Goal: Task Accomplishment & Management: Complete application form

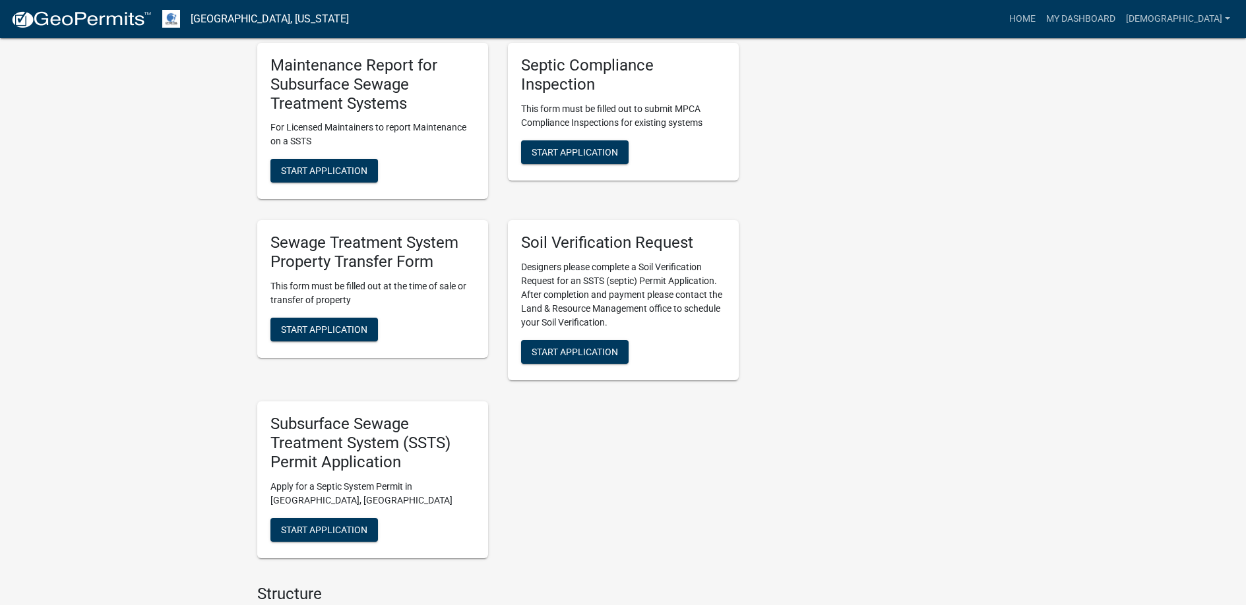
scroll to position [791, 0]
click at [328, 522] on button "Start Application" at bounding box center [324, 530] width 108 height 24
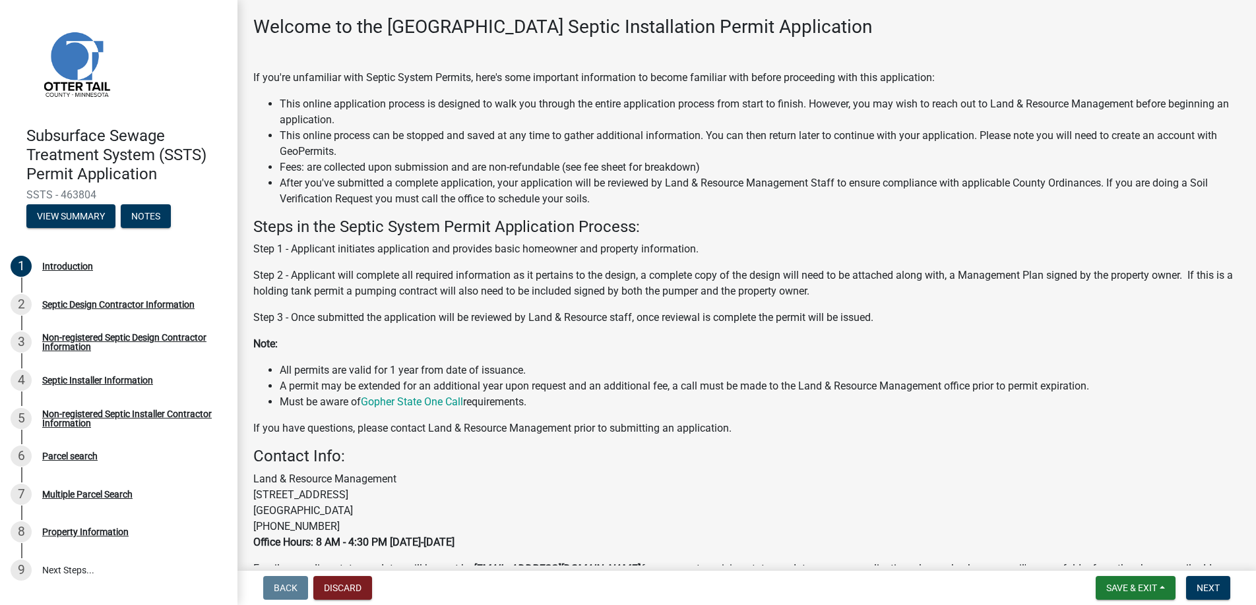
scroll to position [131, 0]
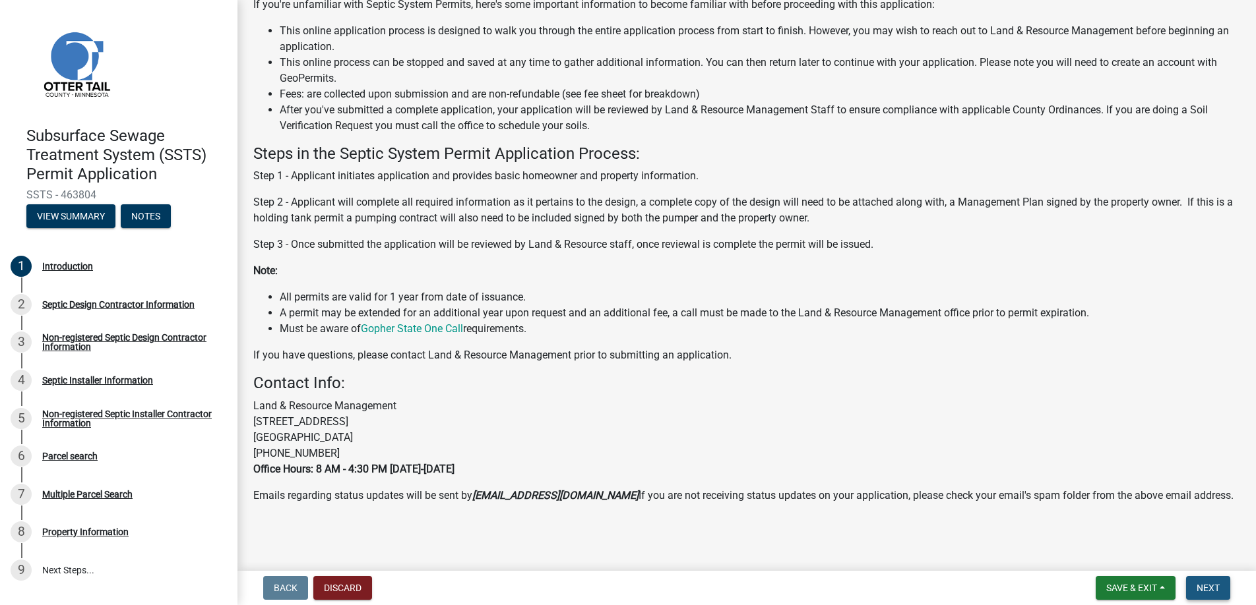
click at [1210, 585] on span "Next" at bounding box center [1207, 588] width 23 height 11
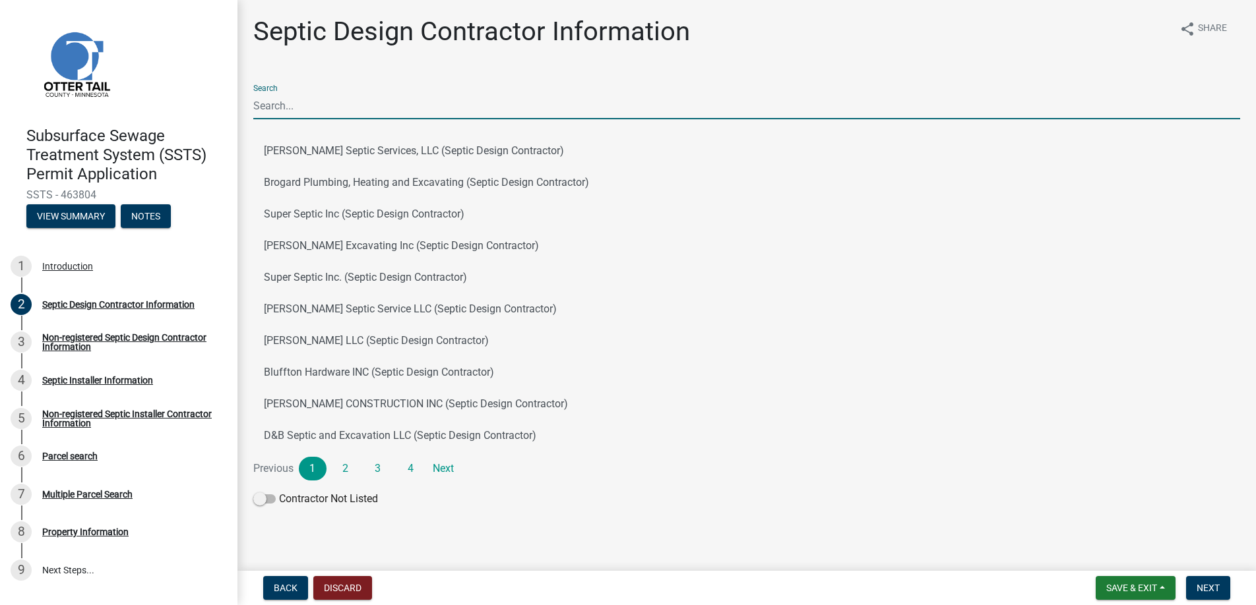
click at [292, 106] on input "Search" at bounding box center [746, 105] width 987 height 27
type input "[PERSON_NAME]"
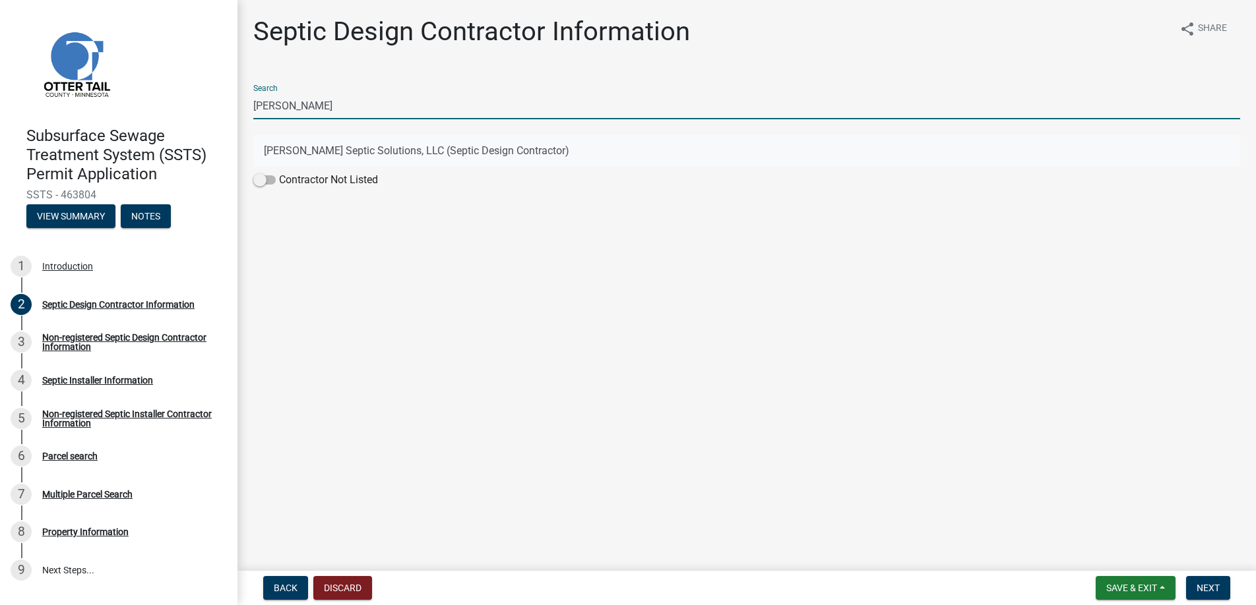
click at [354, 149] on button "[PERSON_NAME] Septic Solutions, LLC (Septic Design Contractor)" at bounding box center [746, 151] width 987 height 32
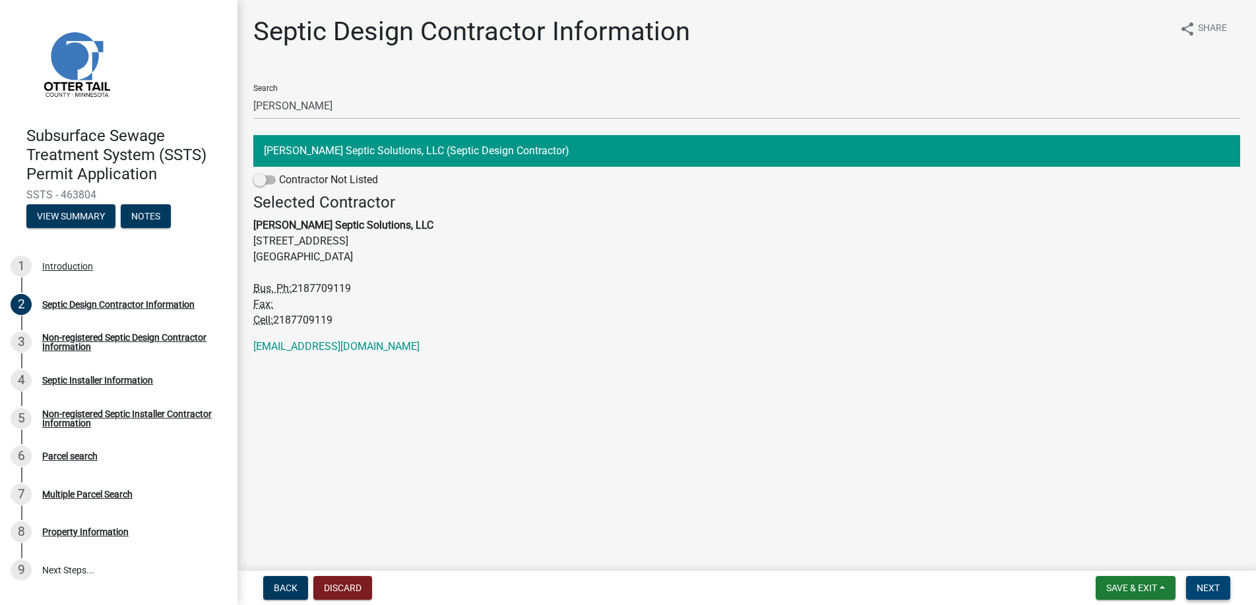
click at [1206, 585] on span "Next" at bounding box center [1207, 588] width 23 height 11
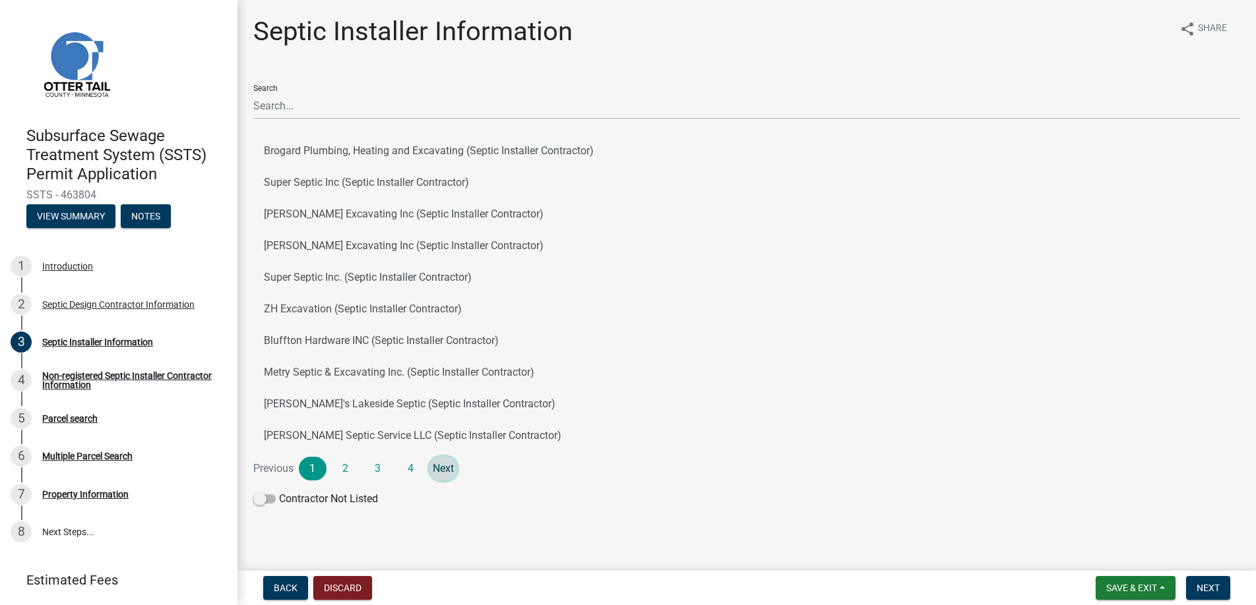
click at [447, 466] on link "Next" at bounding box center [443, 469] width 28 height 24
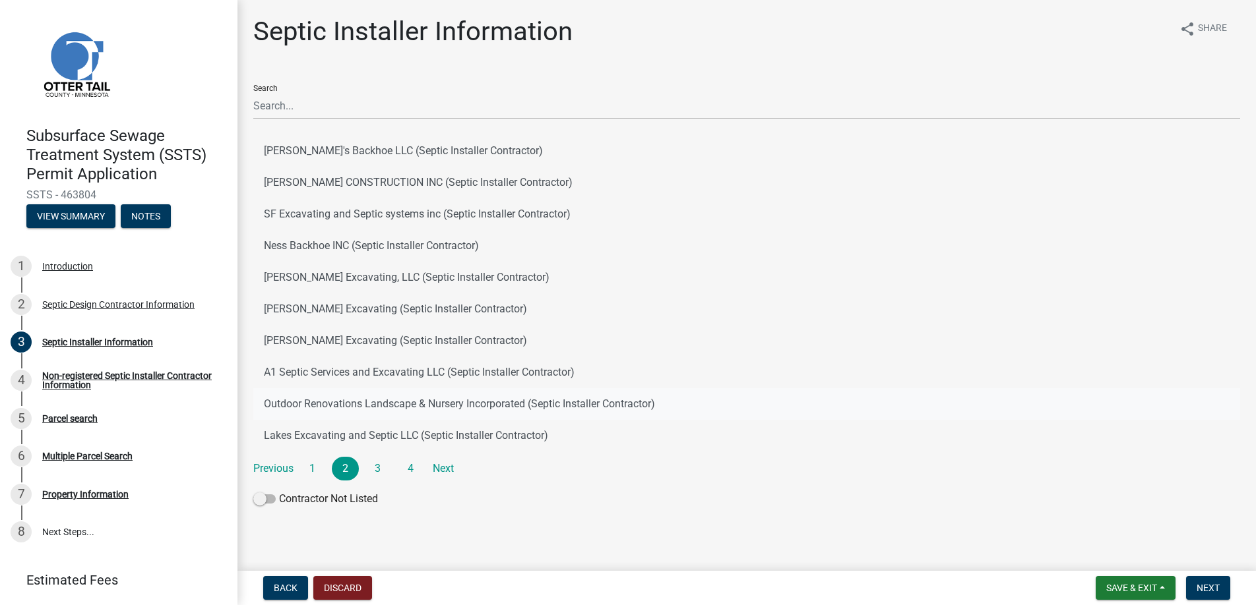
click at [334, 398] on button "Outdoor Renovations Landscape & Nursery Incorporated (Septic Installer Contract…" at bounding box center [746, 404] width 987 height 32
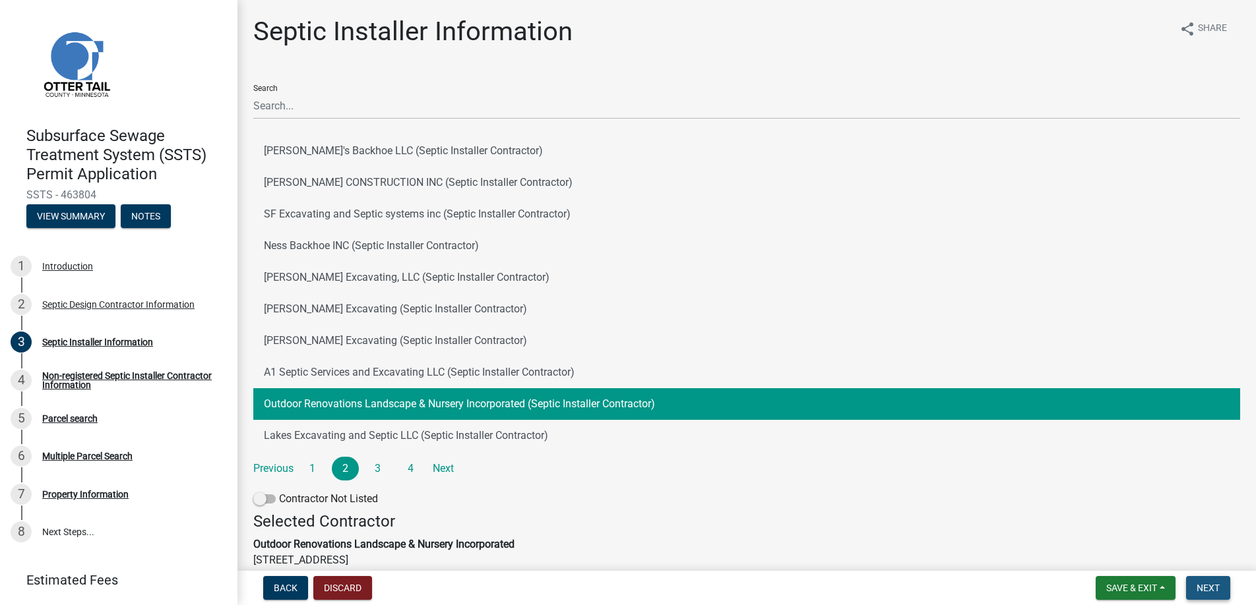
click at [1202, 586] on span "Next" at bounding box center [1207, 588] width 23 height 11
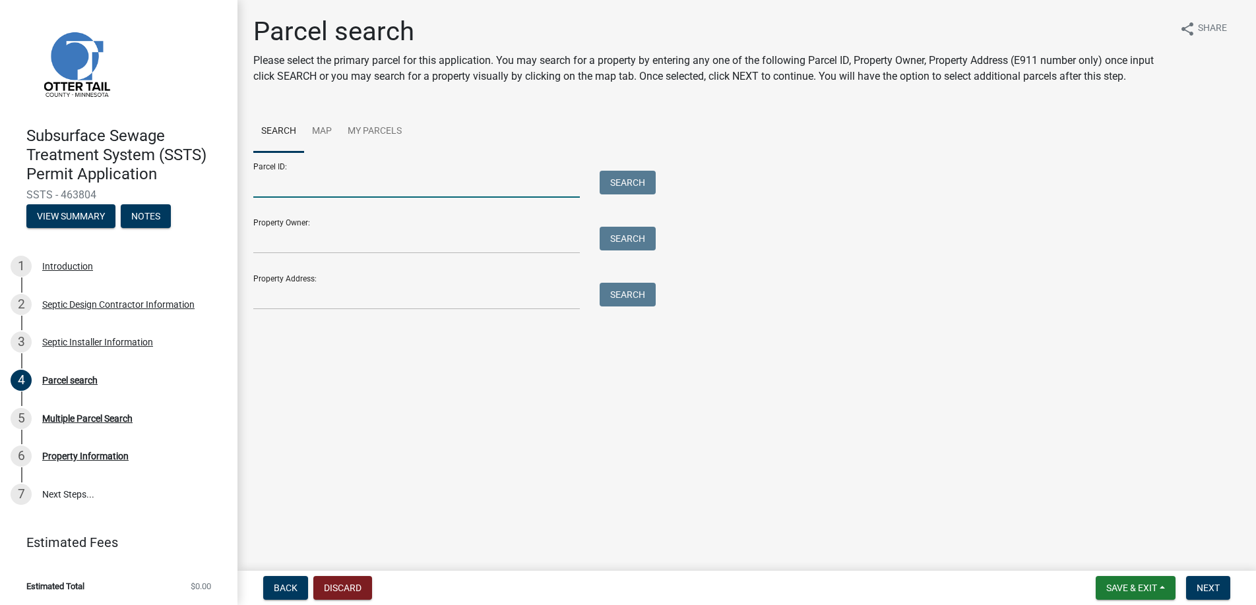
click at [262, 183] on input "Parcel ID:" at bounding box center [416, 184] width 326 height 27
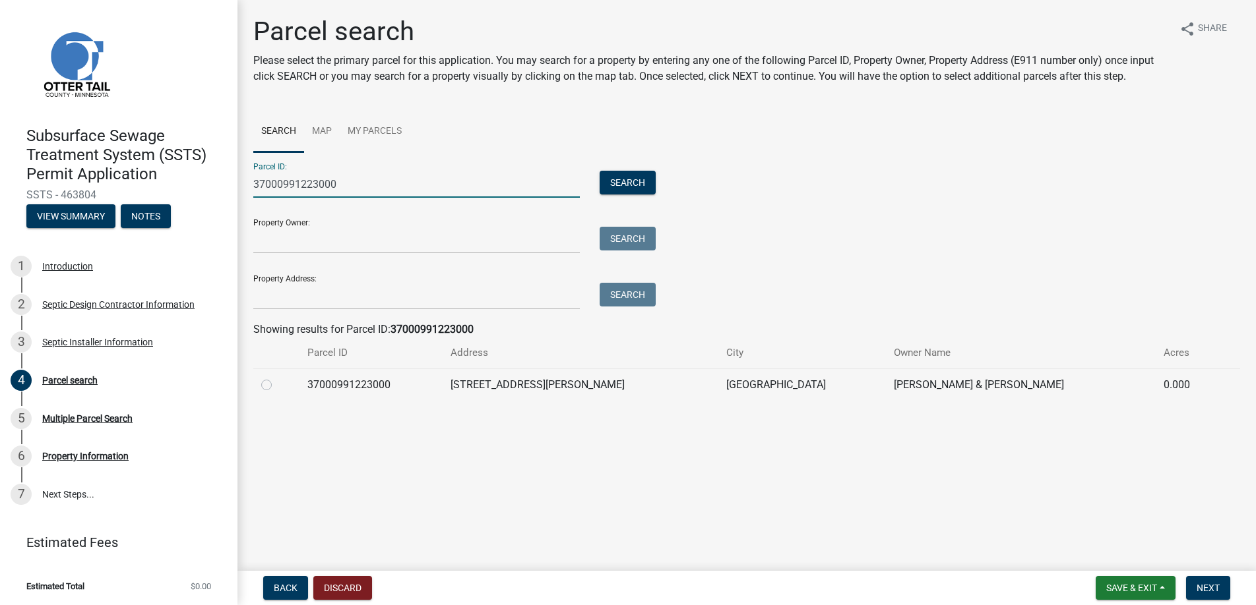
type input "37000991223000"
click at [277, 377] on label at bounding box center [277, 377] width 0 height 0
click at [277, 385] on input "radio" at bounding box center [281, 381] width 9 height 9
radio input "true"
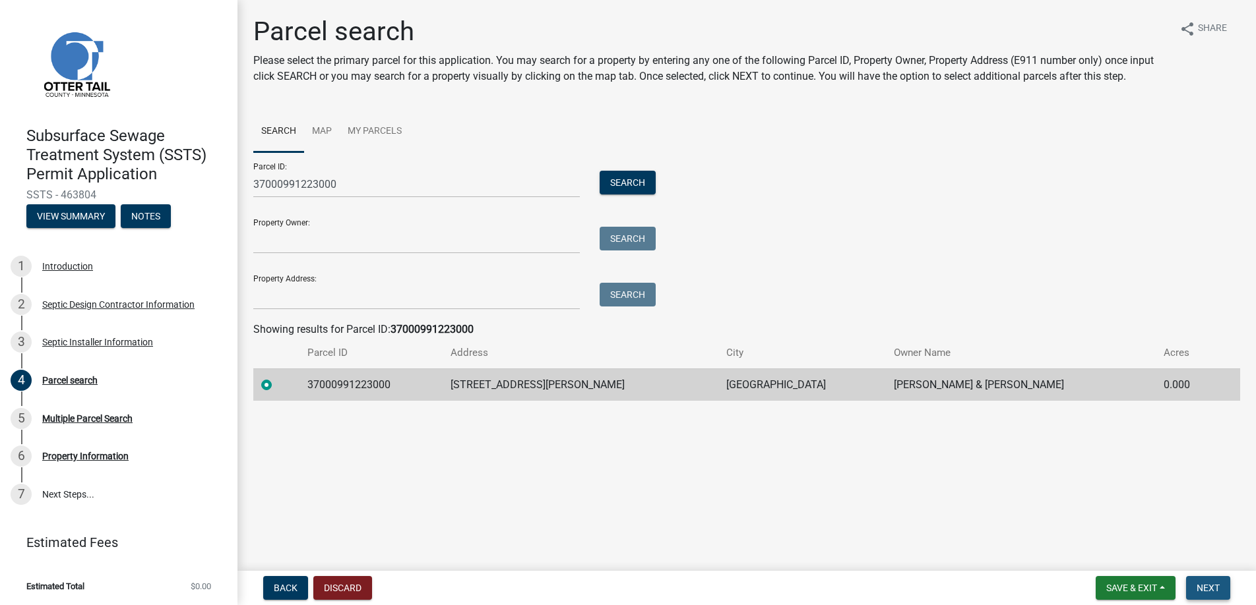
click at [1204, 592] on span "Next" at bounding box center [1207, 588] width 23 height 11
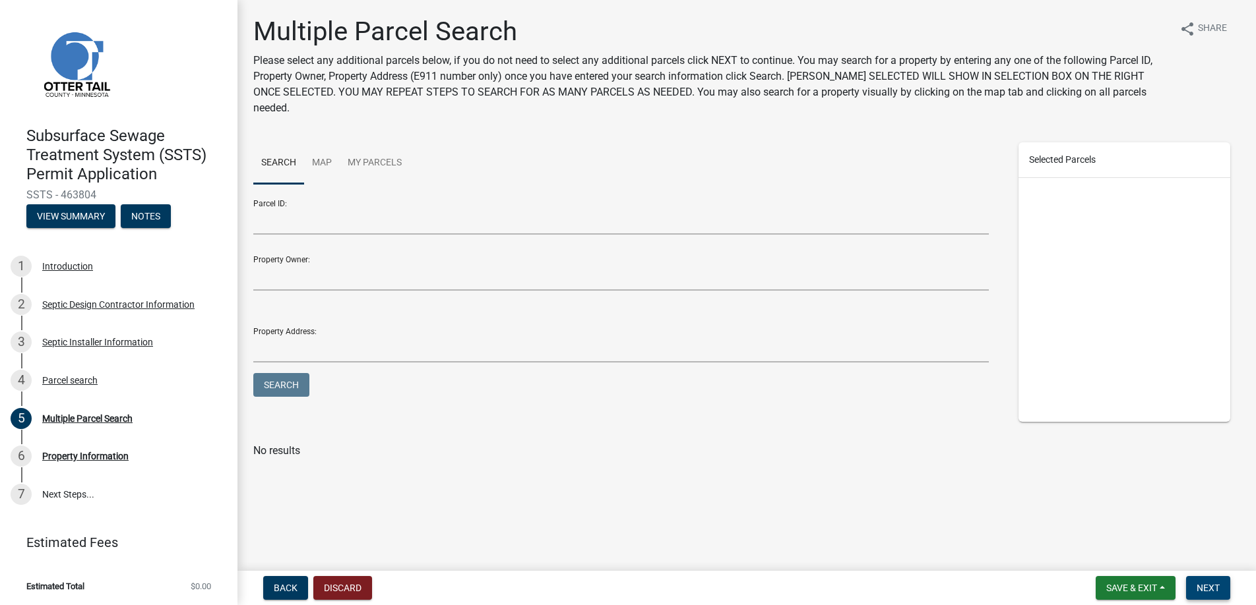
click at [1203, 586] on span "Next" at bounding box center [1207, 588] width 23 height 11
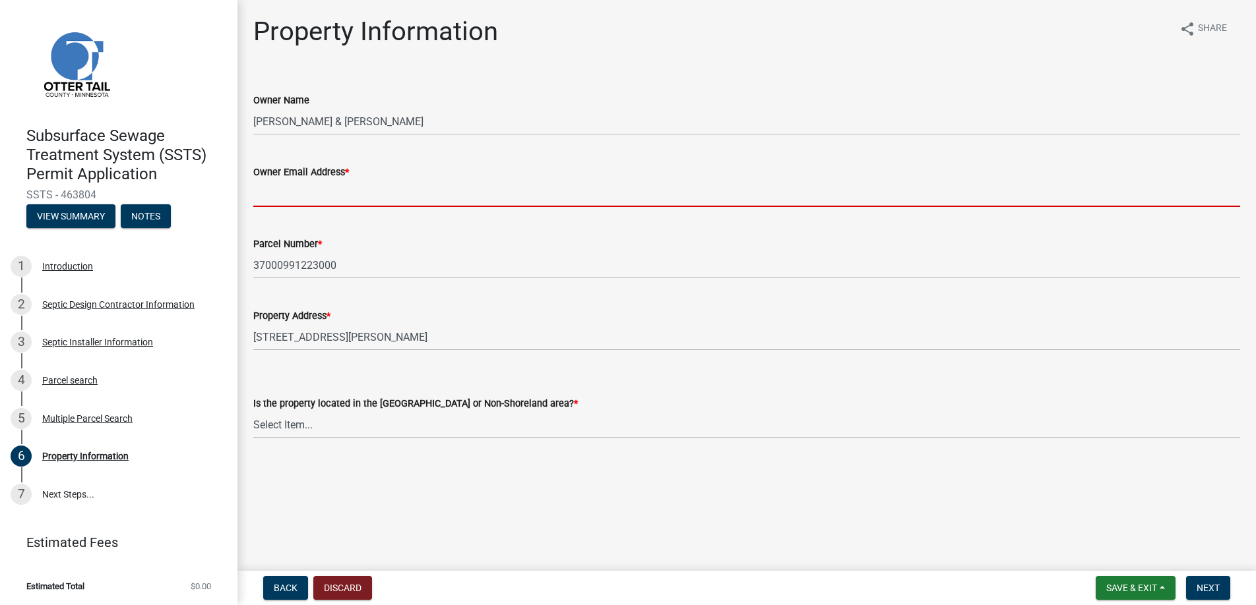
click at [281, 197] on input "Owner Email Address *" at bounding box center [746, 193] width 987 height 27
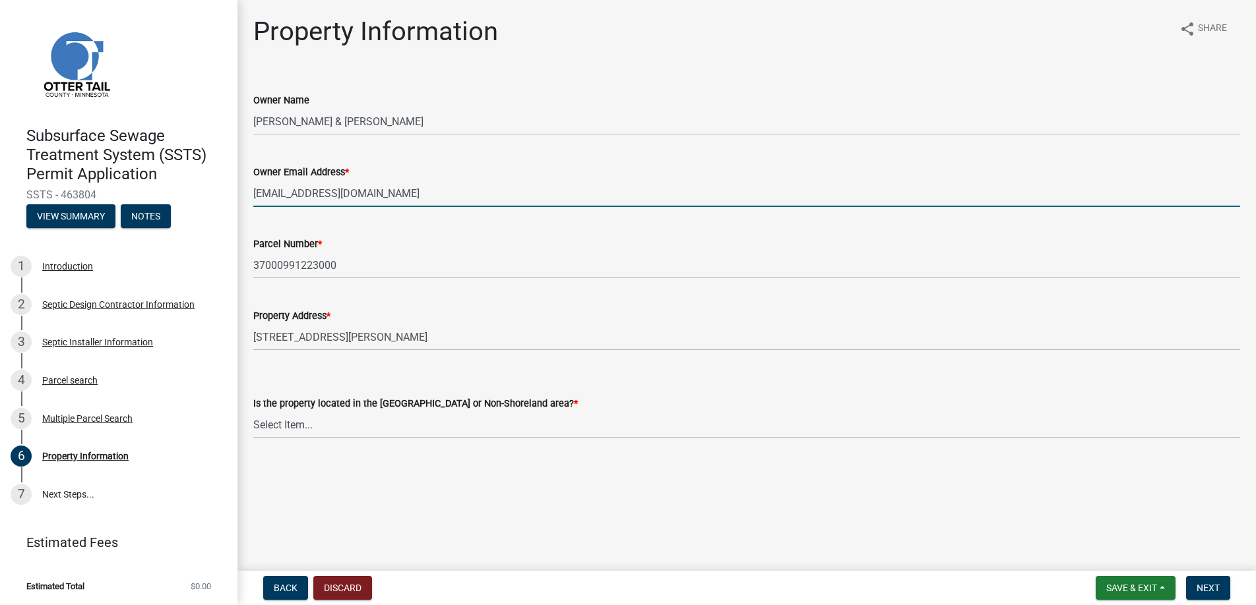
type input "[EMAIL_ADDRESS][DOMAIN_NAME]"
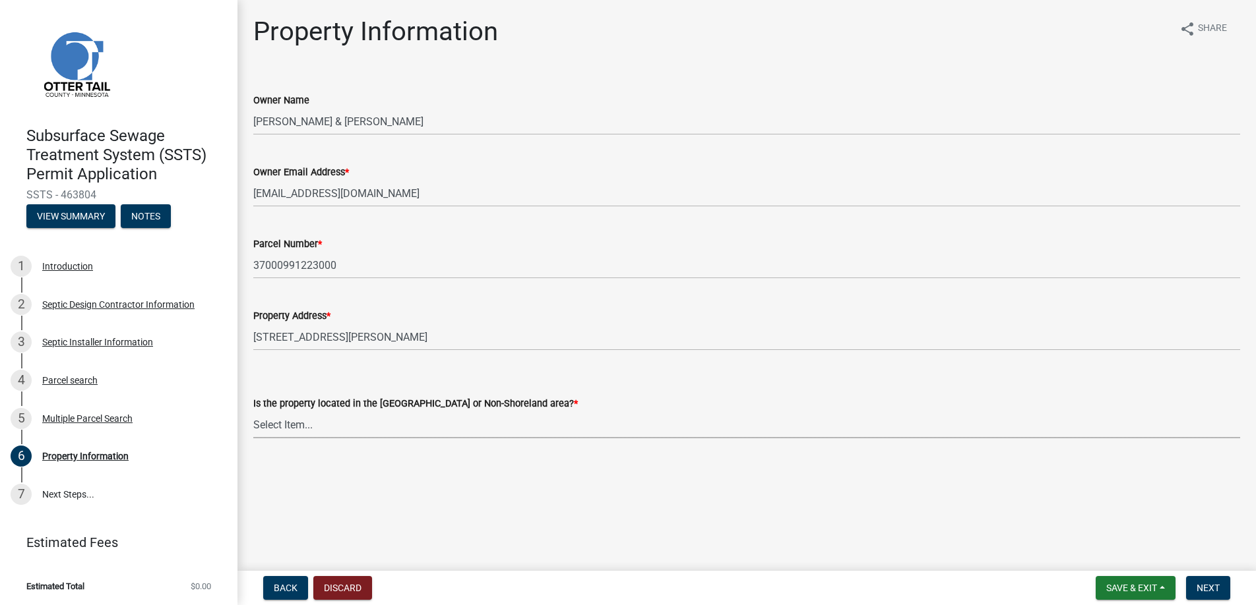
click at [278, 419] on select "Select Item... Shoreland Non-Shoreland" at bounding box center [746, 425] width 987 height 27
click at [253, 412] on select "Select Item... Shoreland Non-Shoreland" at bounding box center [746, 425] width 987 height 27
select select "f91142e6-e911-469c-9754-896c7e7f9e05"
click at [1204, 586] on span "Next" at bounding box center [1207, 588] width 23 height 11
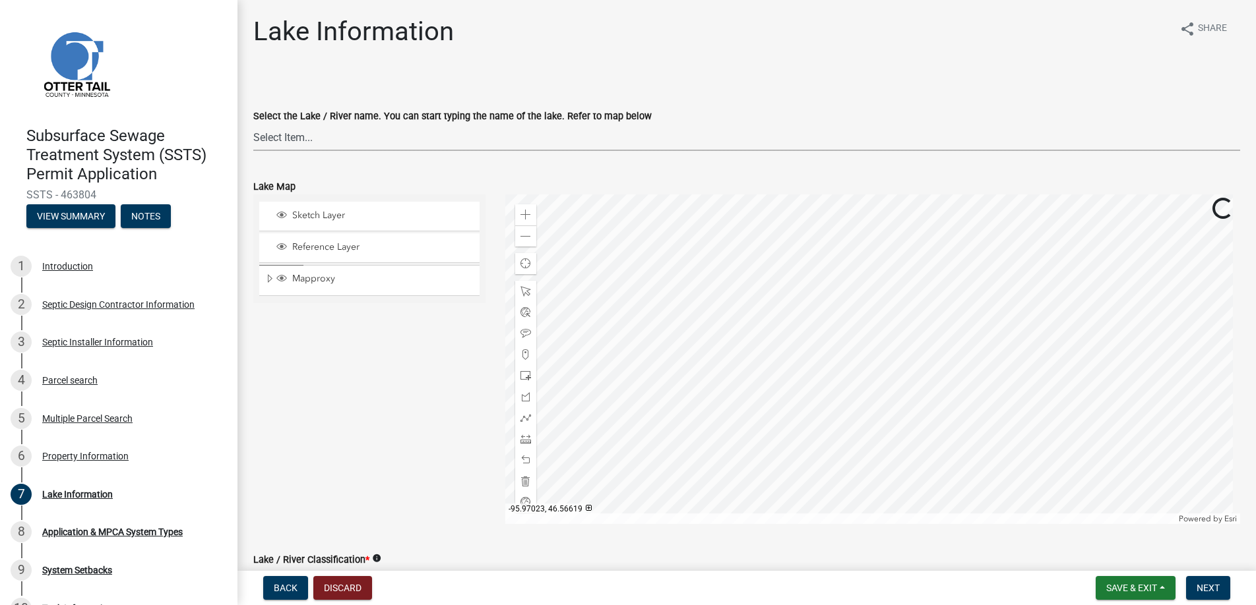
click at [282, 131] on select "Select Item... None [PERSON_NAME] 56-031 [PERSON_NAME] 56-118 [PERSON_NAME] 56-…" at bounding box center [746, 137] width 987 height 27
click at [253, 124] on select "Select Item... None [PERSON_NAME] 56-031 [PERSON_NAME] 56-118 [PERSON_NAME] 56-…" at bounding box center [746, 137] width 987 height 27
select select "26d9dc3a-5afa-4bd9-b8d6-98f5eeaf68e9"
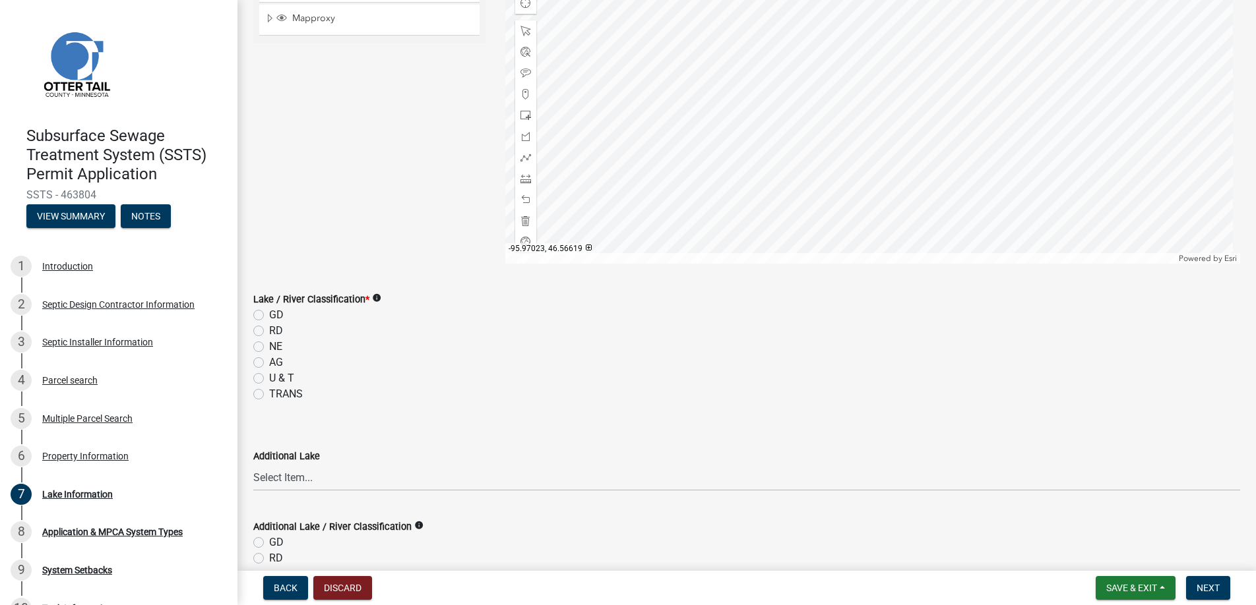
scroll to position [264, 0]
click at [269, 310] on label "GD" at bounding box center [276, 312] width 15 height 16
click at [269, 310] on input "GD" at bounding box center [273, 308] width 9 height 9
radio input "true"
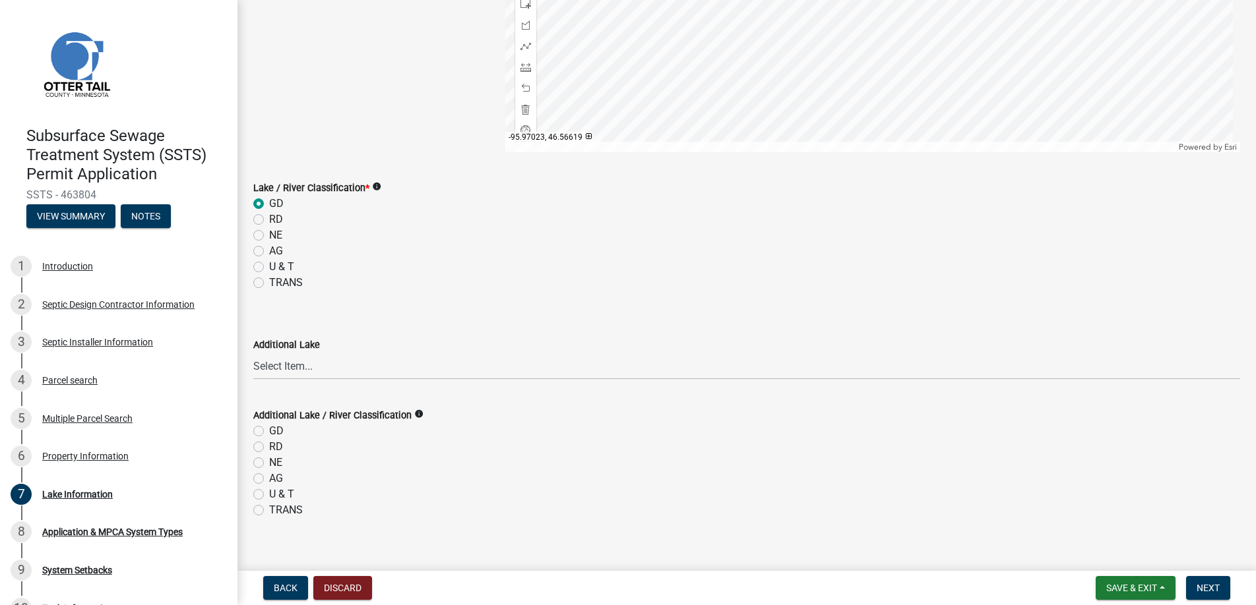
scroll to position [388, 0]
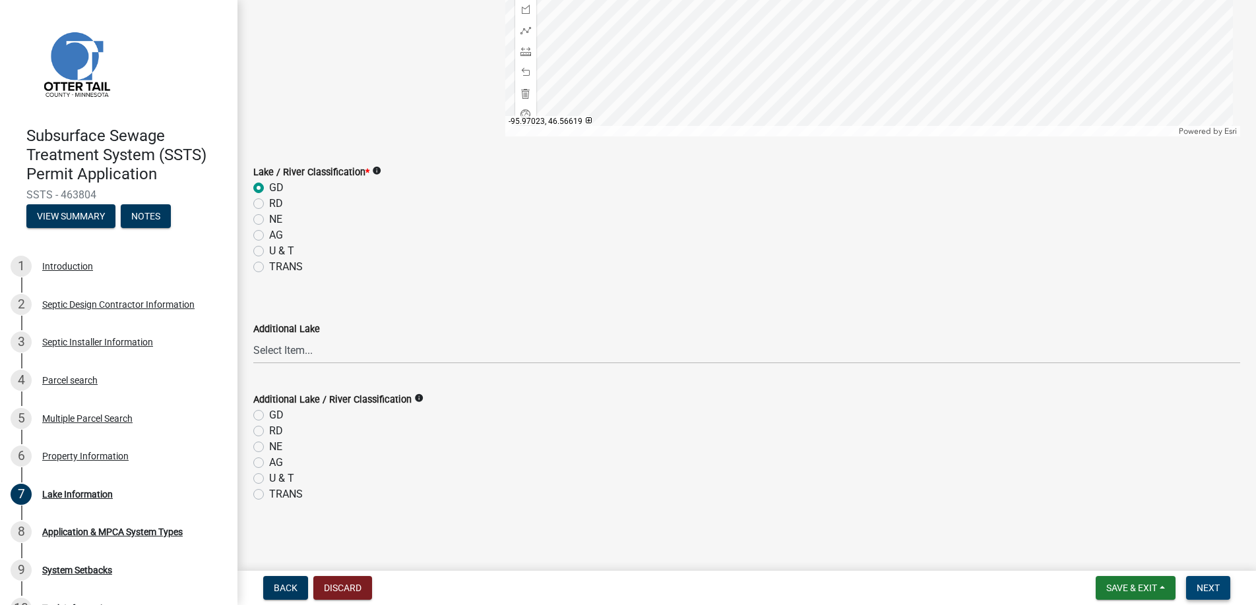
click at [1212, 584] on span "Next" at bounding box center [1207, 588] width 23 height 11
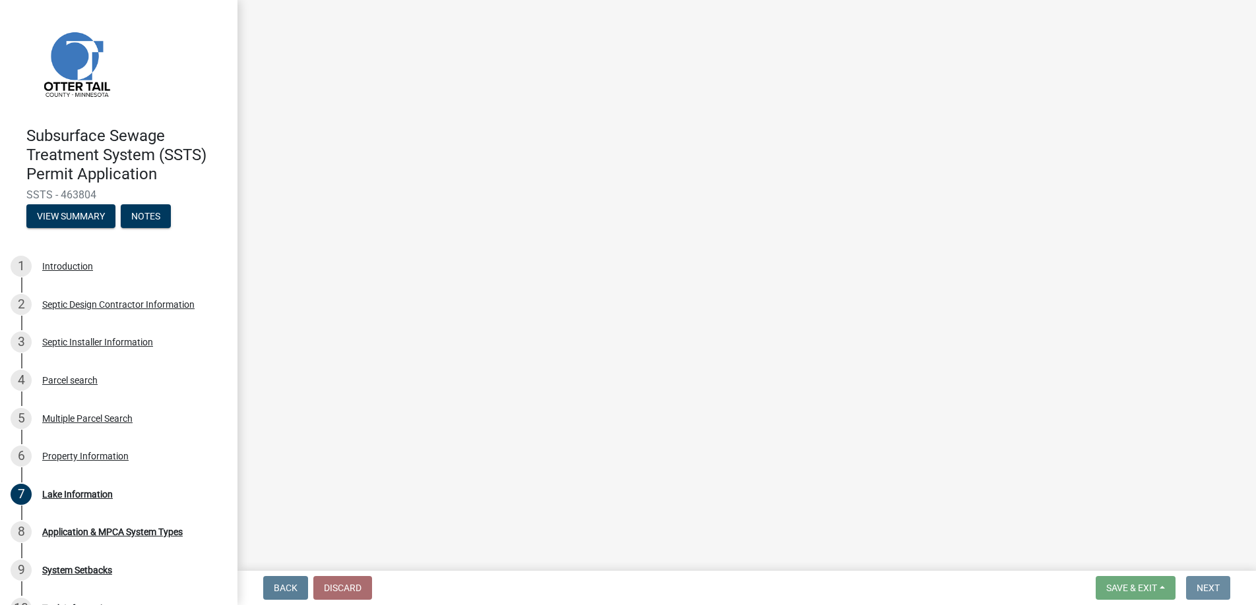
scroll to position [0, 0]
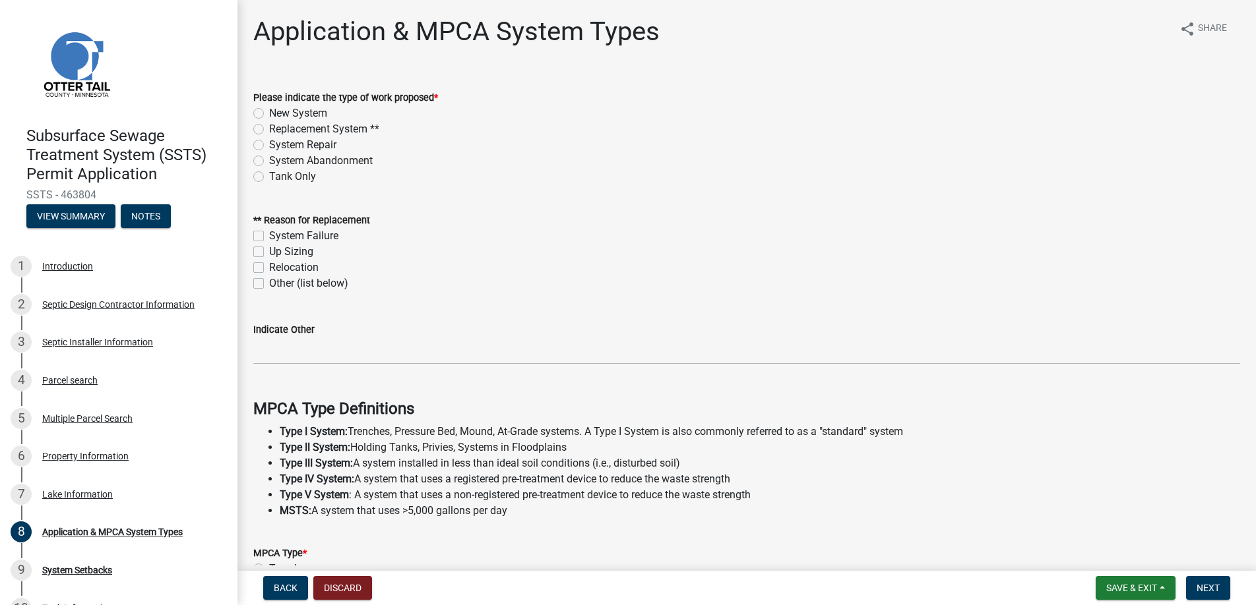
click at [269, 127] on label "Replacement System **" at bounding box center [324, 129] width 110 height 16
click at [269, 127] on input "Replacement System **" at bounding box center [273, 125] width 9 height 9
radio input "true"
click at [269, 281] on label "Other (list below)" at bounding box center [308, 284] width 79 height 16
click at [269, 281] on input "Other (list below)" at bounding box center [273, 280] width 9 height 9
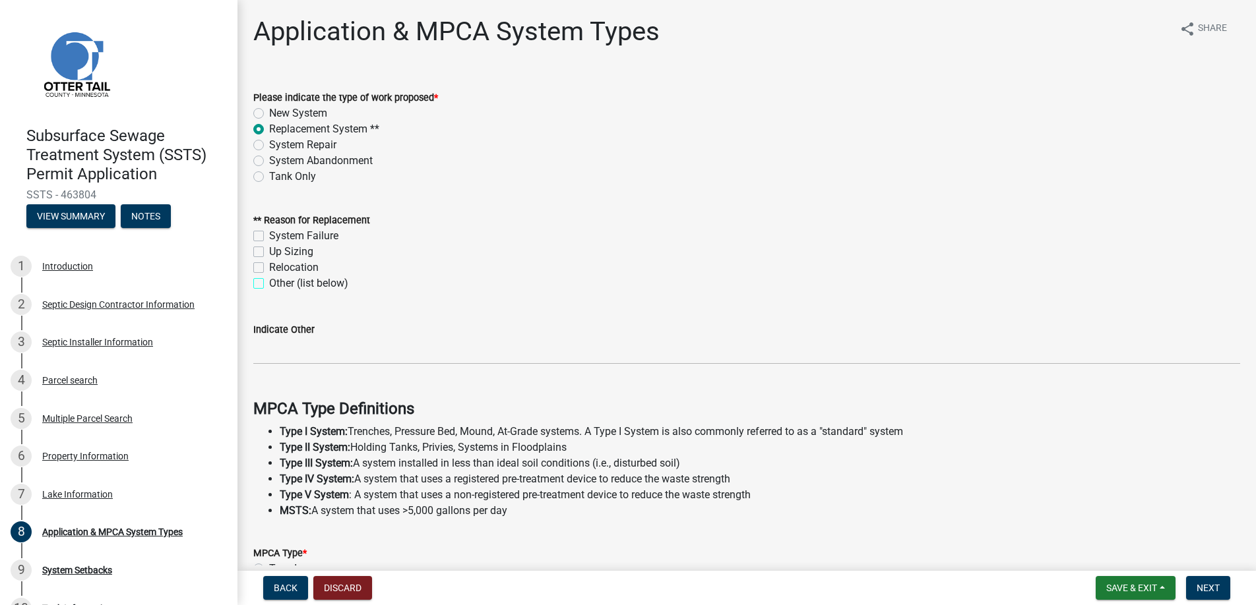
checkbox input "true"
checkbox input "false"
checkbox input "true"
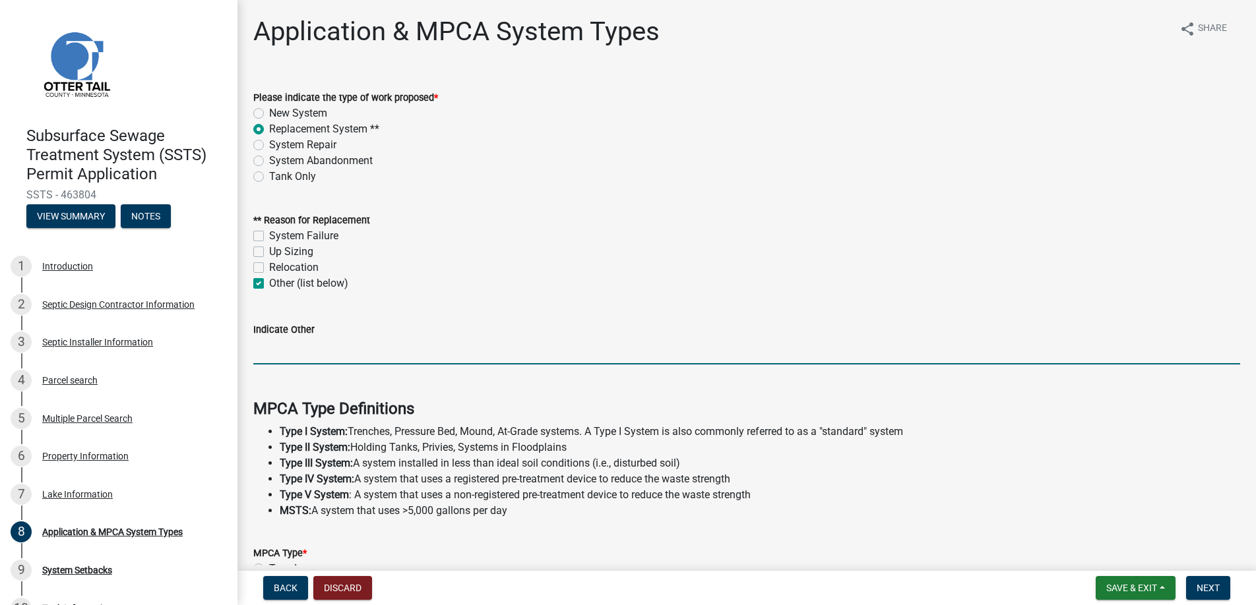
click at [276, 346] on input "Indicate Other" at bounding box center [746, 351] width 987 height 27
type input "Failed compliance inspection"
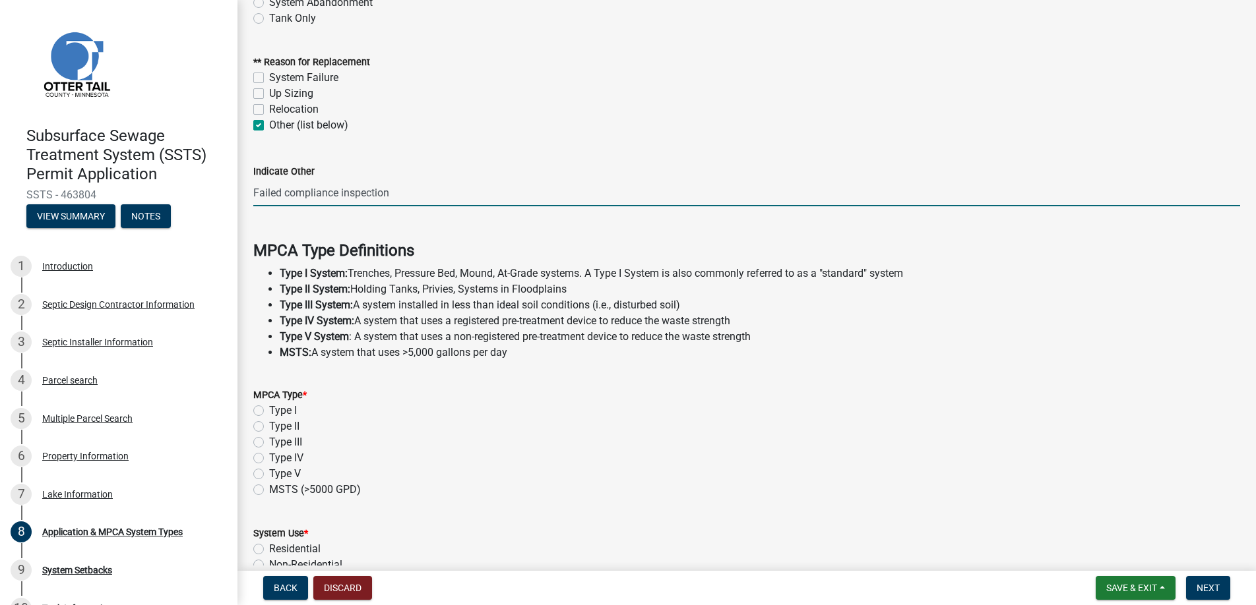
scroll to position [264, 0]
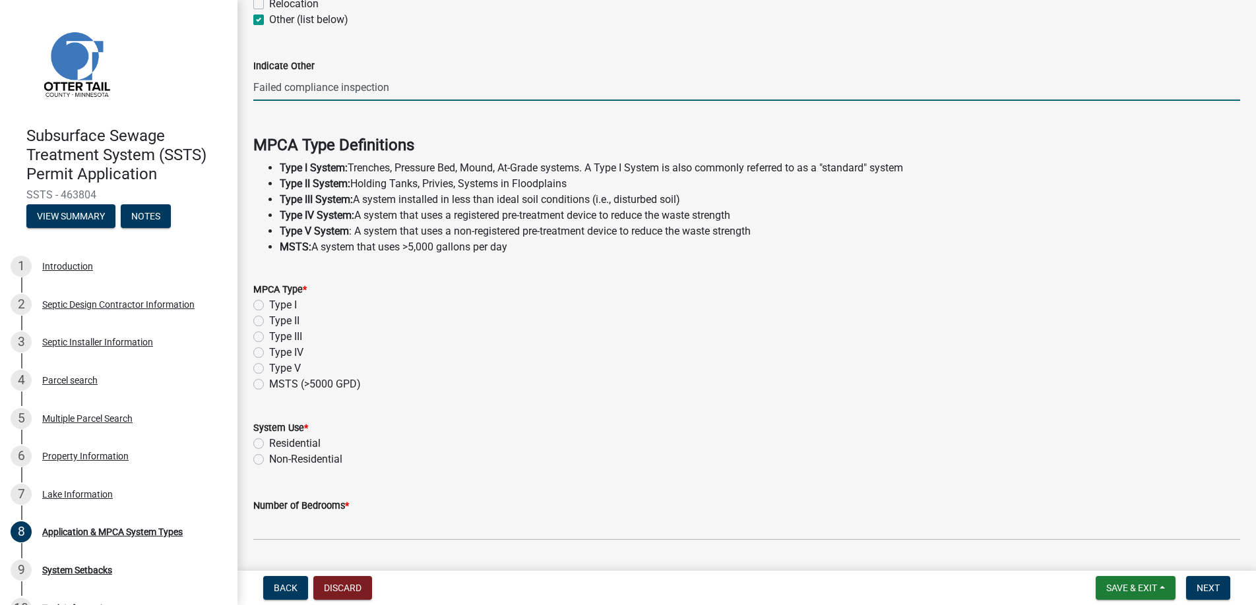
click at [269, 302] on label "Type I" at bounding box center [283, 305] width 28 height 16
click at [269, 302] on input "Type I" at bounding box center [273, 301] width 9 height 9
radio input "true"
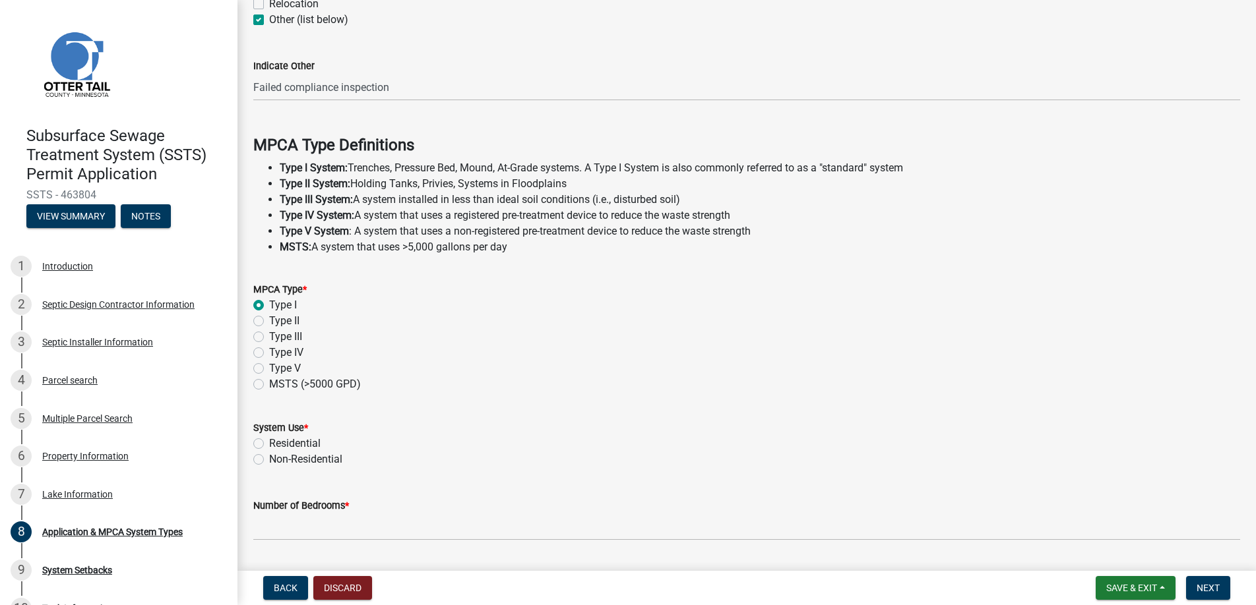
click at [269, 442] on label "Residential" at bounding box center [294, 444] width 51 height 16
click at [269, 442] on input "Residential" at bounding box center [273, 440] width 9 height 9
radio input "true"
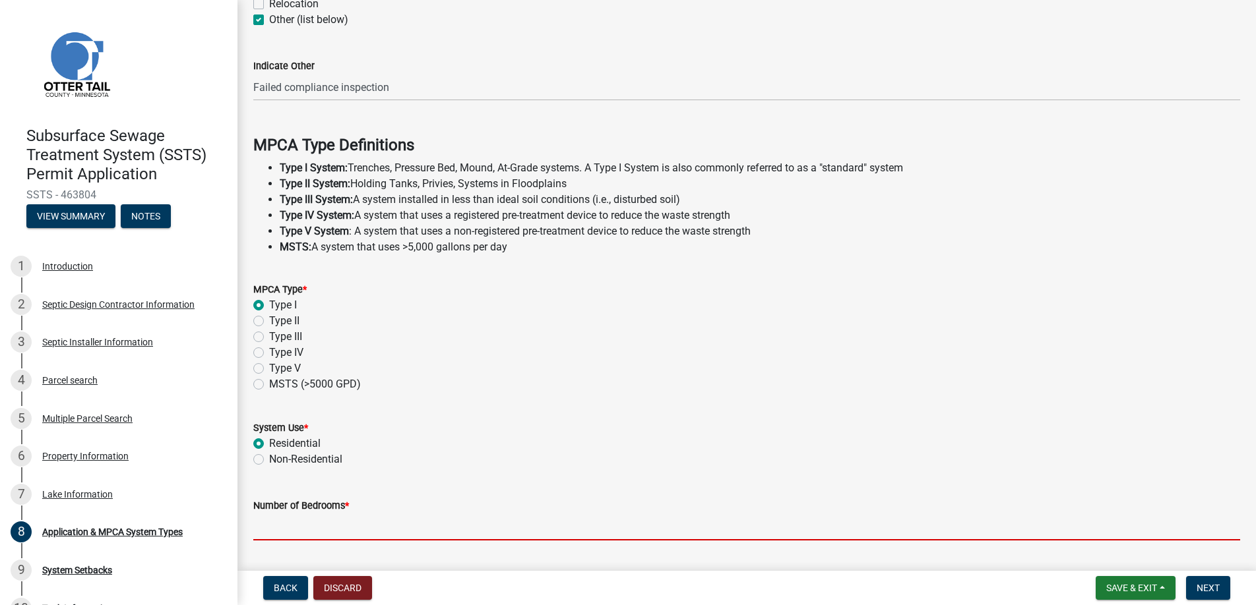
click at [279, 523] on input "Number of Bedrooms *" at bounding box center [746, 527] width 987 height 27
type input "3"
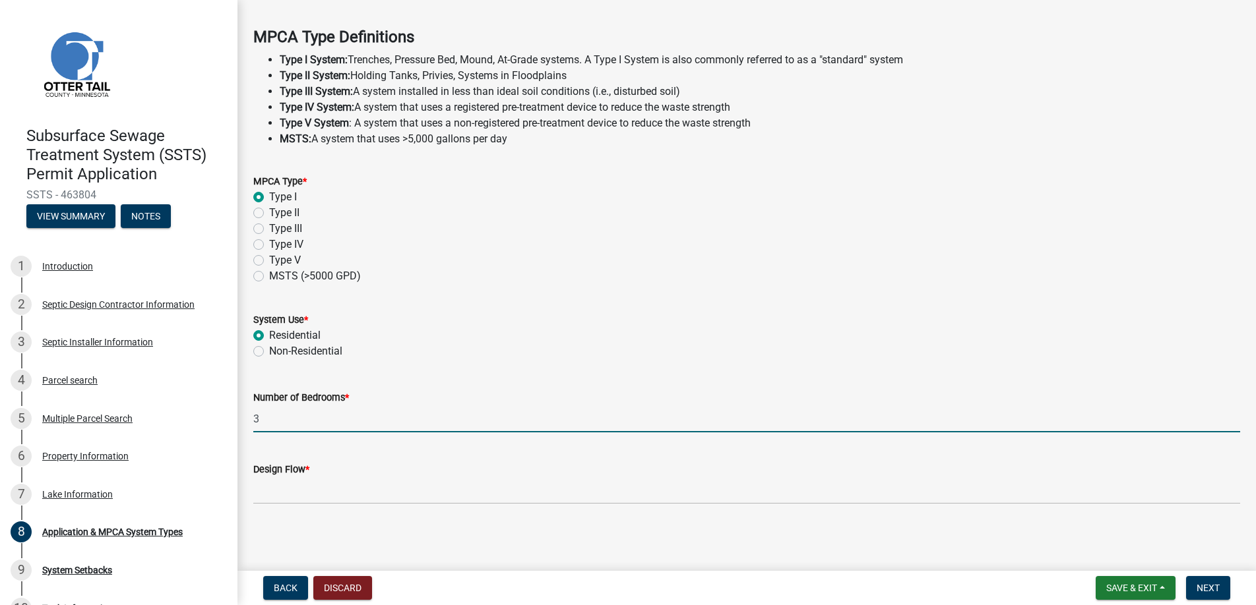
scroll to position [373, 0]
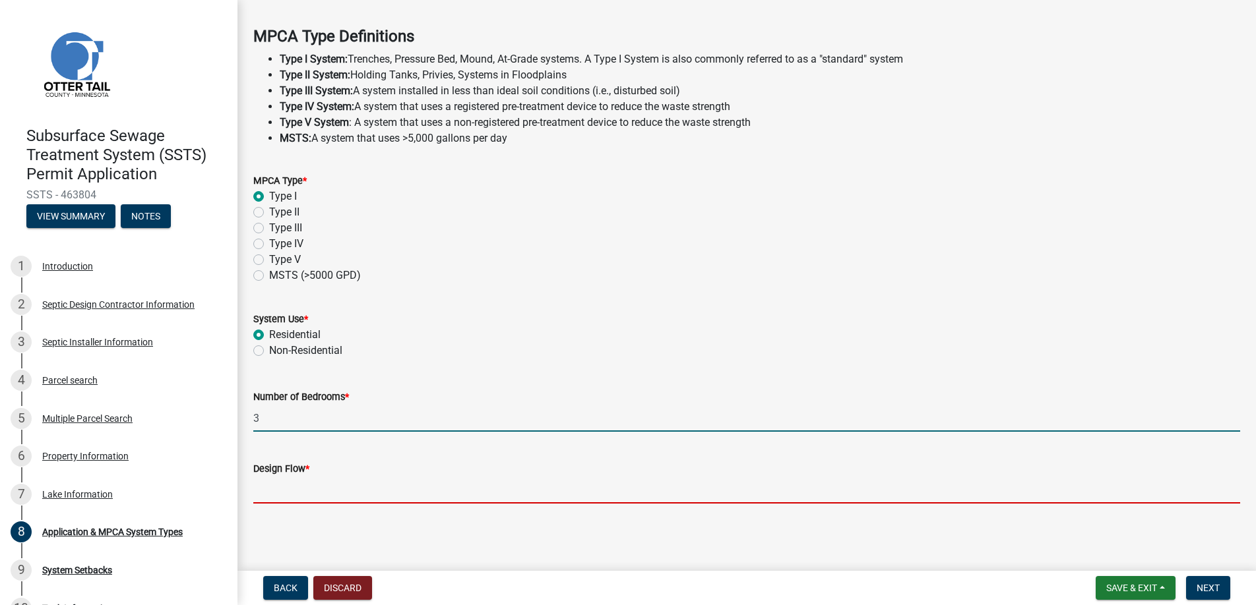
click at [294, 490] on input "Design Flow *" at bounding box center [746, 490] width 987 height 27
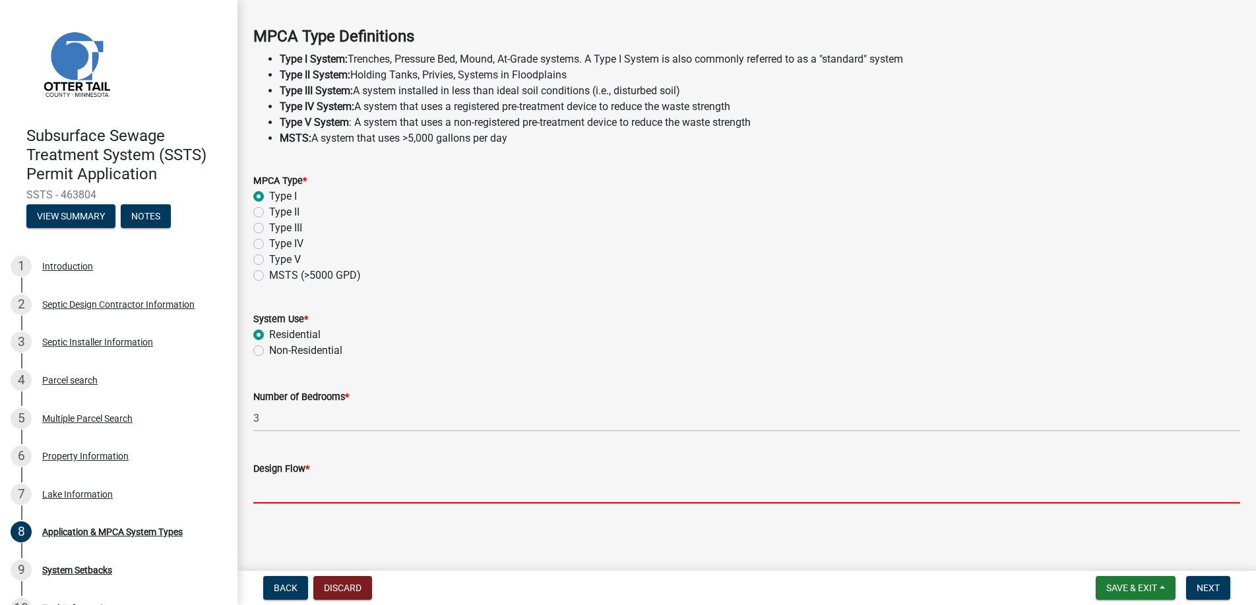
type input "450"
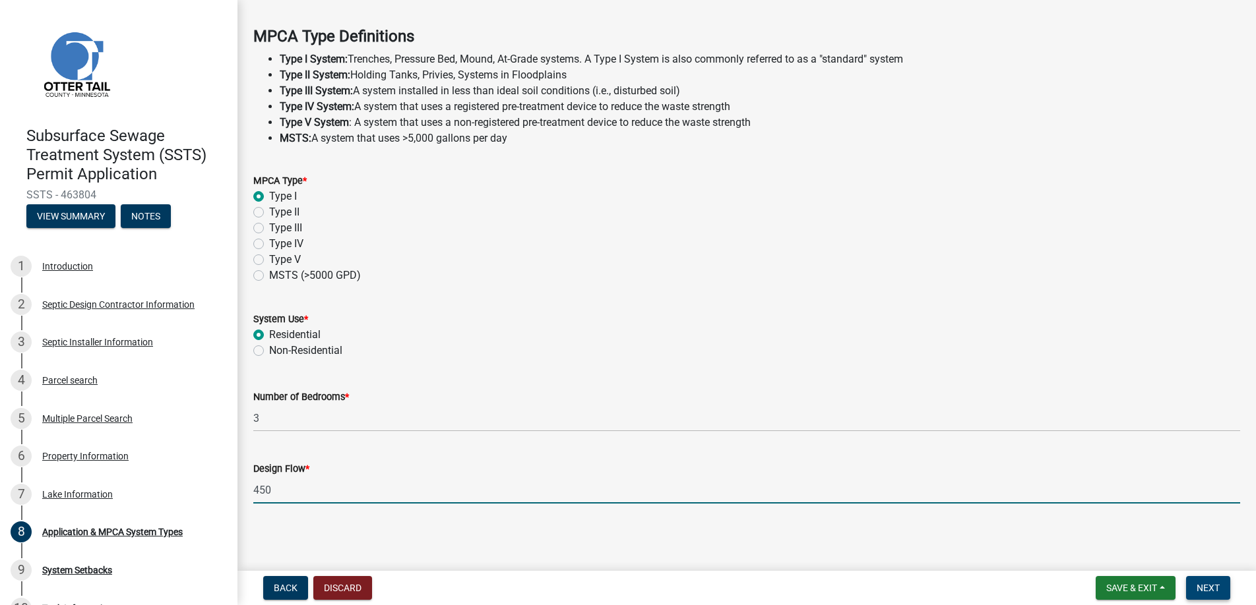
click at [1204, 587] on span "Next" at bounding box center [1207, 588] width 23 height 11
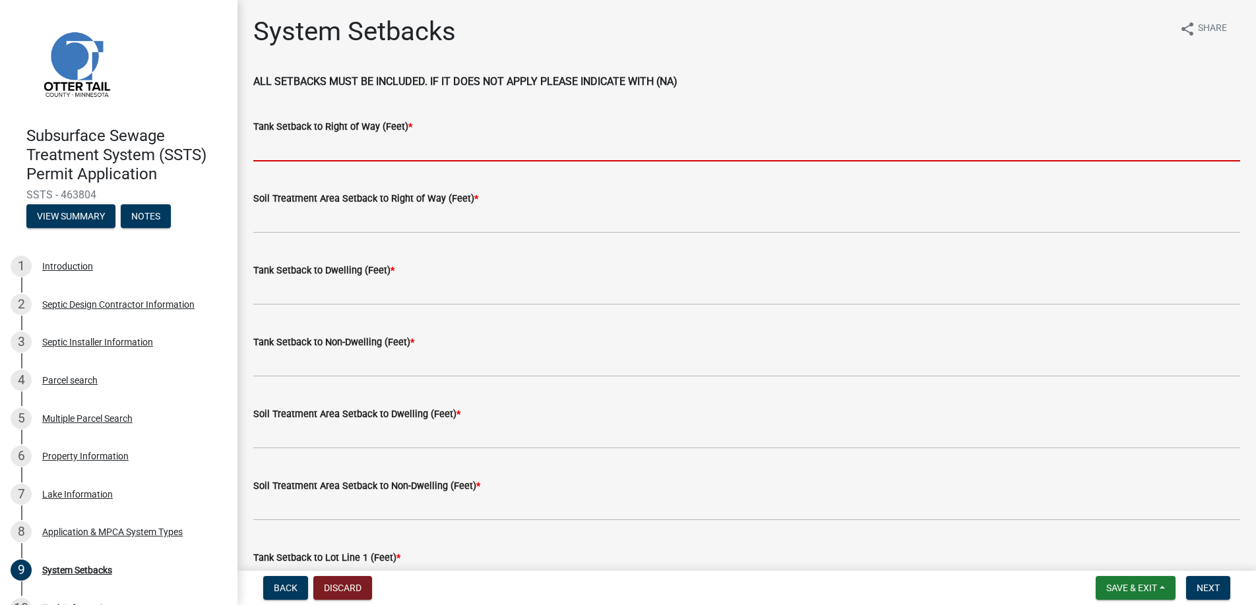
click at [297, 148] on input "Tank Setback to Right of Way (Feet) *" at bounding box center [746, 148] width 987 height 27
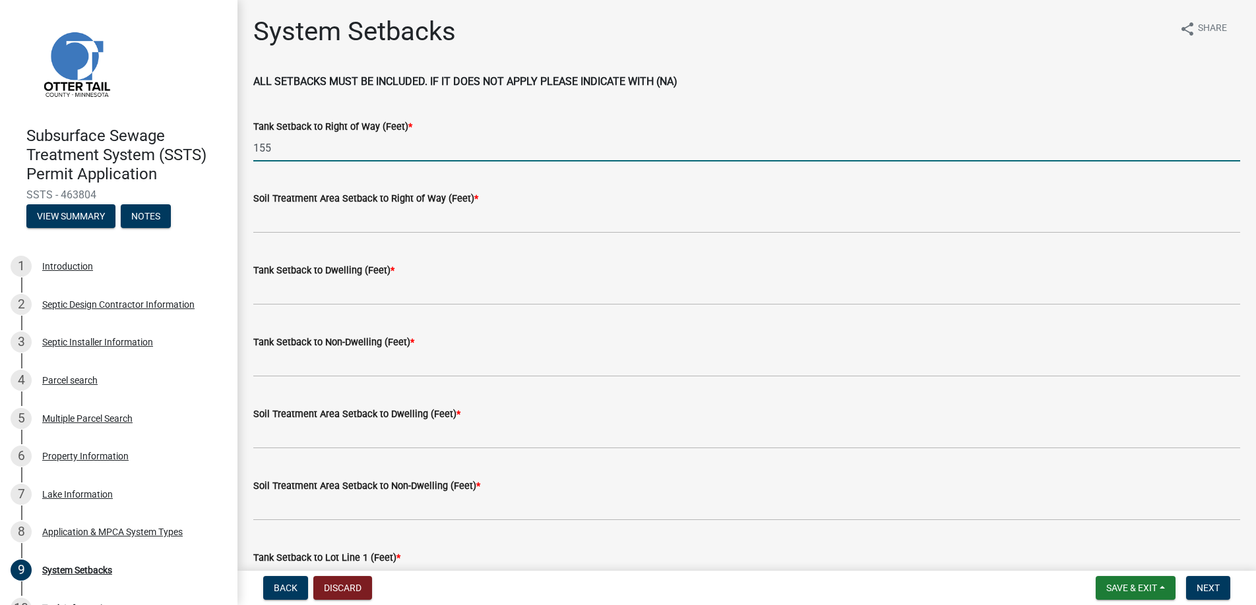
type input "155"
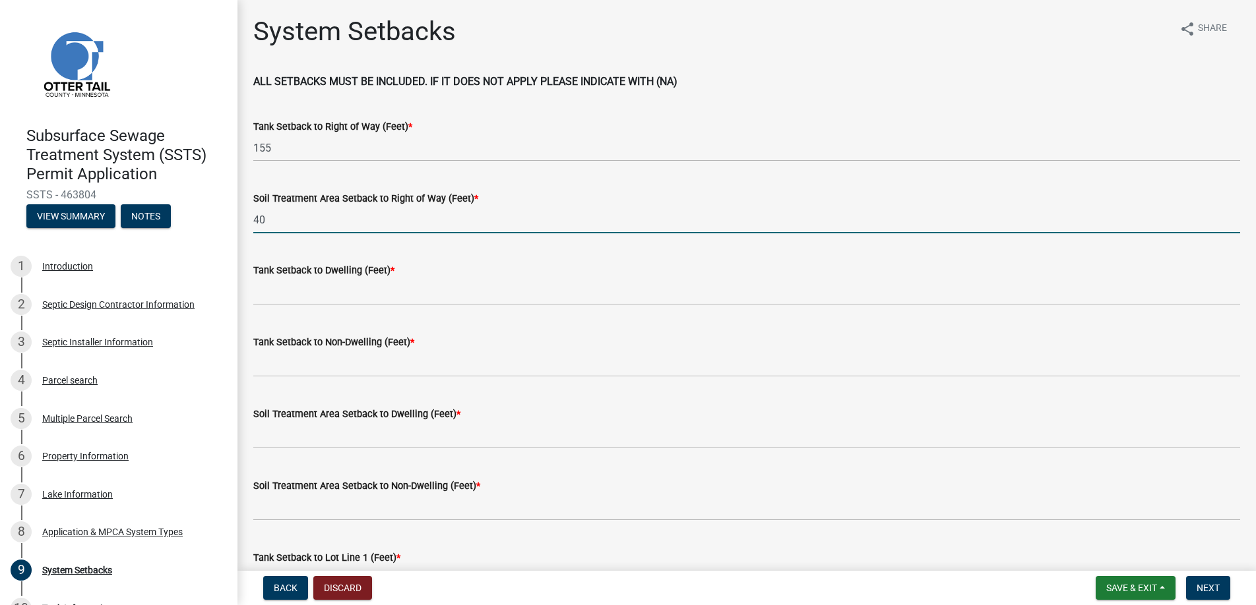
type input "40"
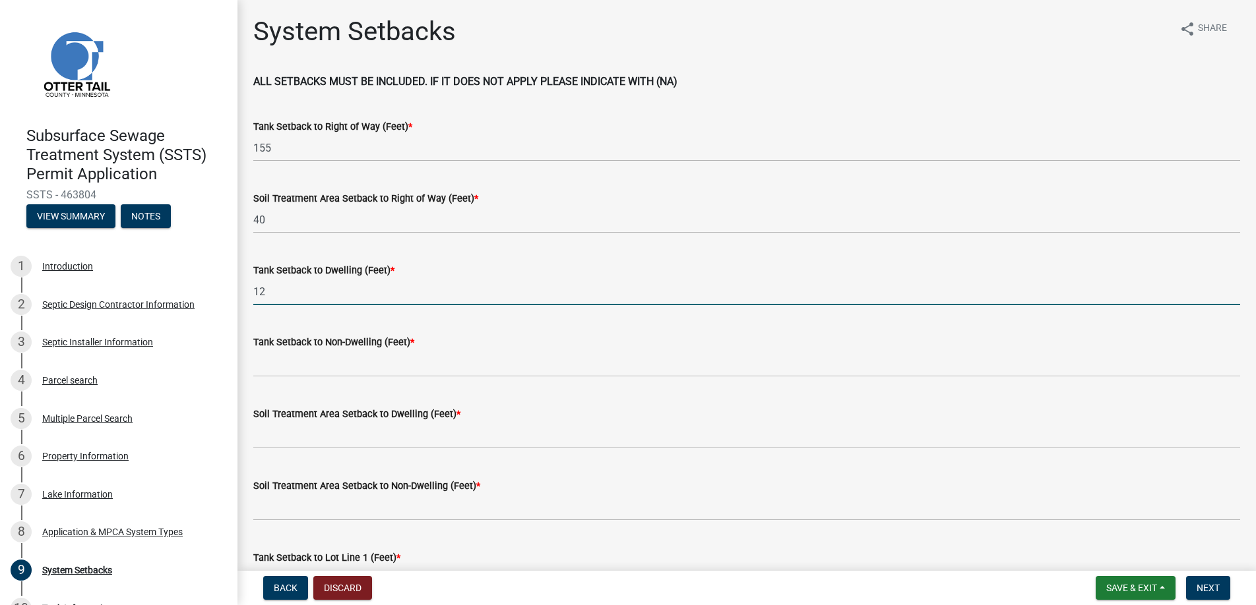
type input "12"
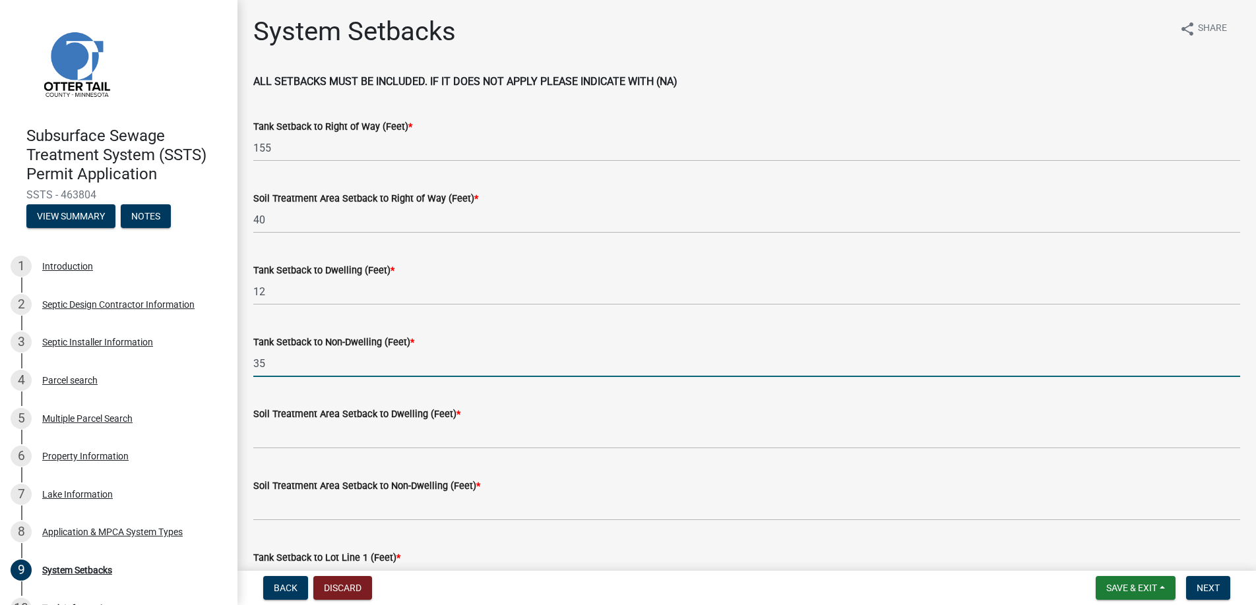
type input "35"
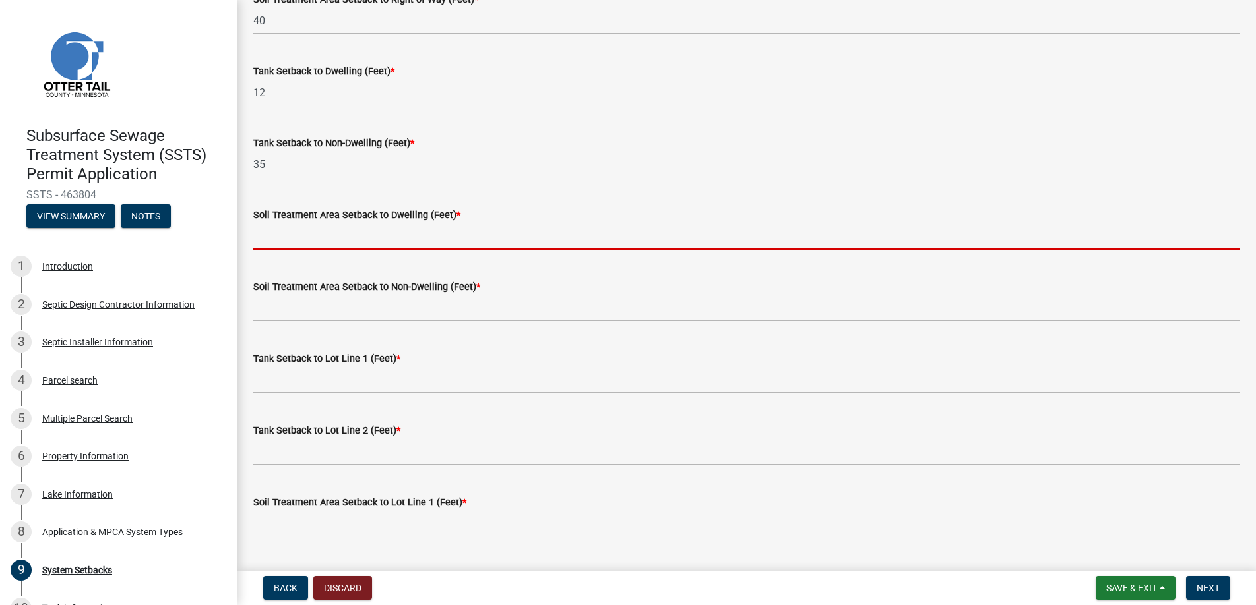
scroll to position [264, 0]
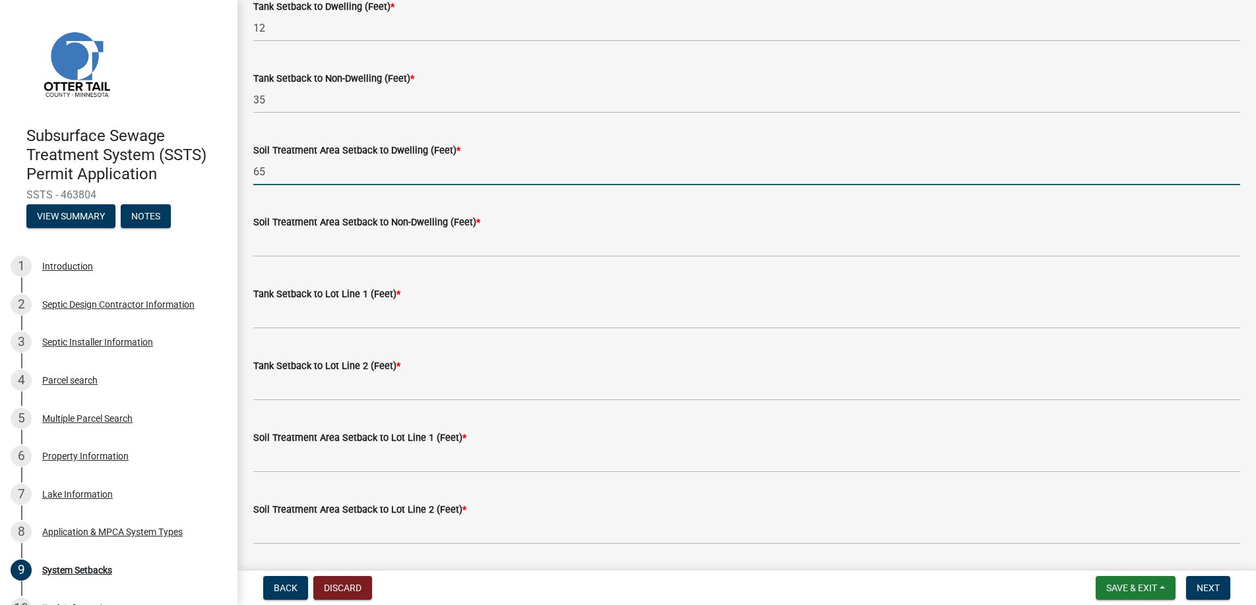
type input "65"
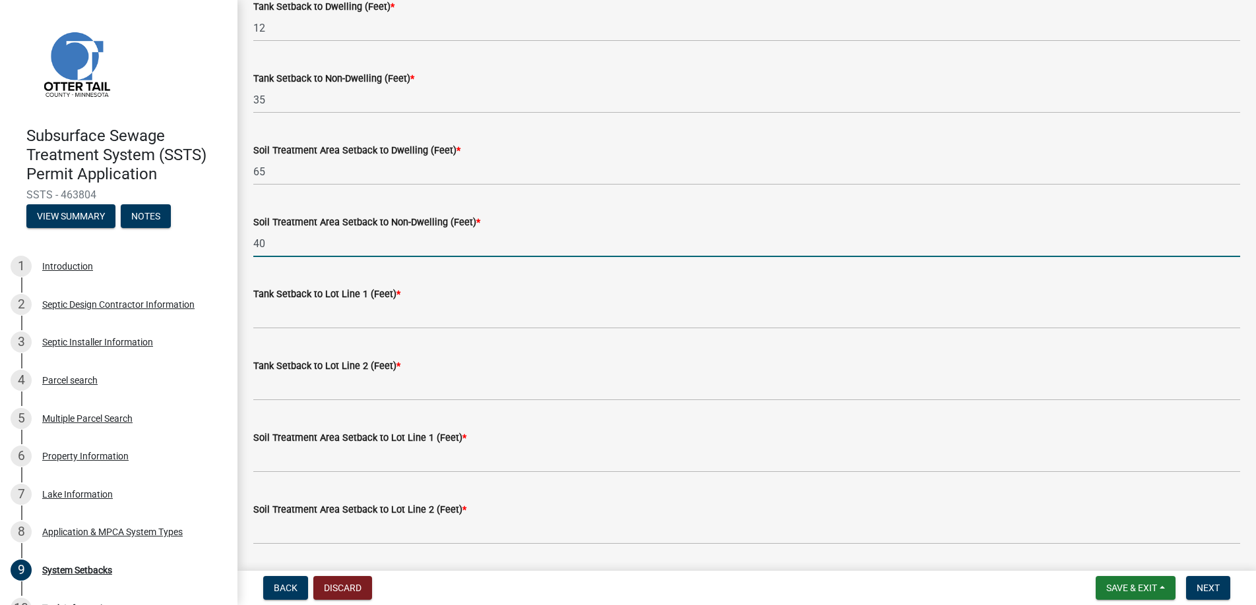
type input "40"
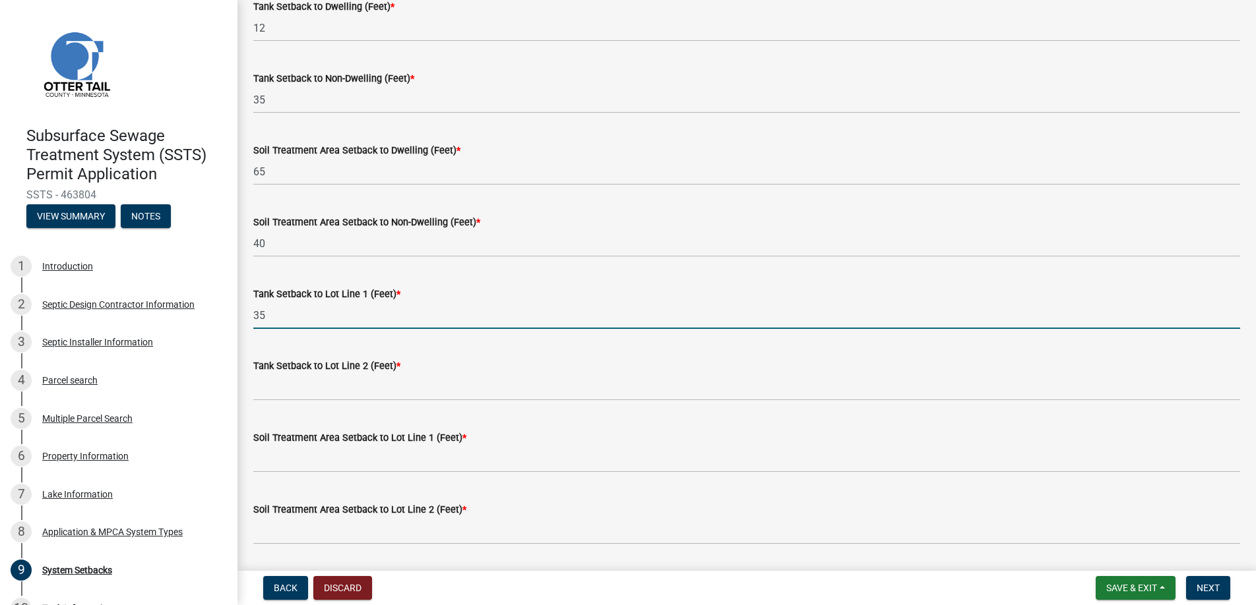
type input "35"
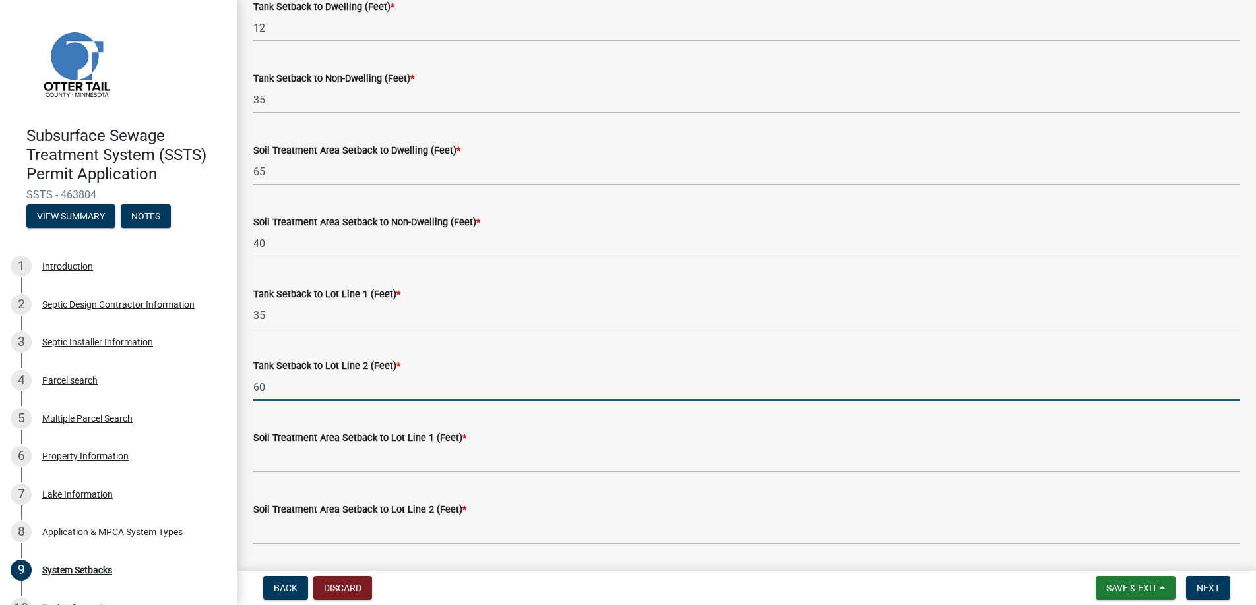
type input "60"
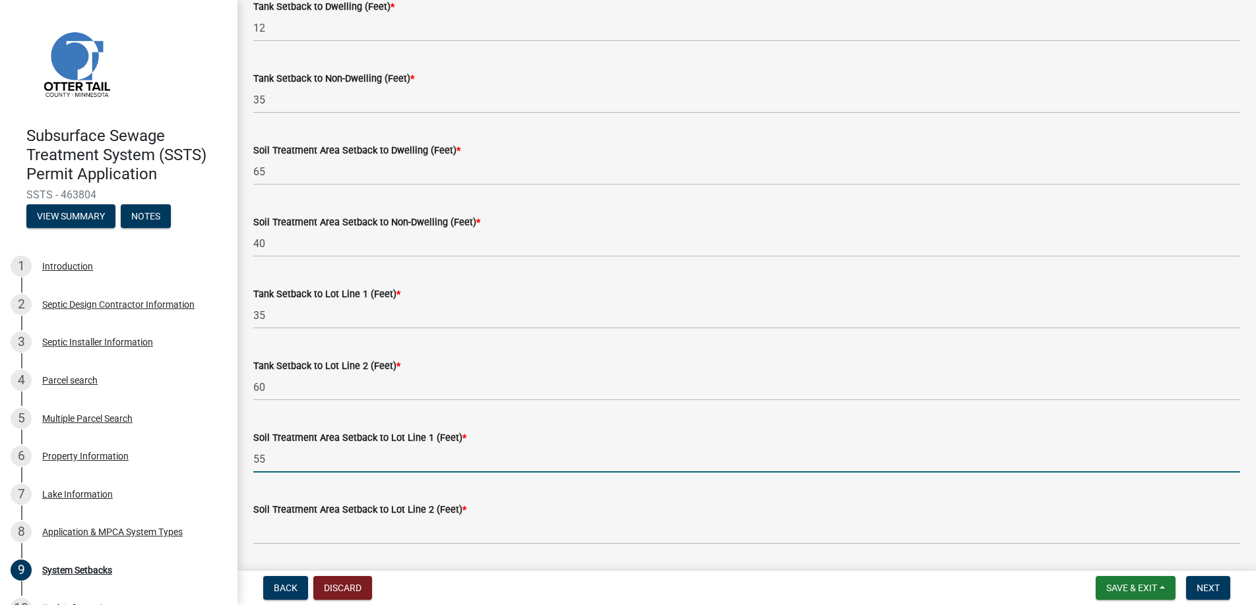
type input "55"
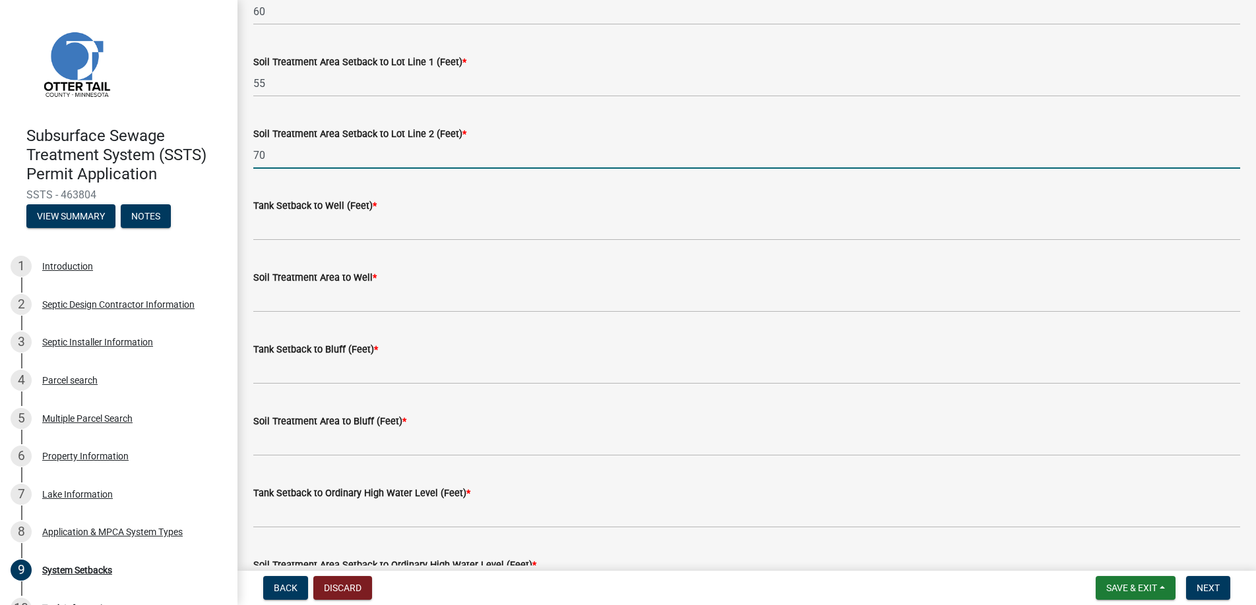
scroll to position [660, 0]
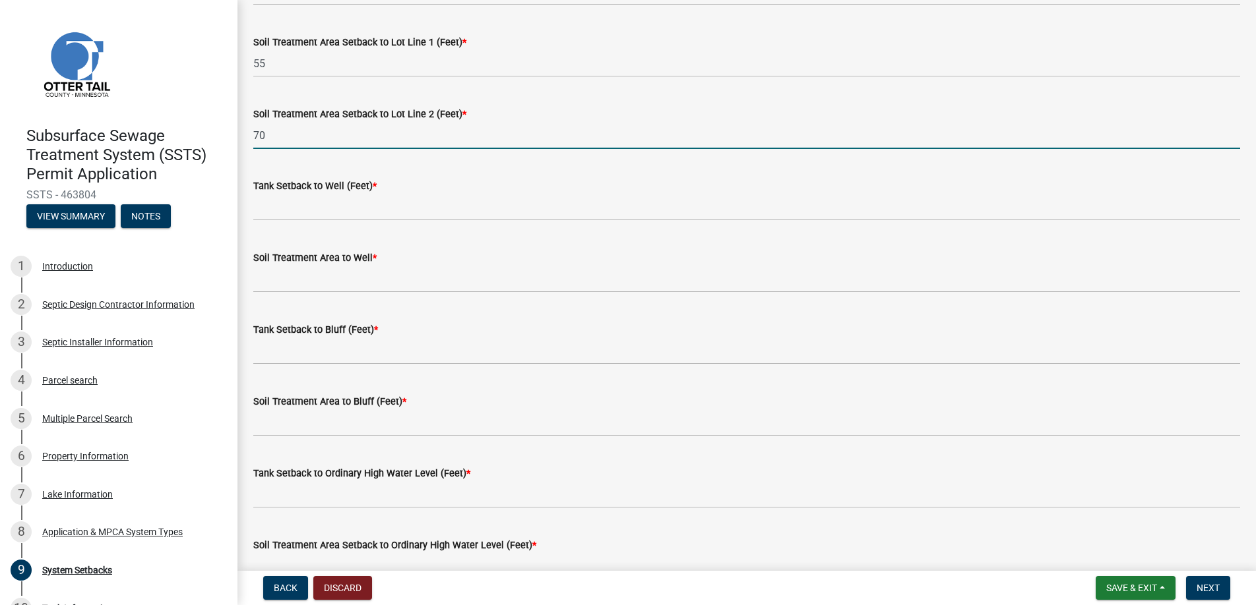
type input "70"
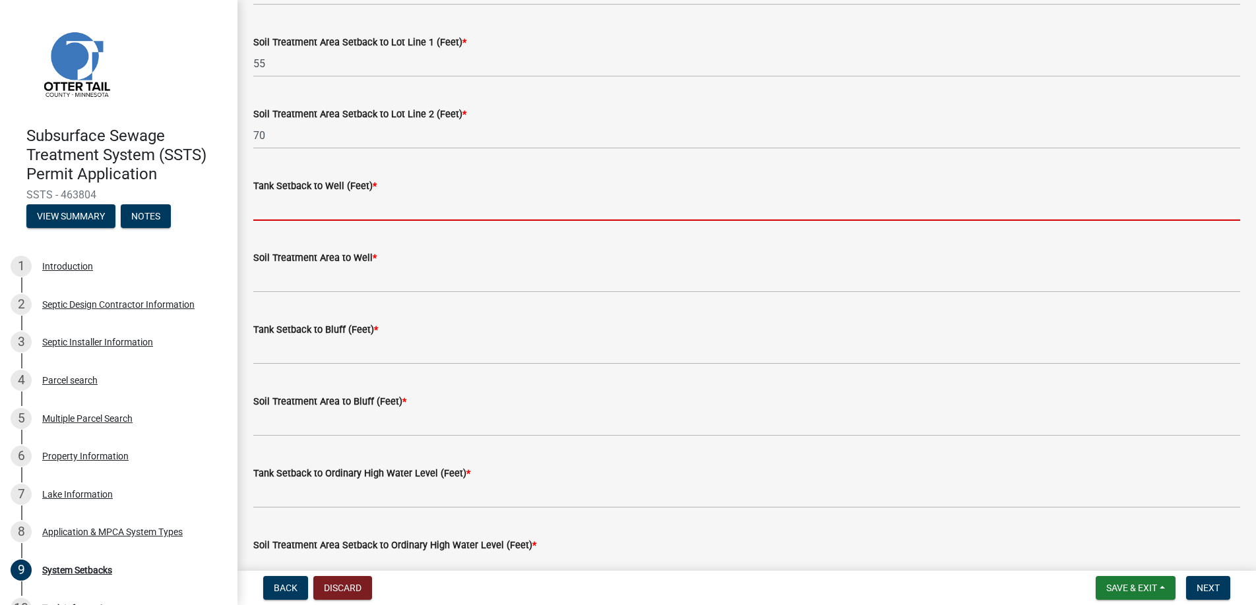
click at [309, 210] on input "Tank Setback to Well (Feet) *" at bounding box center [746, 207] width 987 height 27
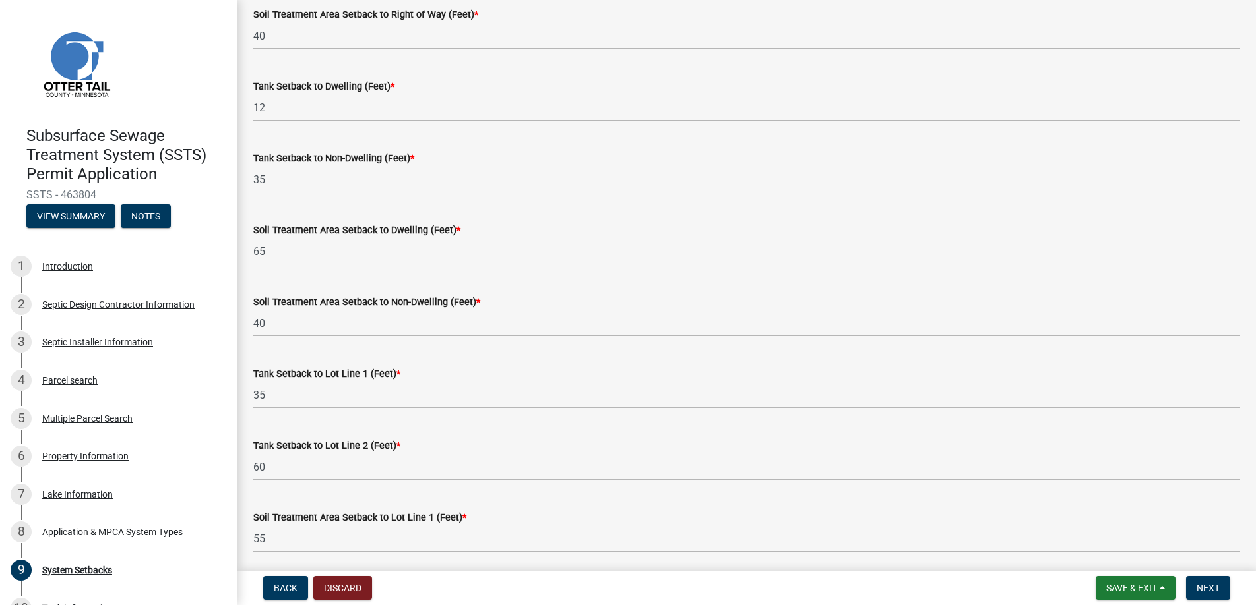
scroll to position [0, 0]
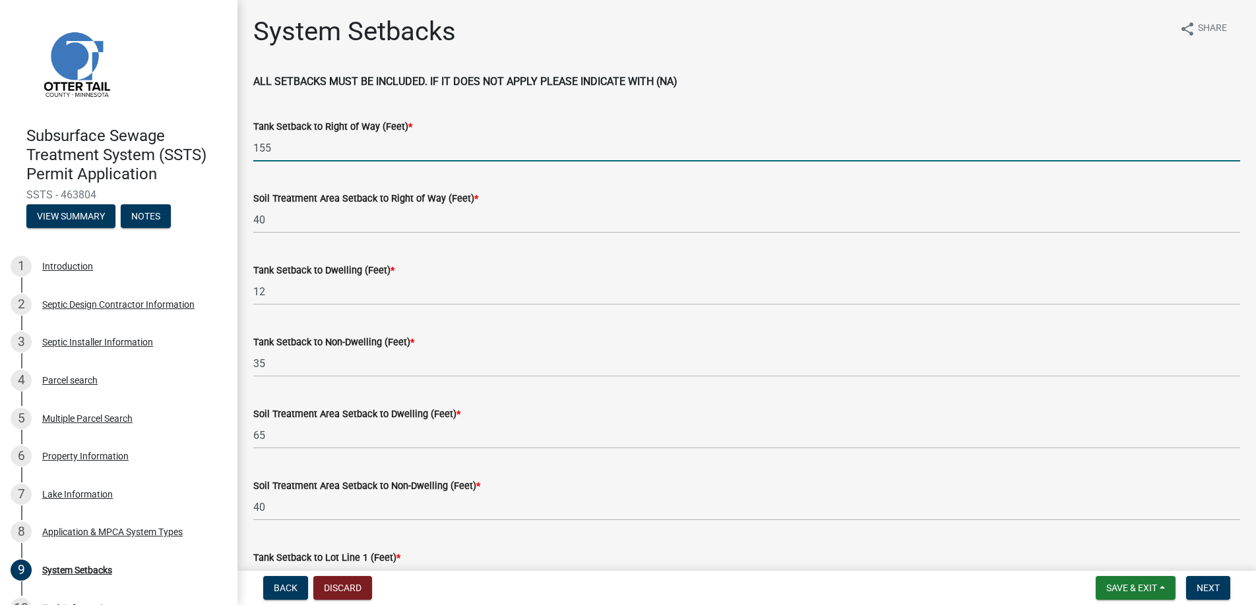
drag, startPoint x: 275, startPoint y: 147, endPoint x: 241, endPoint y: 146, distance: 33.7
click at [326, 146] on input "155" at bounding box center [746, 148] width 987 height 27
type input "1"
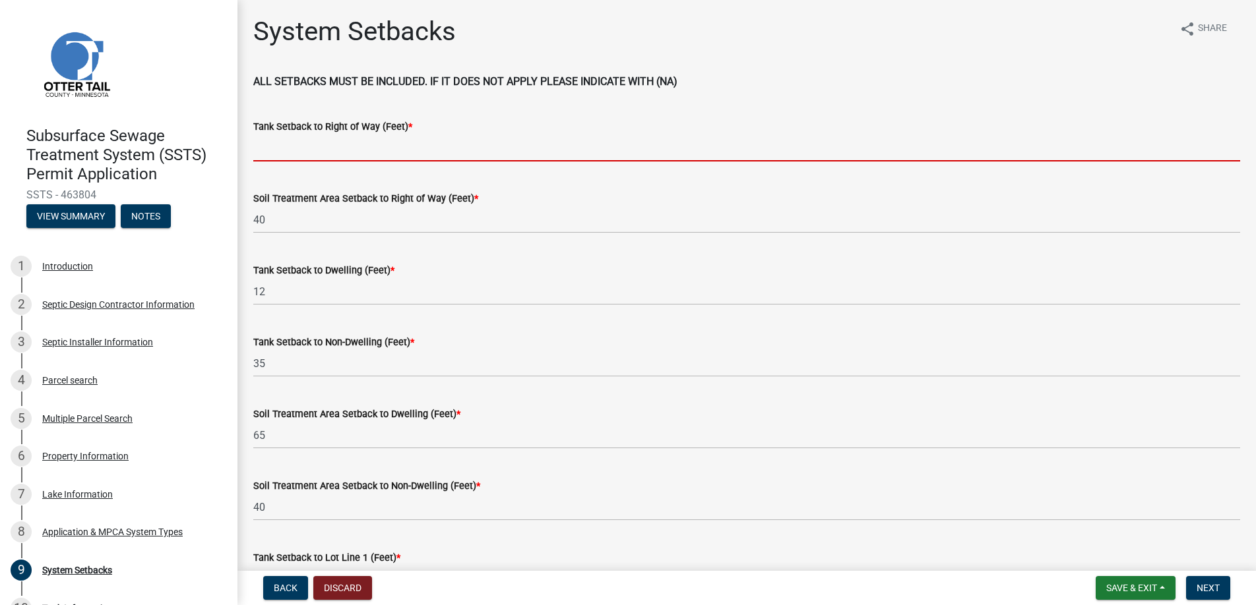
click at [326, 146] on input "Tank Setback to Right of Way (Feet) *" at bounding box center [746, 148] width 987 height 27
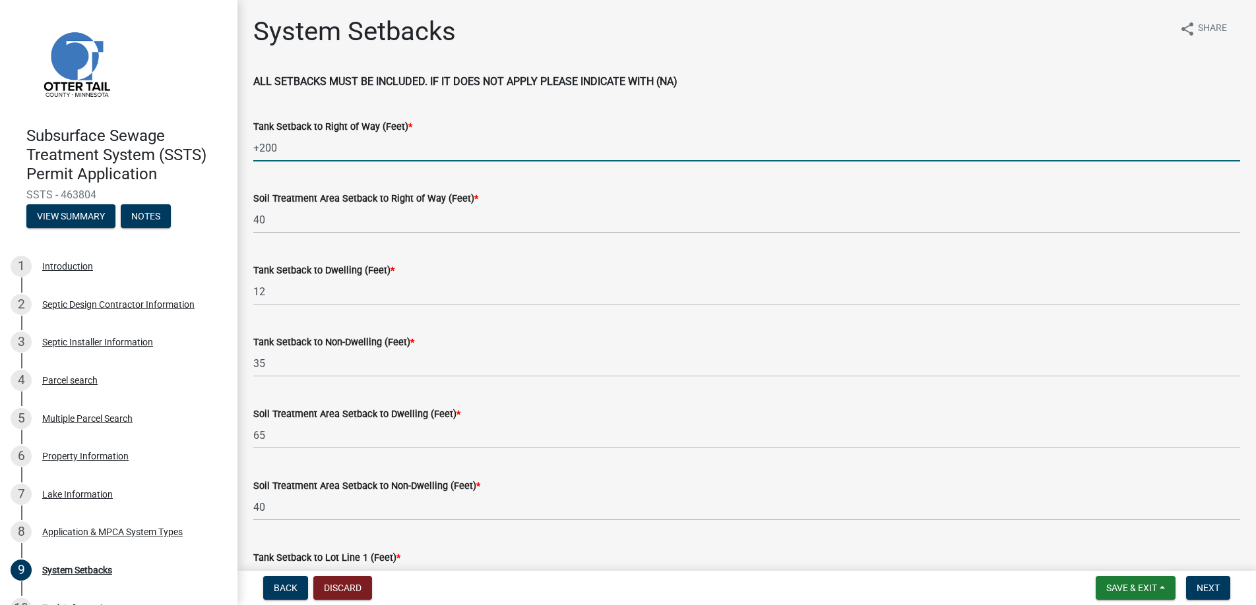
type input "+200"
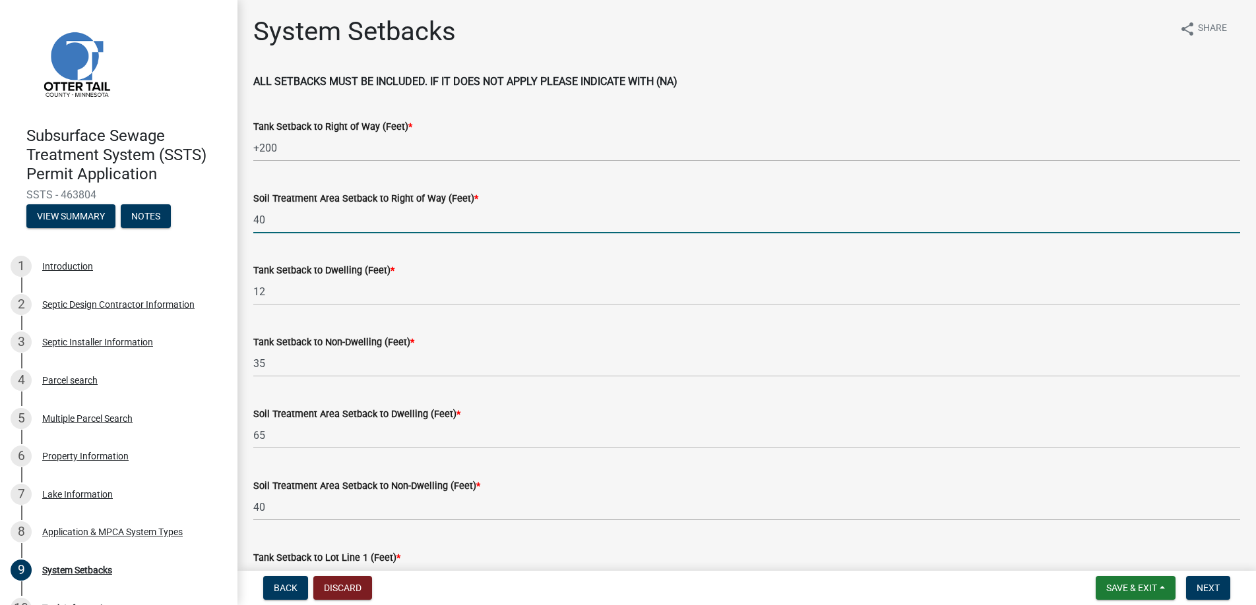
drag, startPoint x: 274, startPoint y: 216, endPoint x: 237, endPoint y: 222, distance: 38.2
click at [237, 222] on div "Subsurface Sewage Treatment System (SSTS) Permit Application SSTS - 463804 View…" at bounding box center [628, 302] width 1256 height 605
type input "55"
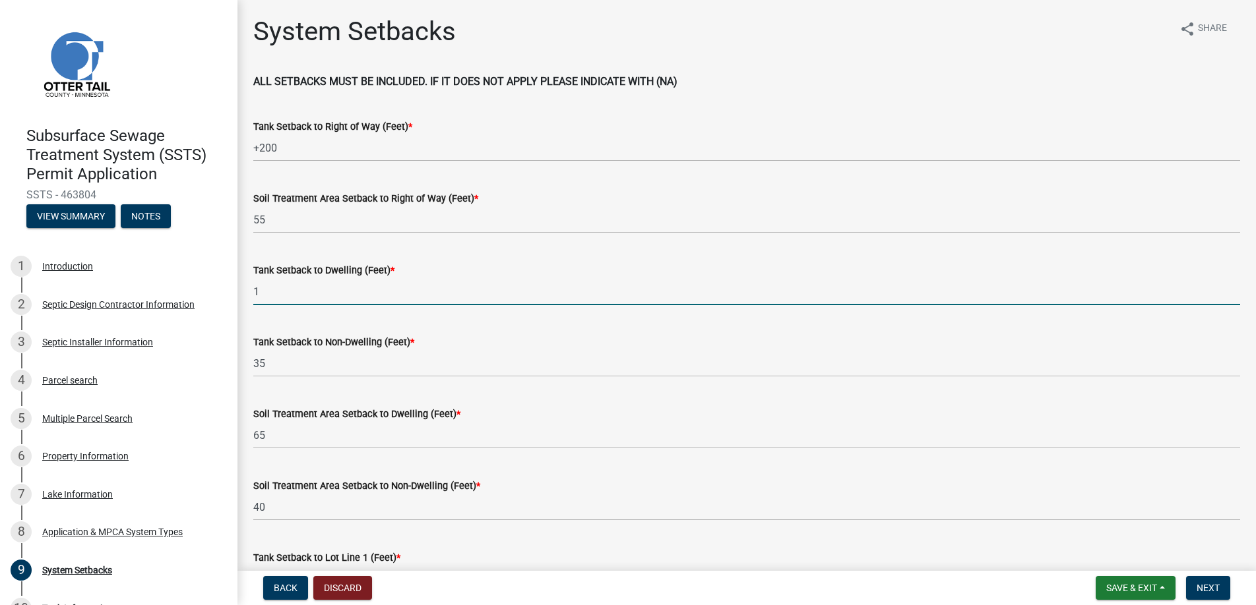
type input "12"
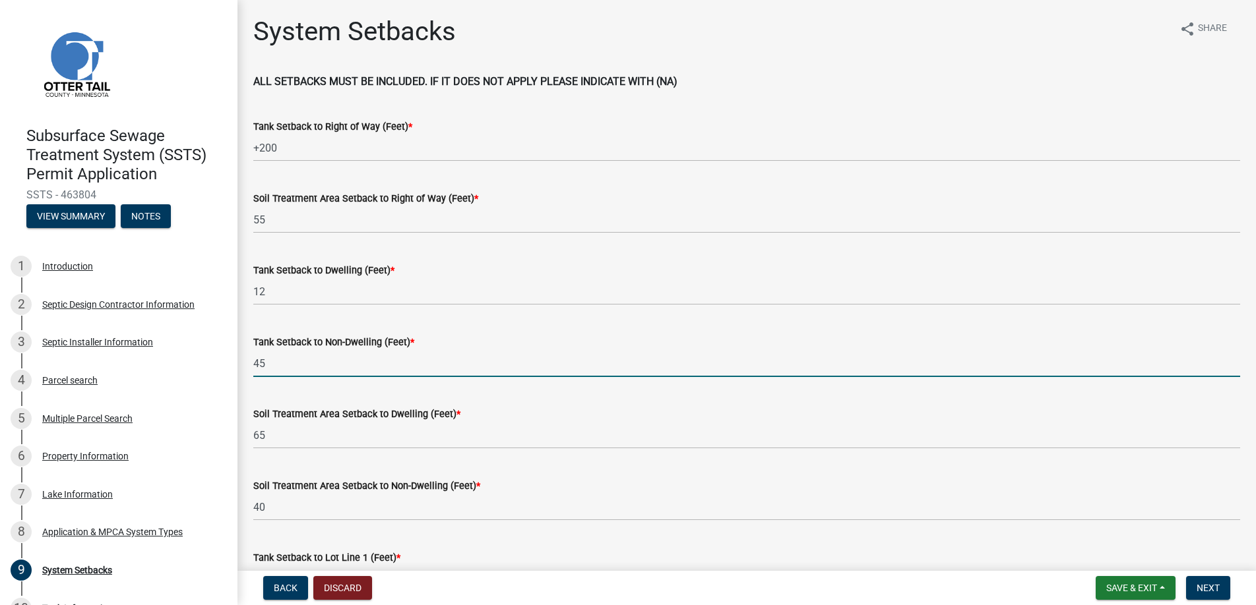
type input "45"
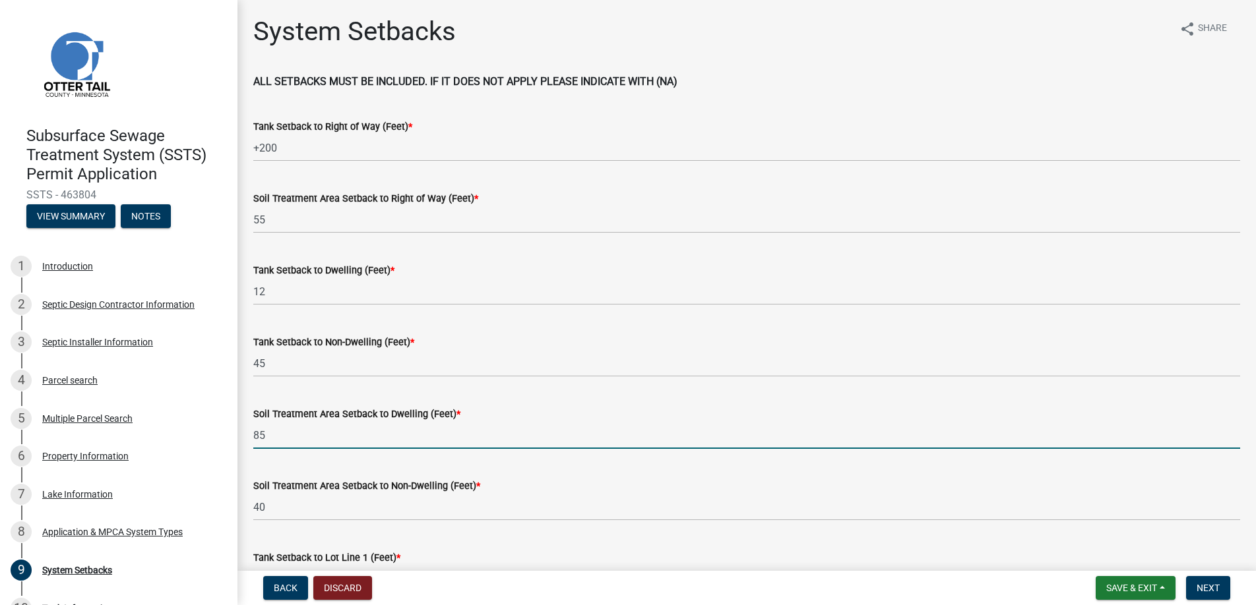
type input "85"
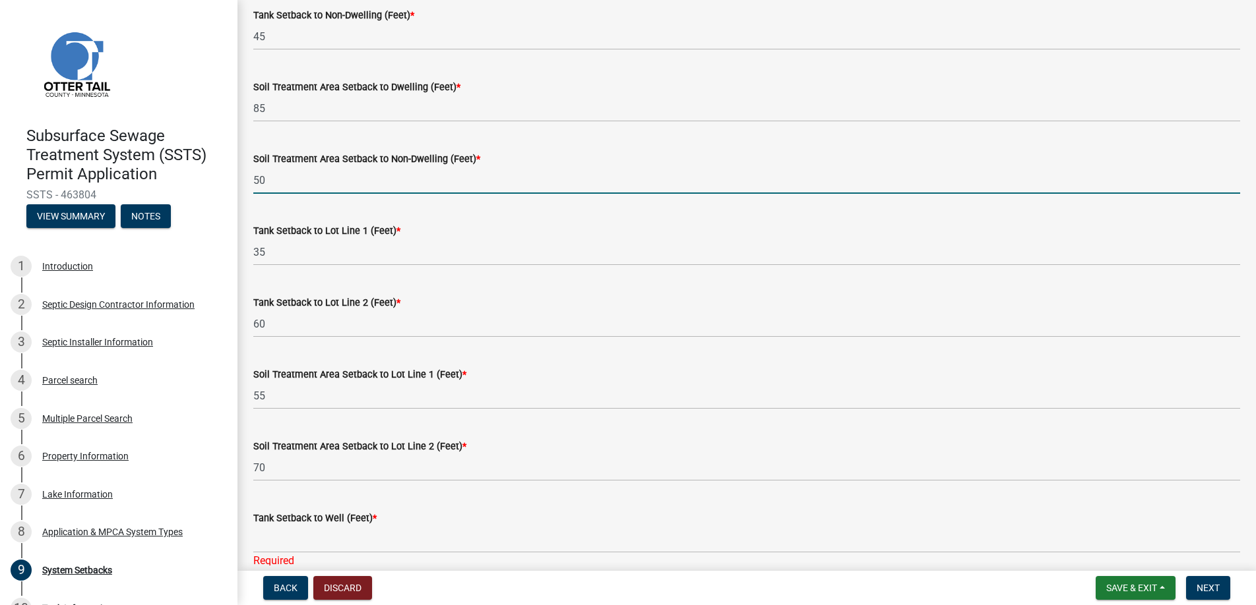
scroll to position [330, 0]
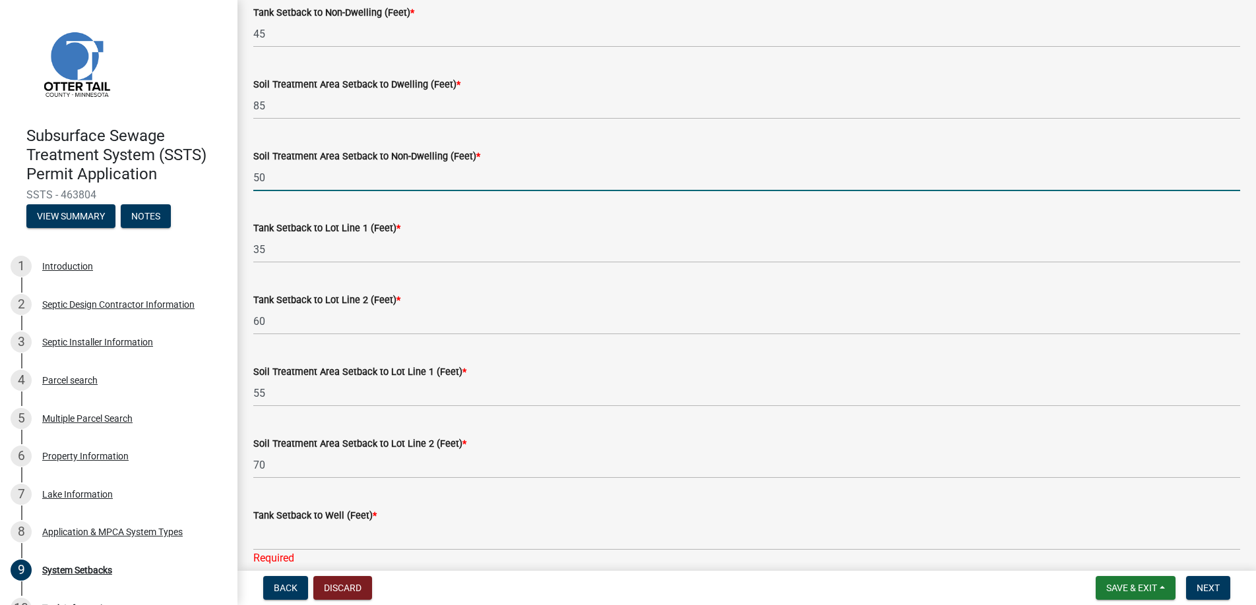
type input "50"
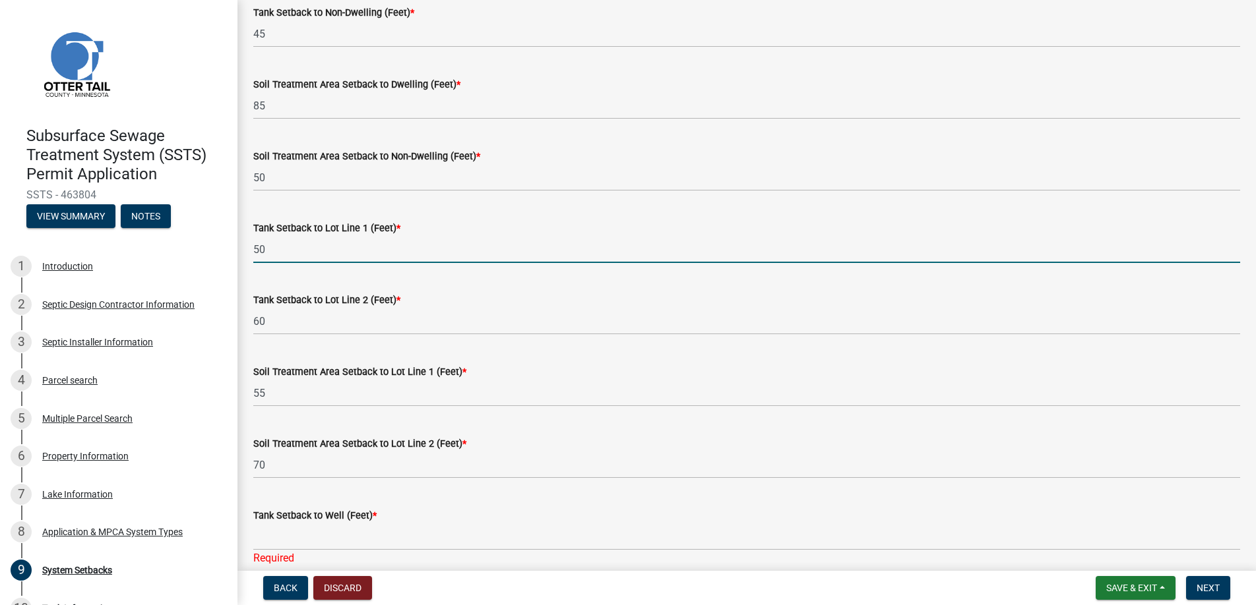
type input "50"
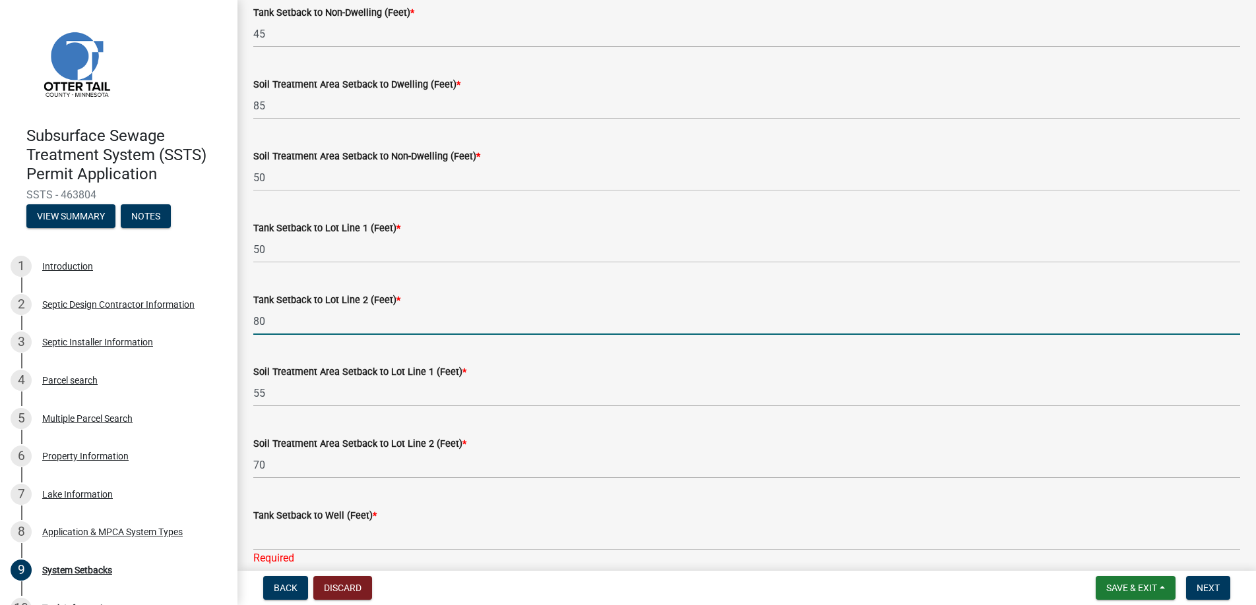
type input "80"
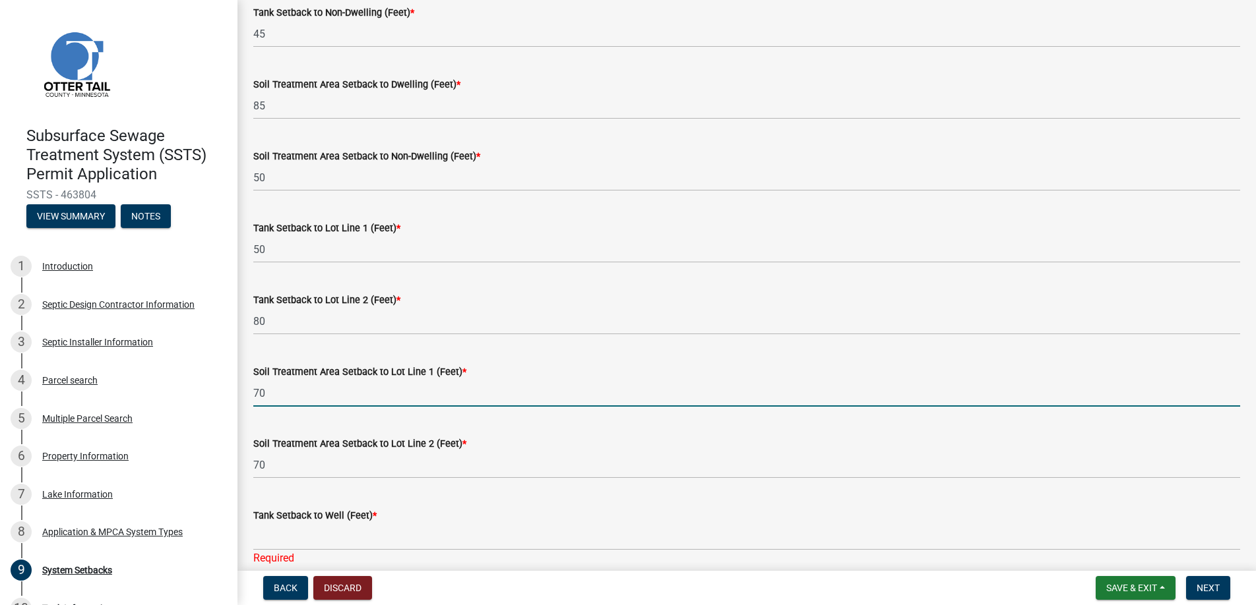
type input "70"
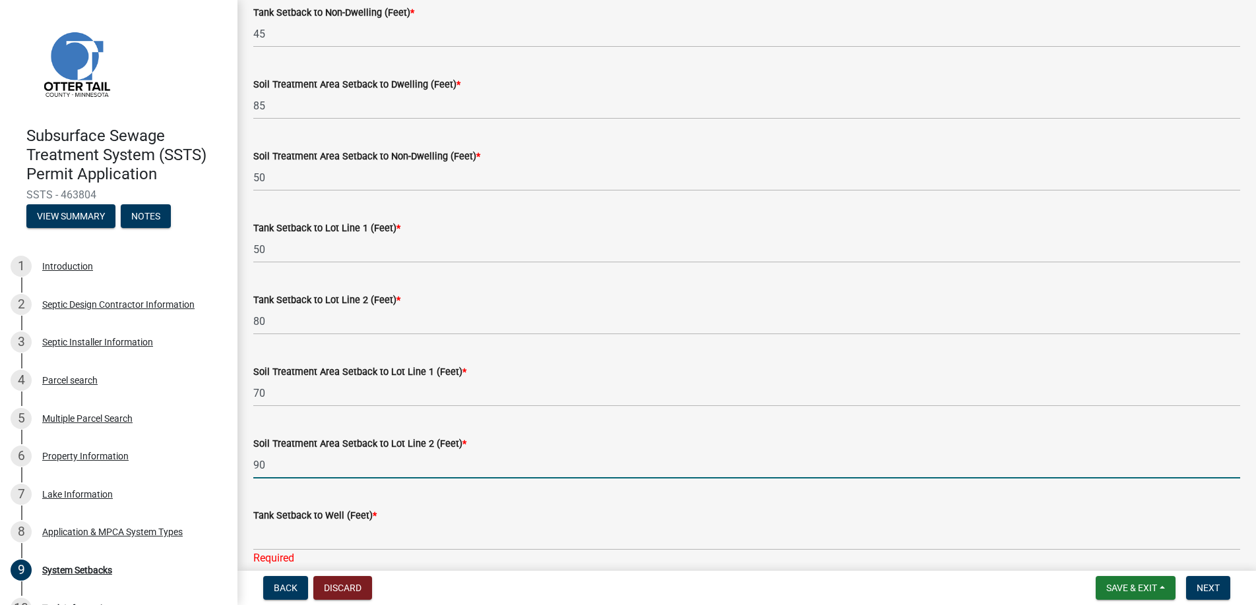
type input "90"
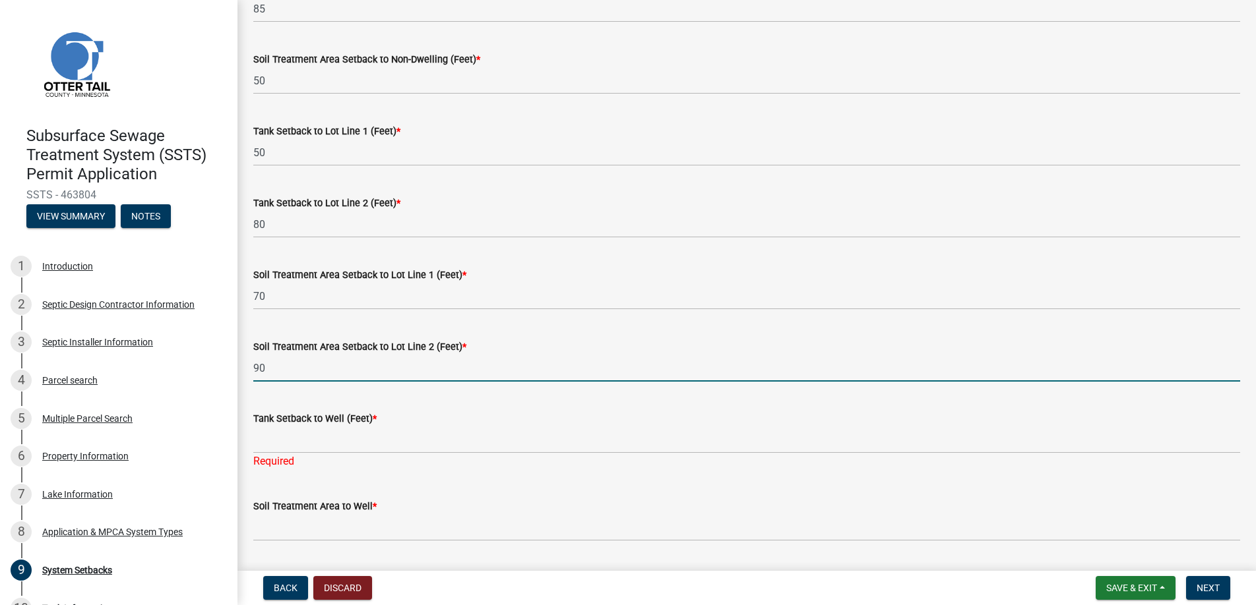
scroll to position [528, 0]
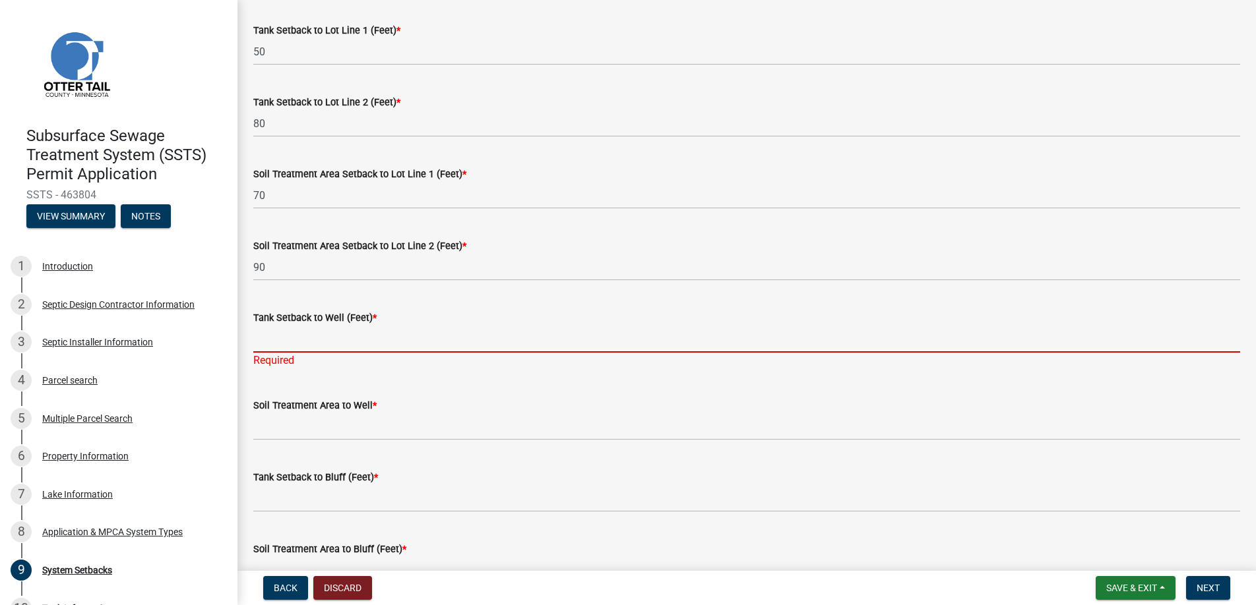
click at [284, 339] on input "Tank Setback to Well (Feet) *" at bounding box center [746, 339] width 987 height 27
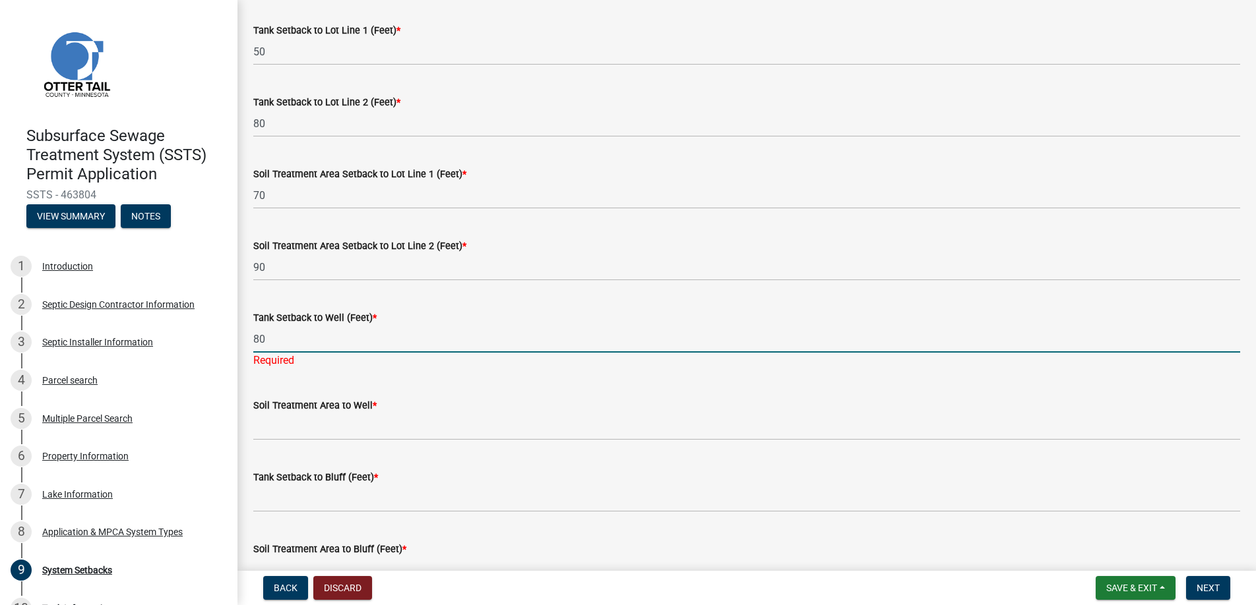
type input "80"
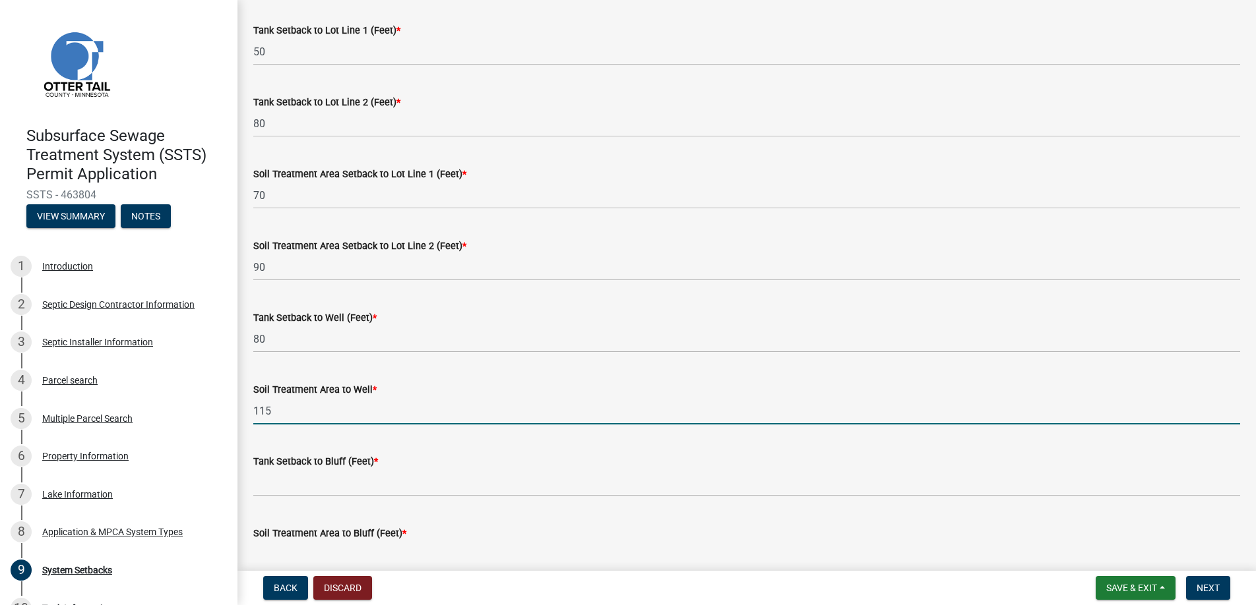
type input "115"
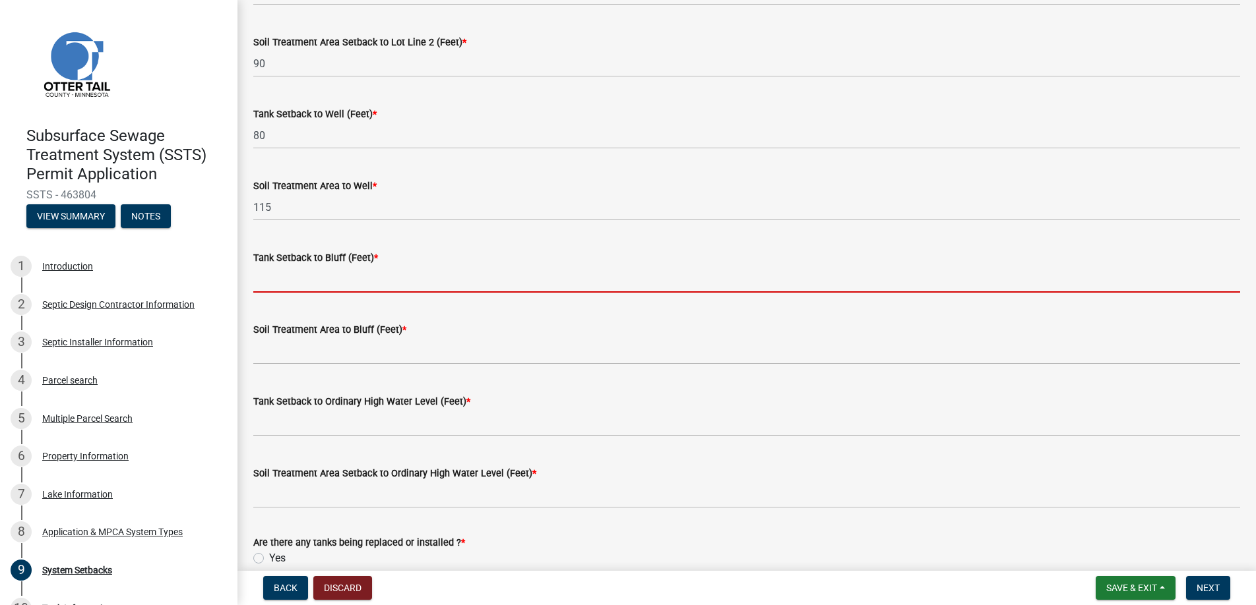
scroll to position [791, 0]
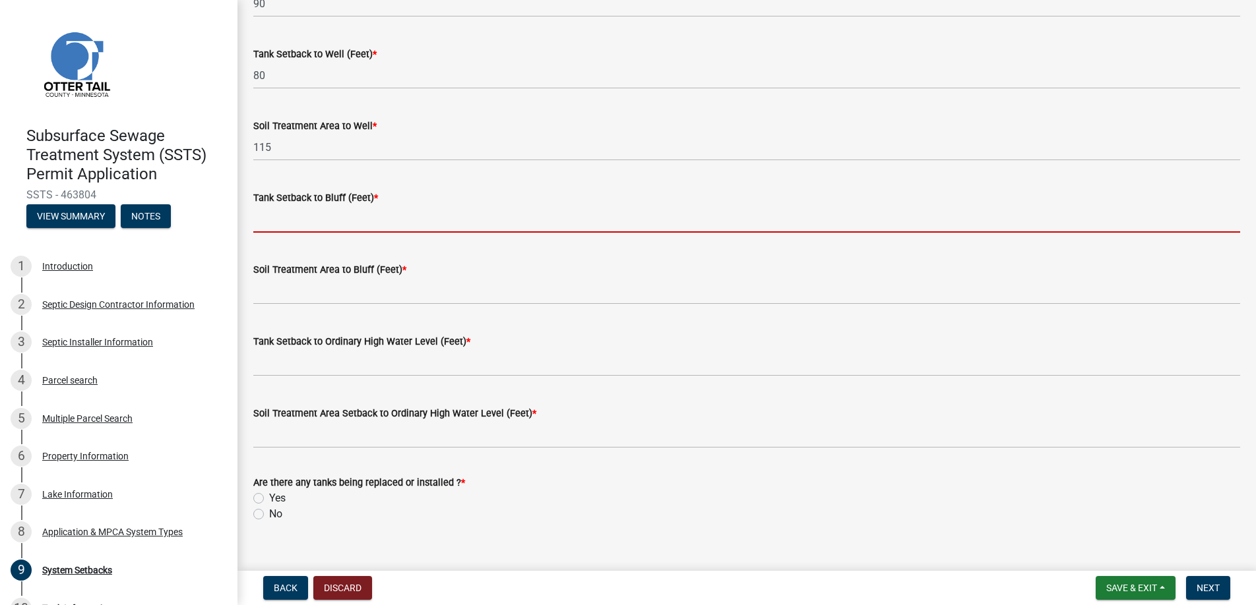
click at [351, 219] on input "Tank Setback to Bluff (Feet) *" at bounding box center [746, 219] width 987 height 27
type input "na"
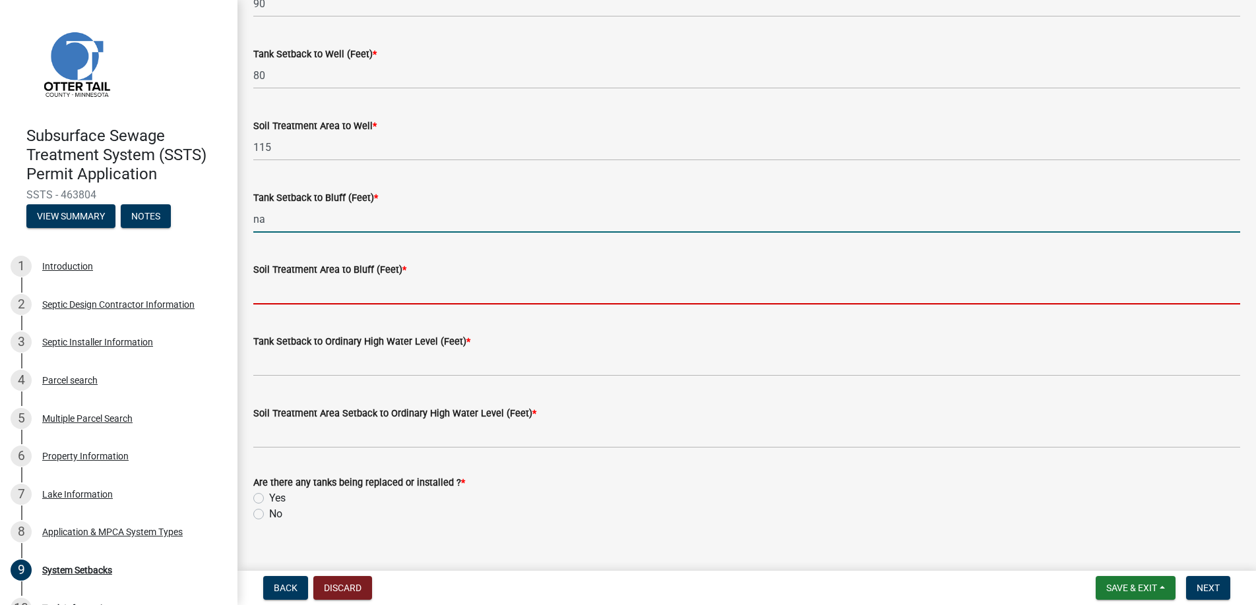
click at [319, 286] on input "Soil Treatment Area to Bluff (Feet) *" at bounding box center [746, 291] width 987 height 27
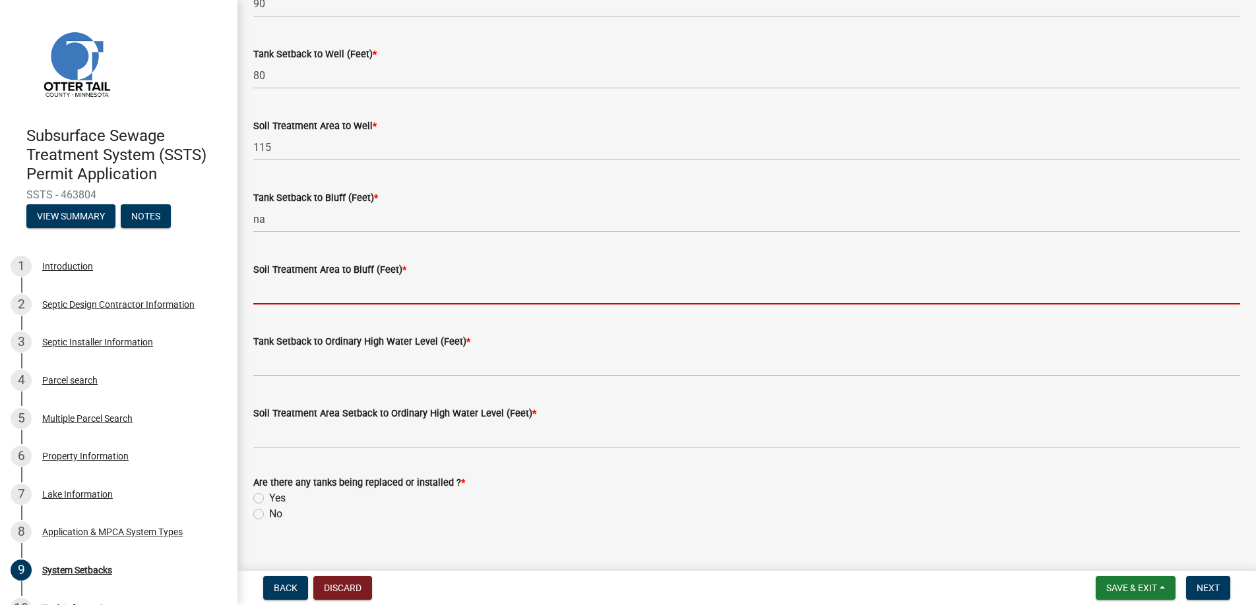
type input "na"
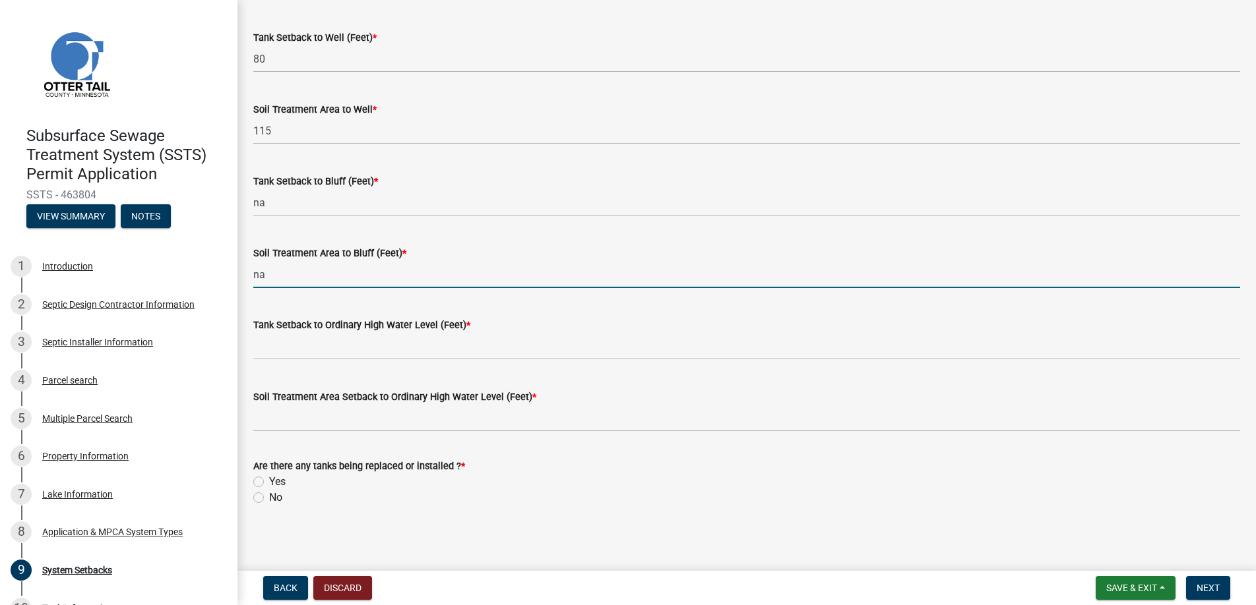
scroll to position [811, 0]
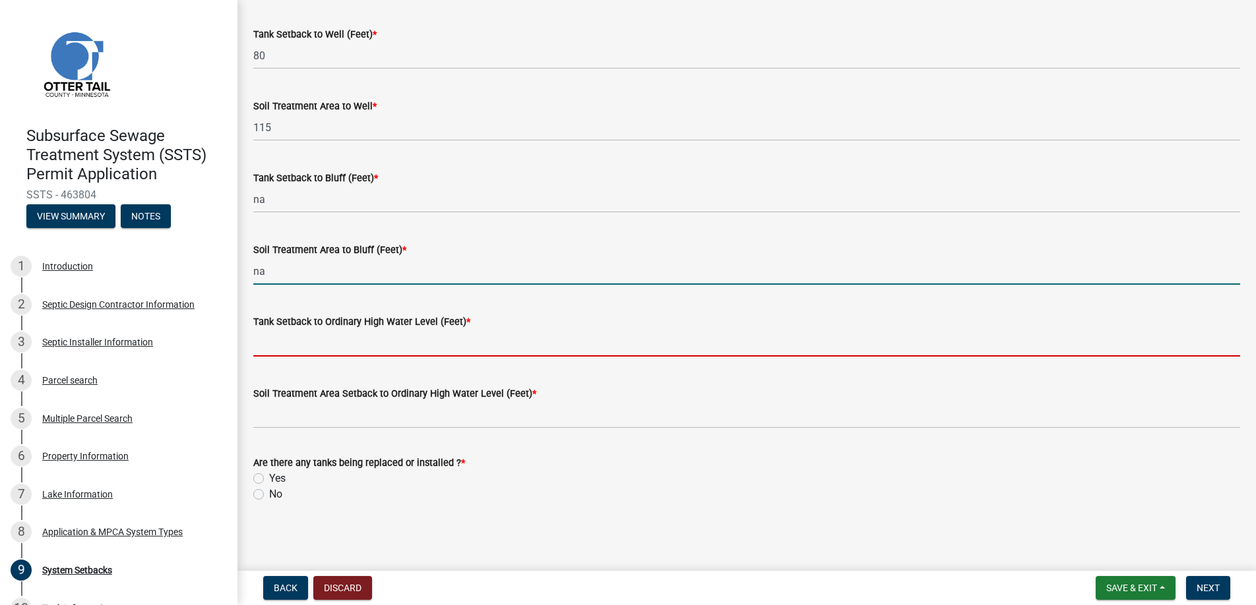
click at [304, 342] on input "Tank Setback to Ordinary High Water Level (Feet) *" at bounding box center [746, 343] width 987 height 27
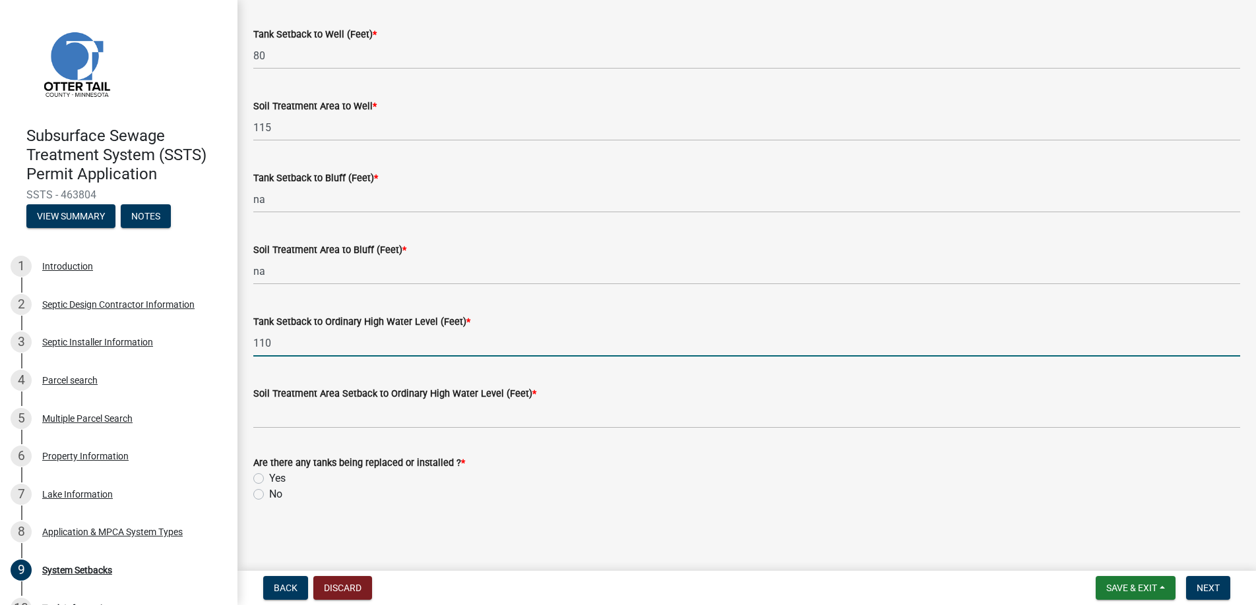
type input "110"
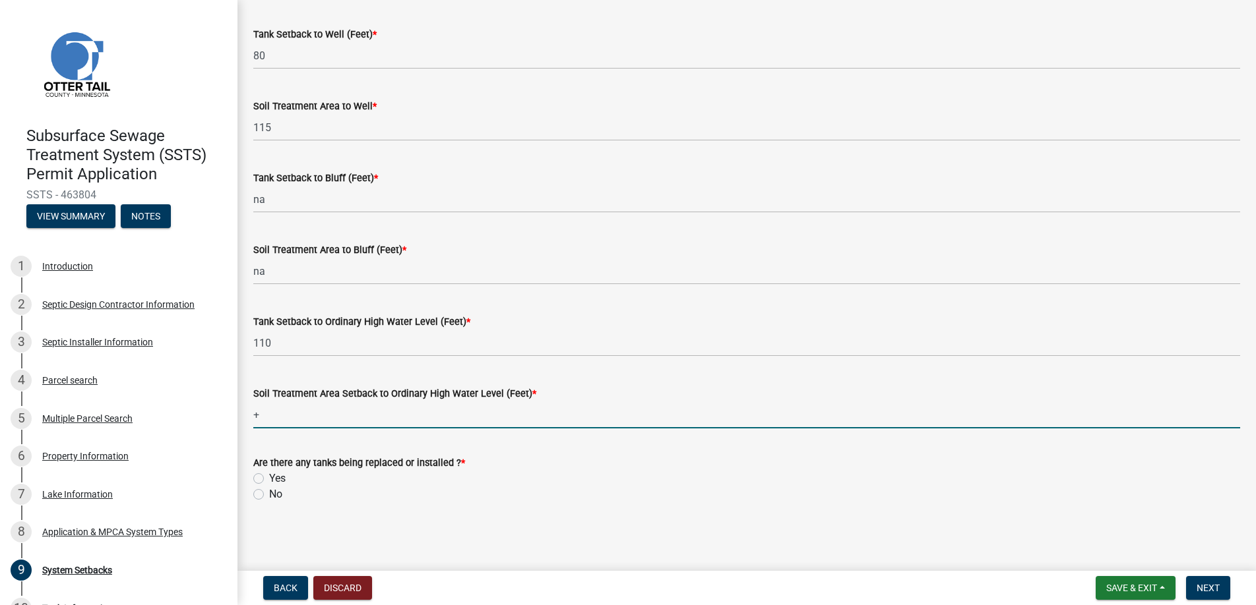
type input "+200"
click at [269, 475] on label "Yes" at bounding box center [277, 479] width 16 height 16
click at [269, 475] on input "Yes" at bounding box center [273, 475] width 9 height 9
radio input "true"
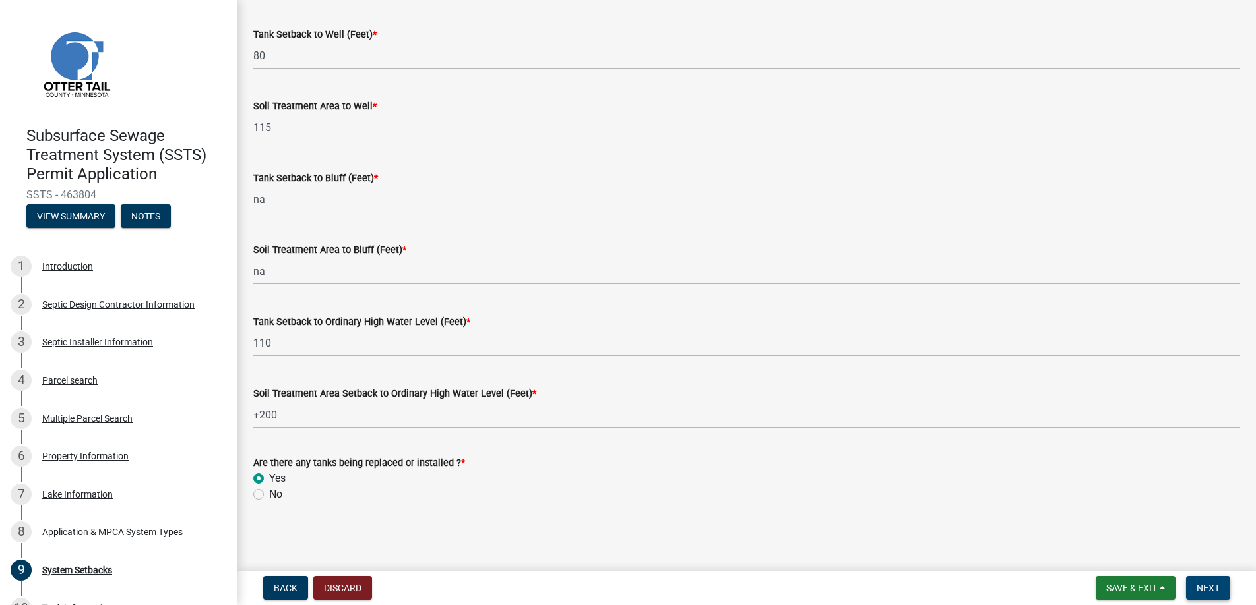
click at [1198, 593] on span "Next" at bounding box center [1207, 588] width 23 height 11
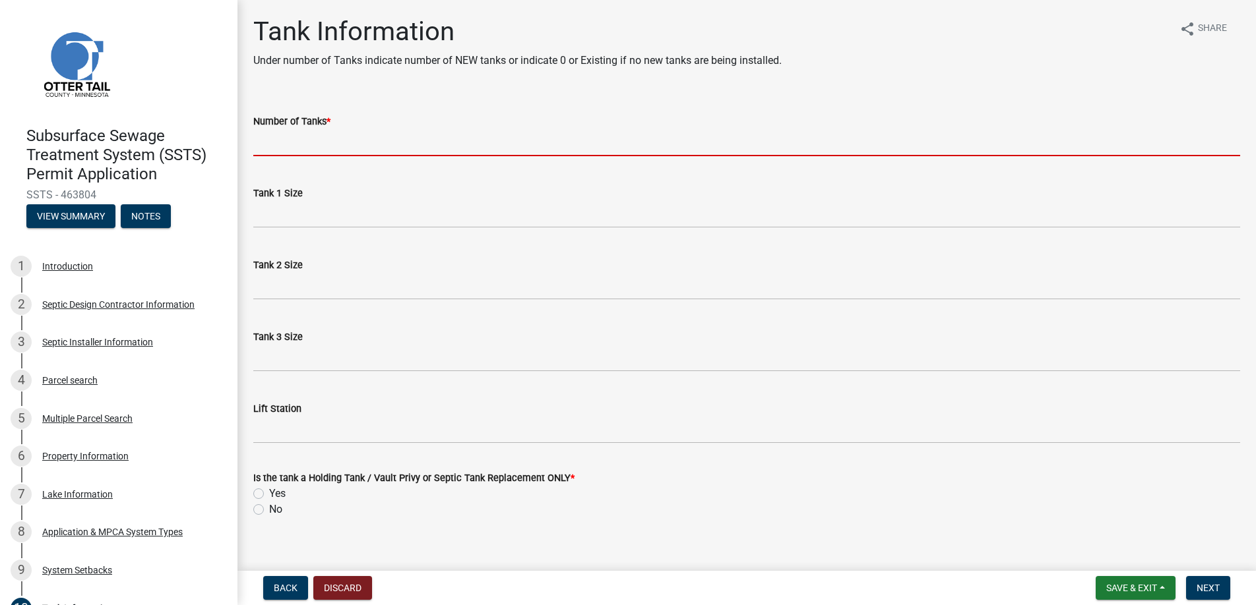
click at [286, 142] on input "Number of Tanks *" at bounding box center [746, 142] width 987 height 27
type input "2"
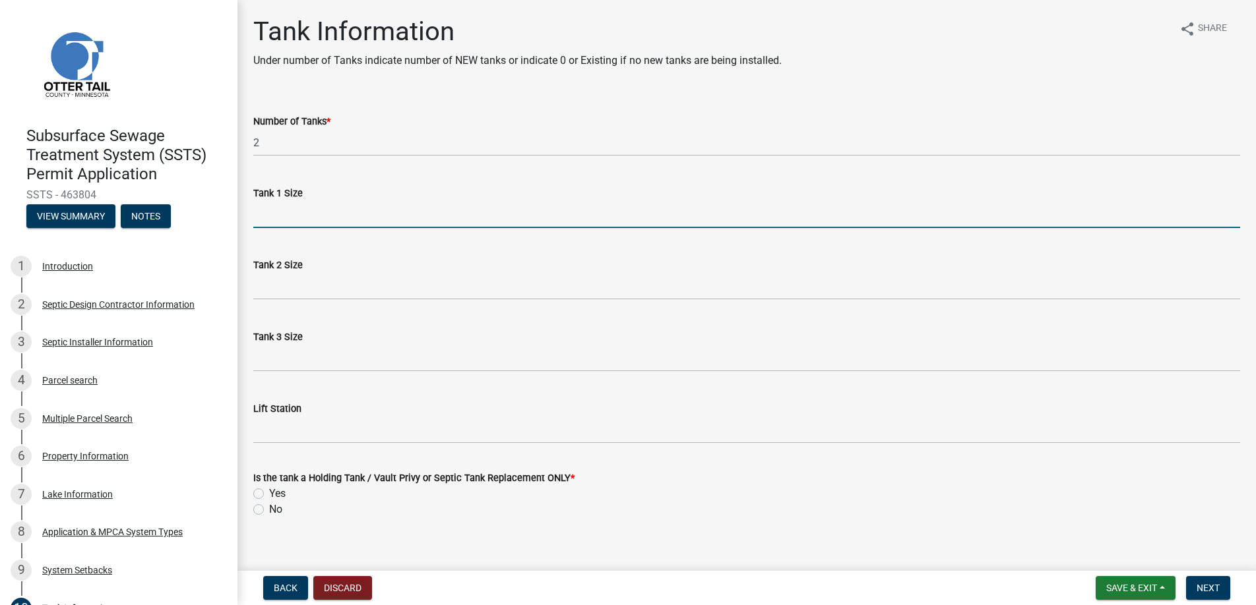
click at [285, 214] on input "Tank 1 Size" at bounding box center [746, 214] width 987 height 27
type input "1000"
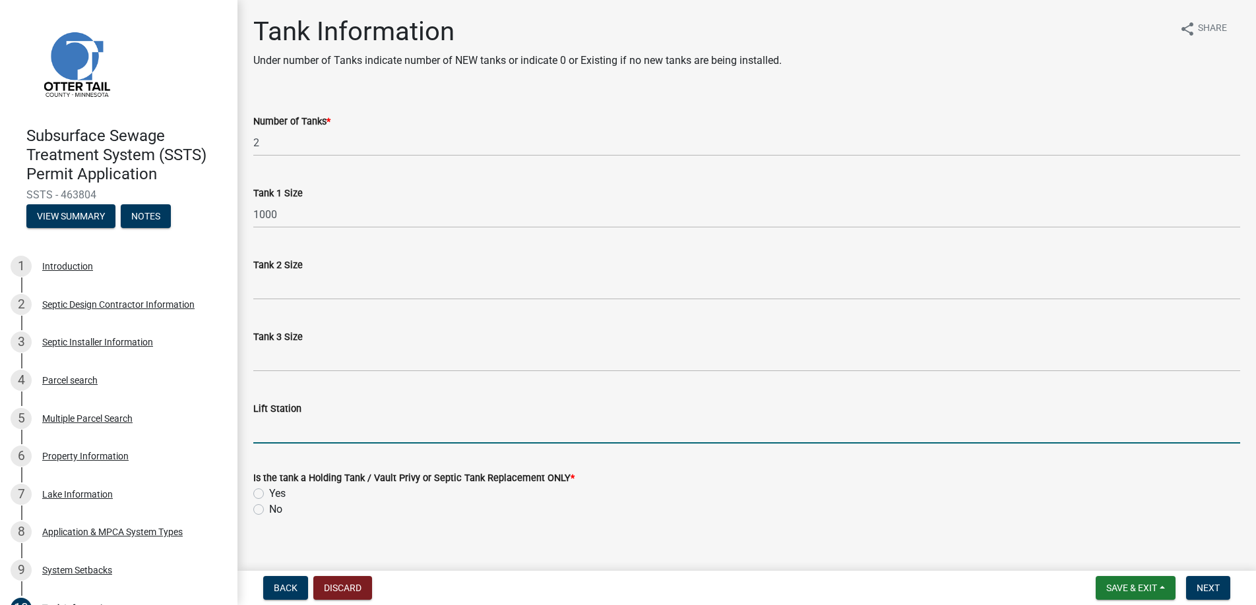
click at [269, 433] on input "Lift Station" at bounding box center [746, 430] width 987 height 27
drag, startPoint x: 273, startPoint y: 428, endPoint x: 243, endPoint y: 432, distance: 30.6
click at [243, 432] on div "Tank Information Under number of Tanks indicate number of NEW tanks or indicate…" at bounding box center [746, 279] width 1018 height 526
type input "540"
click at [269, 511] on label "No" at bounding box center [275, 510] width 13 height 16
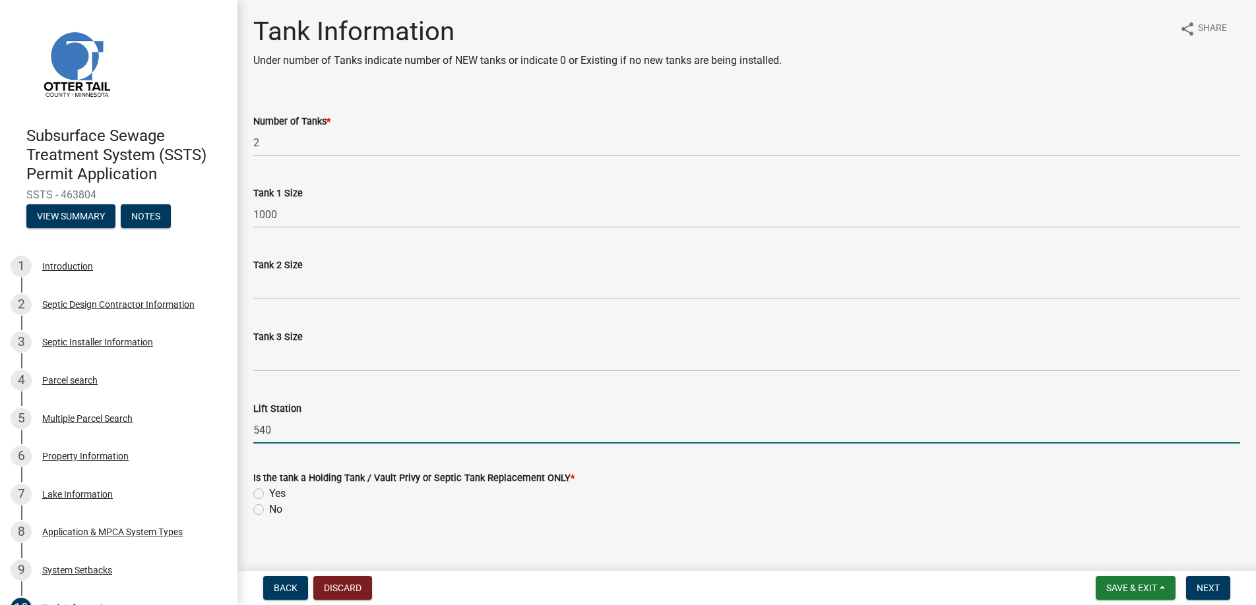
click at [269, 510] on input "No" at bounding box center [273, 506] width 9 height 9
radio input "true"
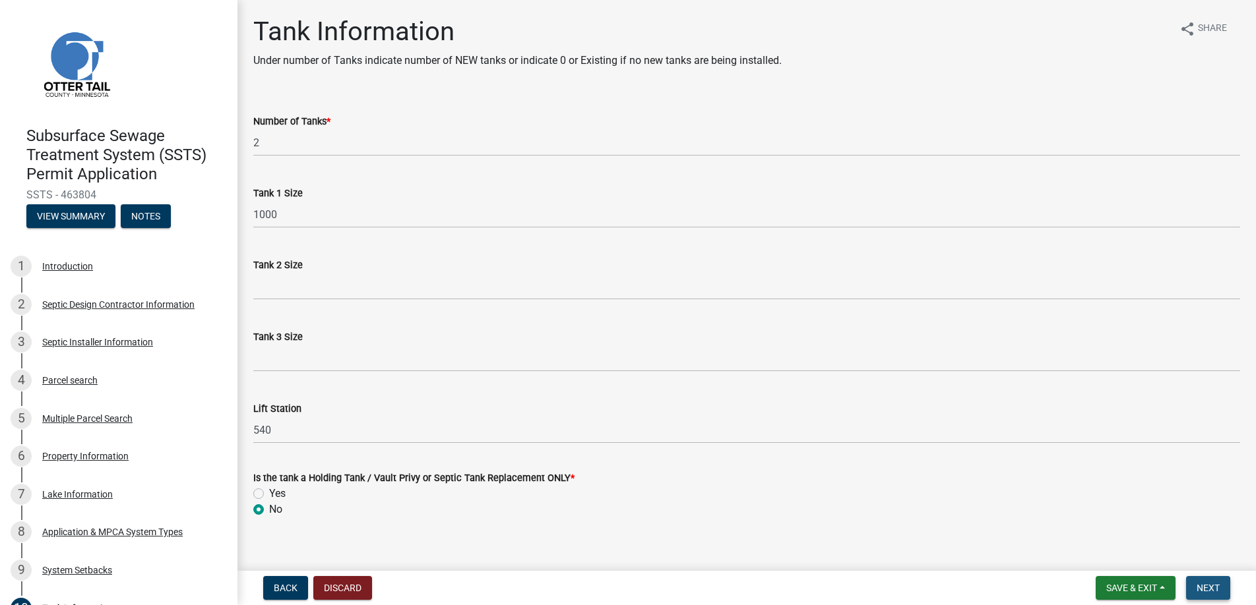
click at [1204, 588] on span "Next" at bounding box center [1207, 588] width 23 height 11
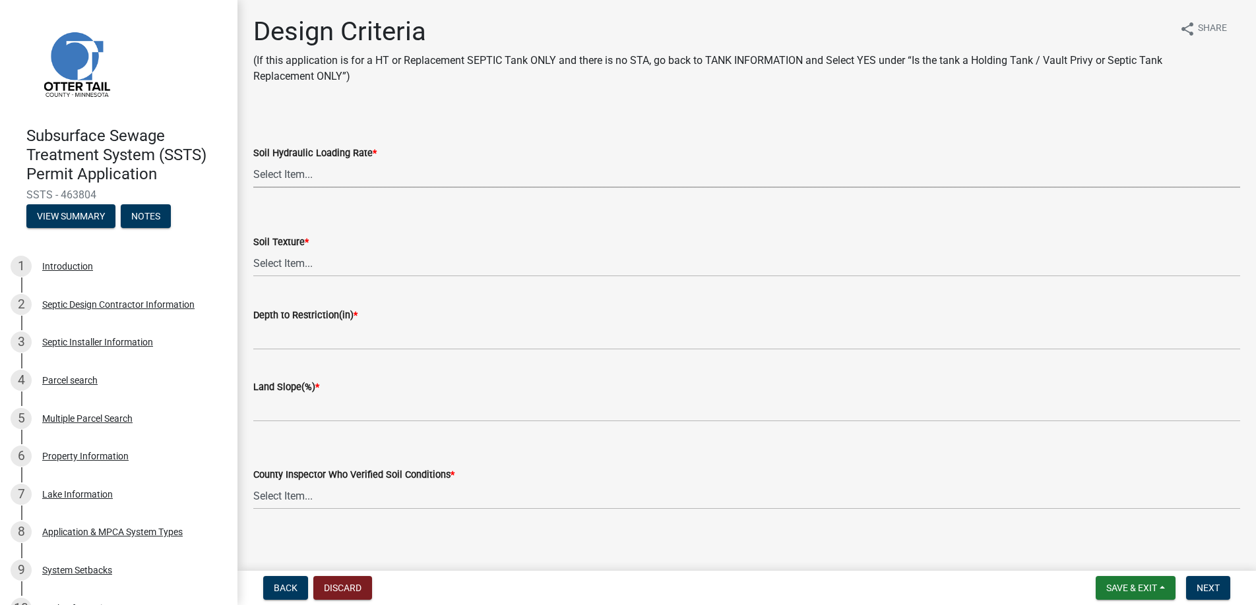
click at [290, 171] on select "Select Item... 1.6 gpd/ft2 1.2 gpd/ft2 1.0 gpd/ft2 0.87 gpd/ft2 0.78 gpd/ft2 0.…" at bounding box center [746, 174] width 987 height 27
click at [253, 161] on select "Select Item... 1.6 gpd/ft2 1.2 gpd/ft2 1.0 gpd/ft2 0.87 gpd/ft2 0.78 gpd/ft2 0.…" at bounding box center [746, 174] width 987 height 27
select select "161dc003-2926-44f5-9717-bc9d566eecc1"
click at [299, 259] on select "Select Item... Coarse Sand (COS) Sand (S) Fine Sand (FS) Very Fine Sand (VFS) L…" at bounding box center [746, 263] width 987 height 27
click at [253, 250] on select "Select Item... Coarse Sand (COS) Sand (S) Fine Sand (FS) Very Fine Sand (VFS) L…" at bounding box center [746, 263] width 987 height 27
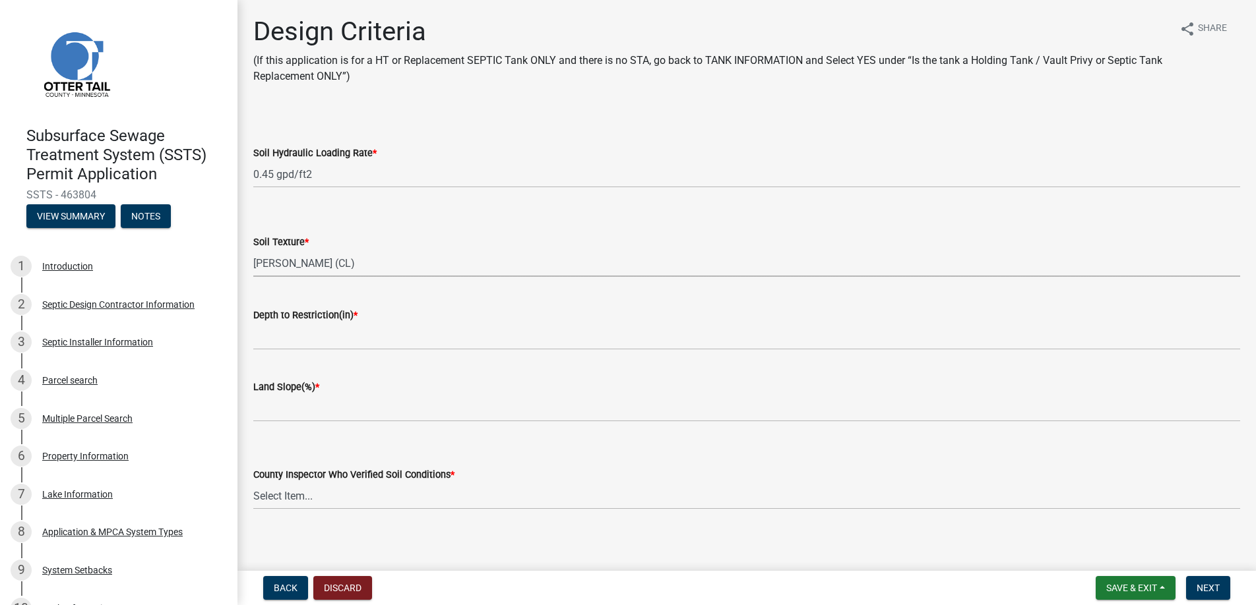
select select "3ca66991-ccde-4548-bdad-f82583be96e2"
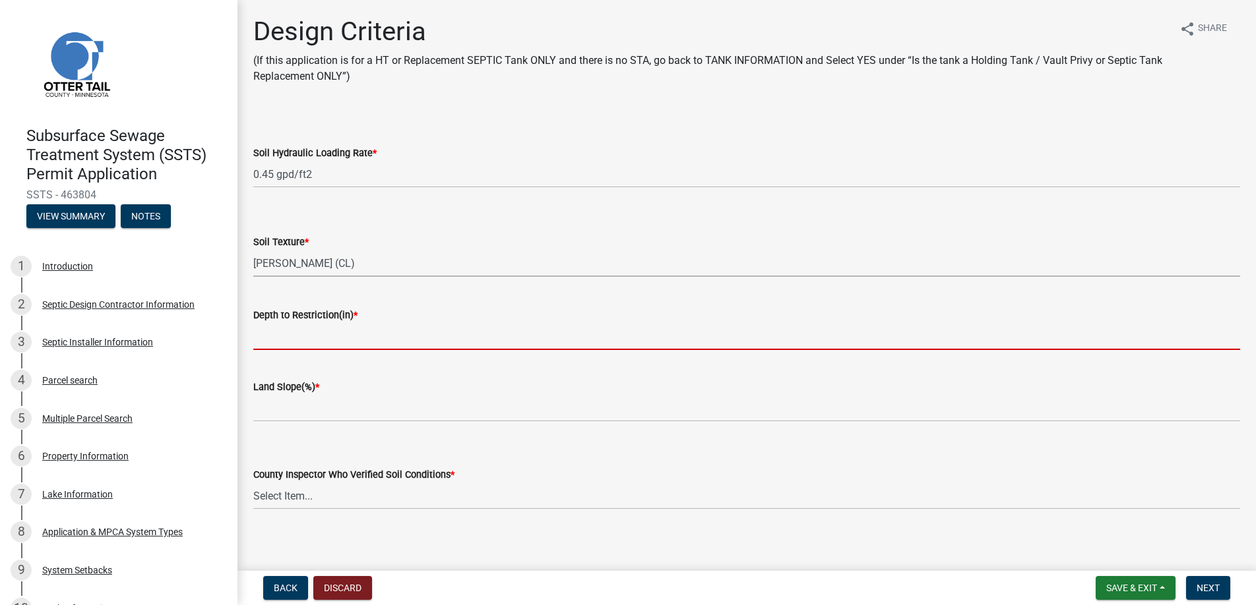
click at [303, 332] on input "Depth to Restriction(in) *" at bounding box center [746, 336] width 987 height 27
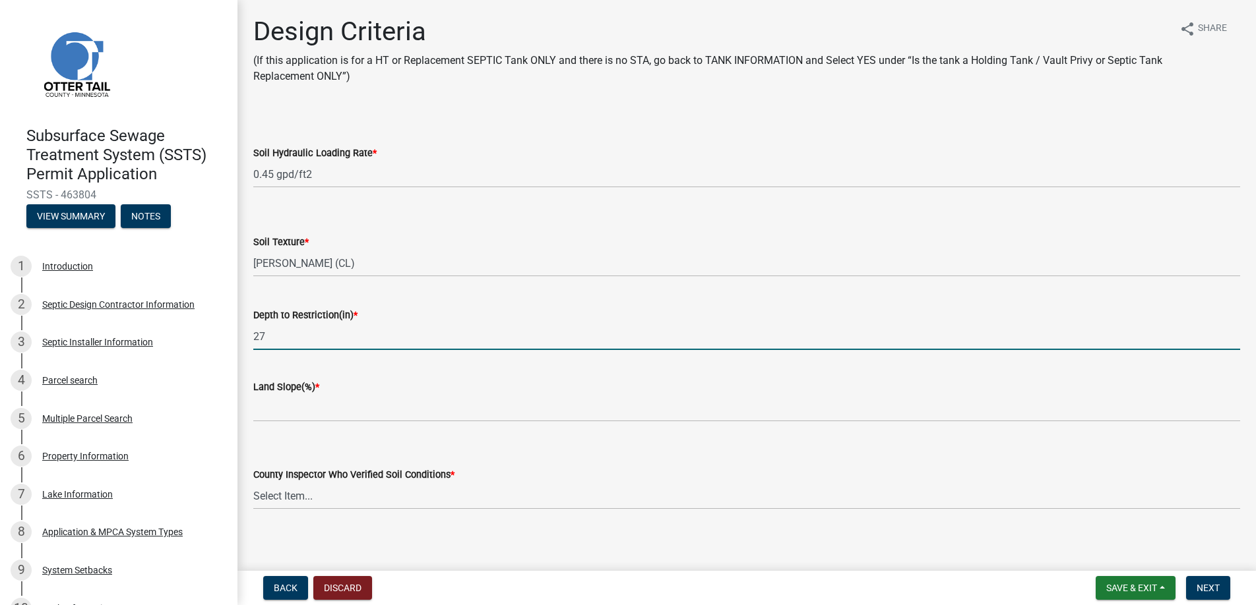
type input "27"
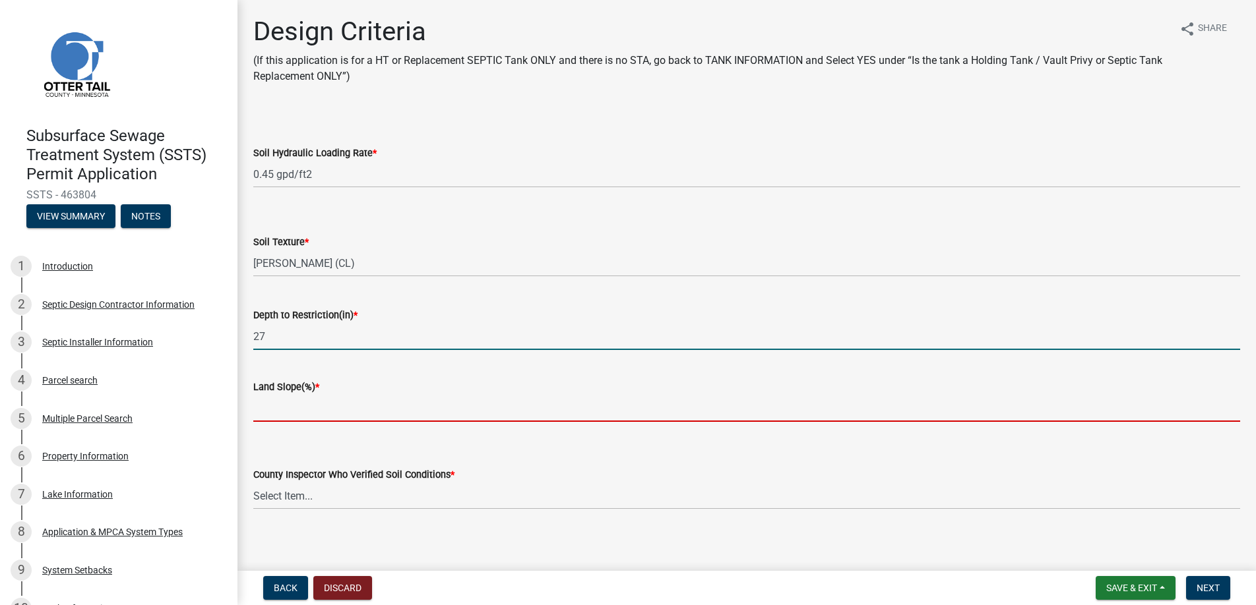
click at [290, 406] on input "Land Slope(%) *" at bounding box center [746, 408] width 987 height 27
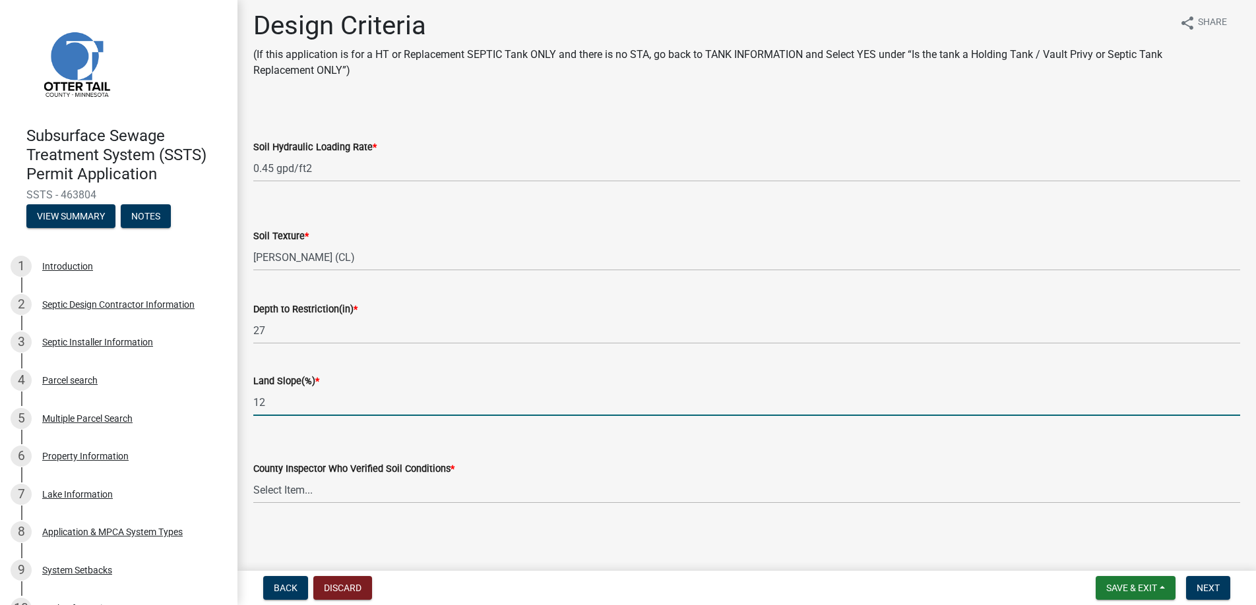
scroll to position [7, 0]
type input "12"
click at [286, 489] on select "Select Item... [PERSON_NAME] [PERSON_NAME] [PERSON_NAME] [PERSON_NAME] [PERSON_…" at bounding box center [746, 489] width 987 height 27
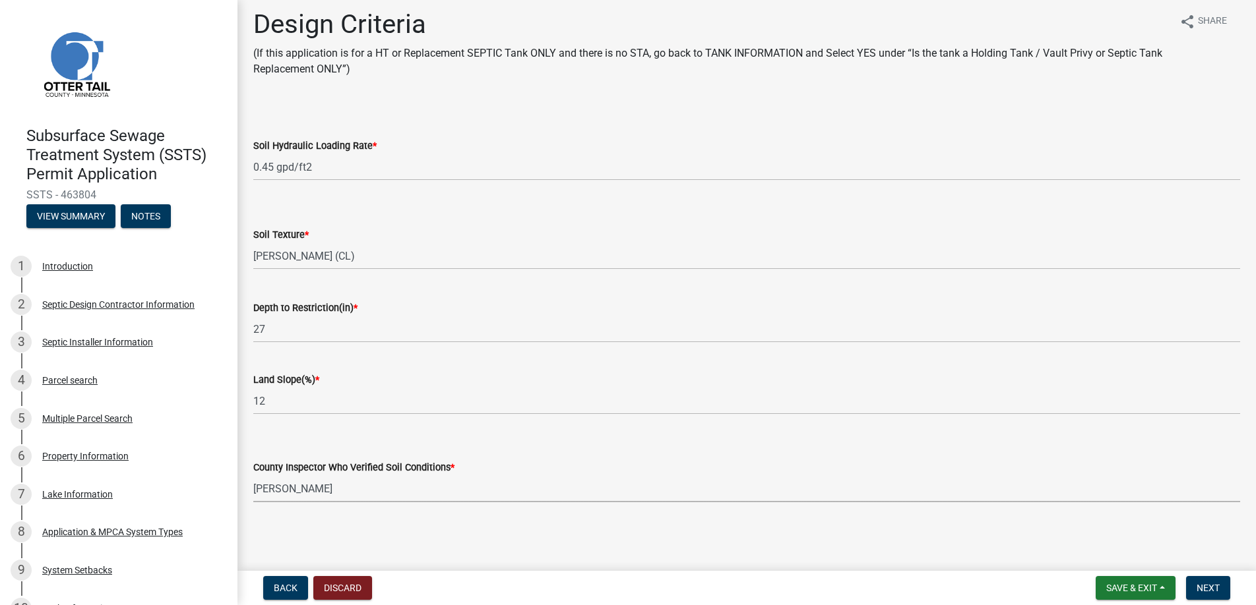
click at [253, 476] on select "Select Item... [PERSON_NAME] [PERSON_NAME] [PERSON_NAME] [PERSON_NAME] [PERSON_…" at bounding box center [746, 489] width 987 height 27
select select "77ed3ba4-a6d5-4048-ab27-59c0bc717e6e"
click at [1208, 588] on span "Next" at bounding box center [1207, 588] width 23 height 11
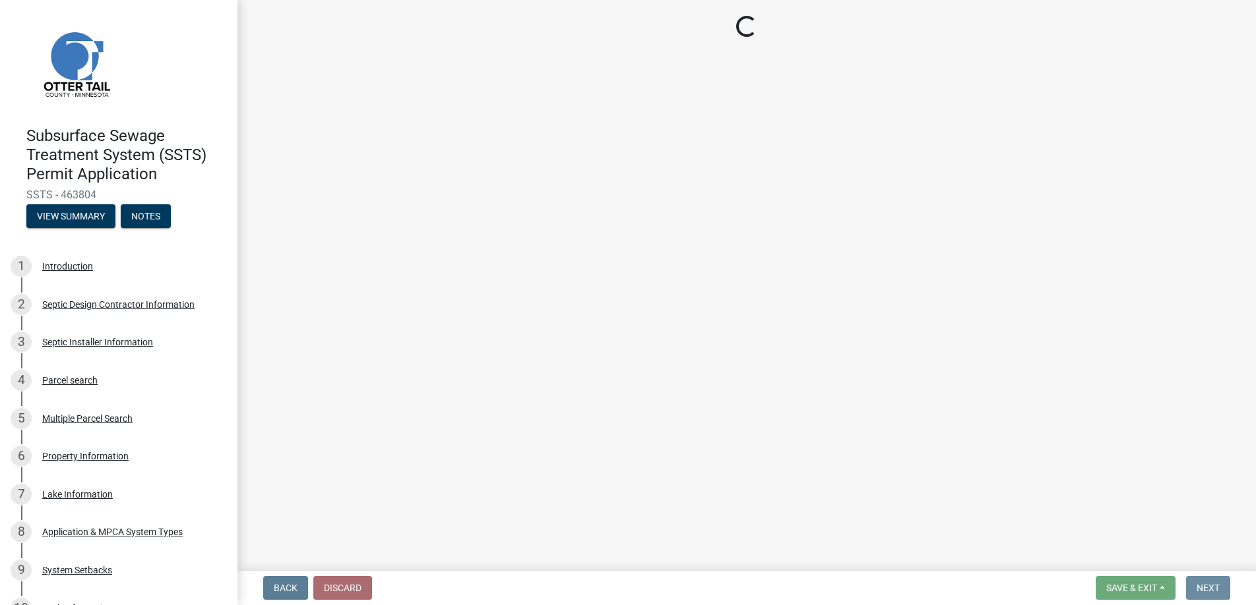
scroll to position [0, 0]
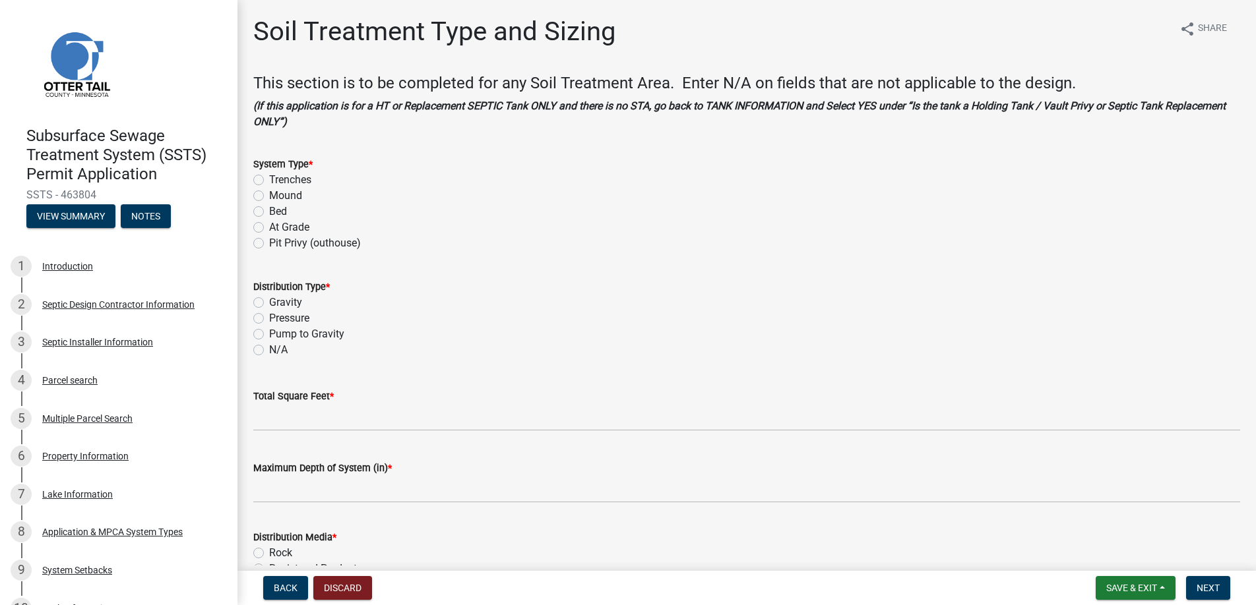
click at [269, 195] on label "Mound" at bounding box center [285, 196] width 33 height 16
click at [269, 195] on input "Mound" at bounding box center [273, 192] width 9 height 9
radio input "true"
click at [269, 319] on label "Pressure" at bounding box center [289, 319] width 40 height 16
click at [269, 319] on input "Pressure" at bounding box center [273, 315] width 9 height 9
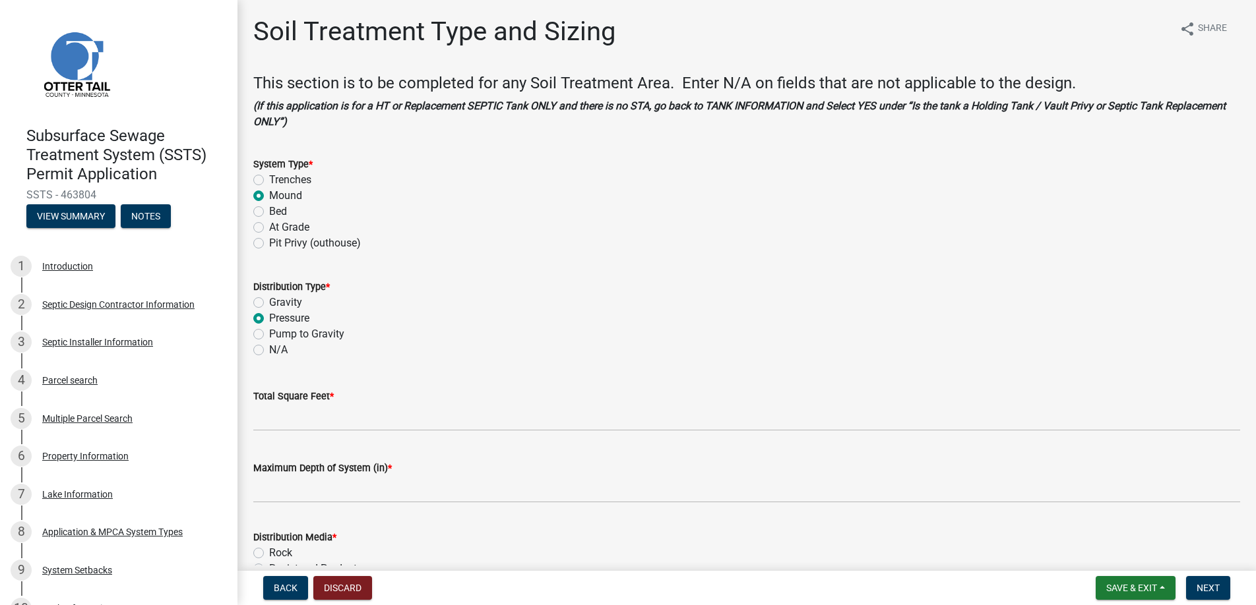
radio input "true"
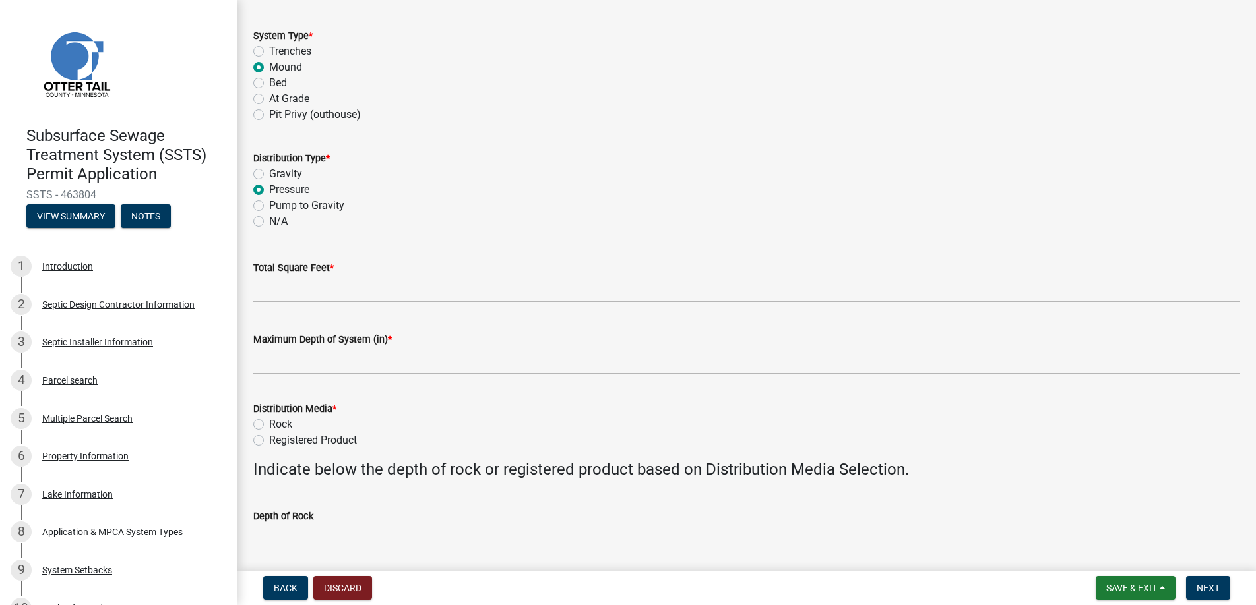
scroll to position [132, 0]
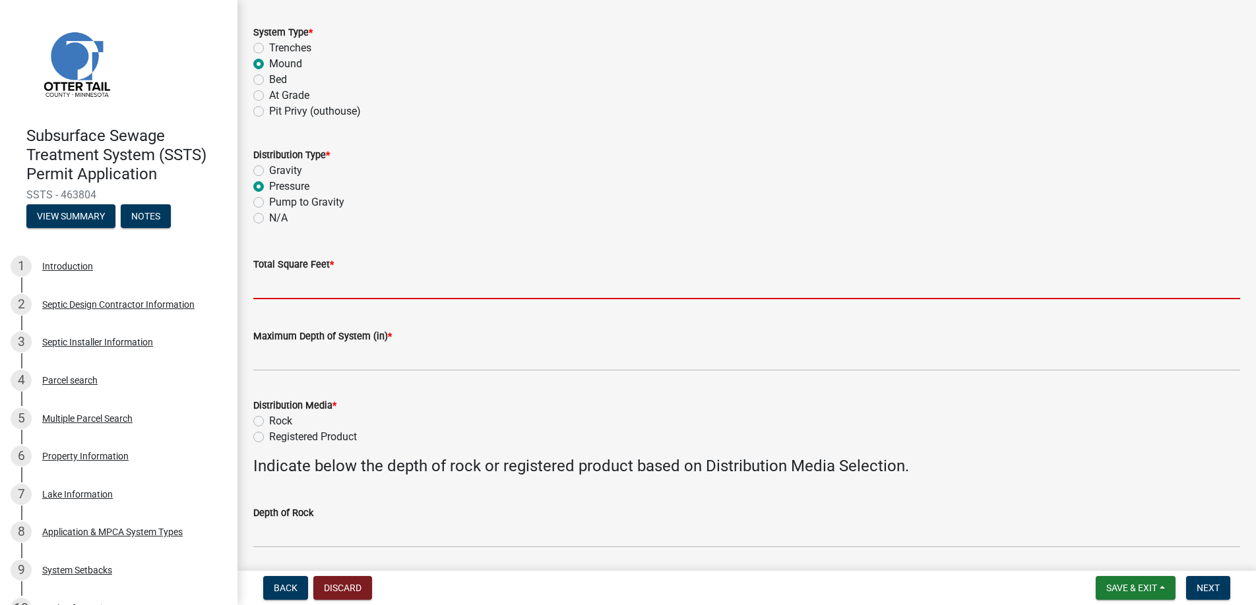
click at [276, 282] on input "Total Square Feet *" at bounding box center [746, 285] width 987 height 27
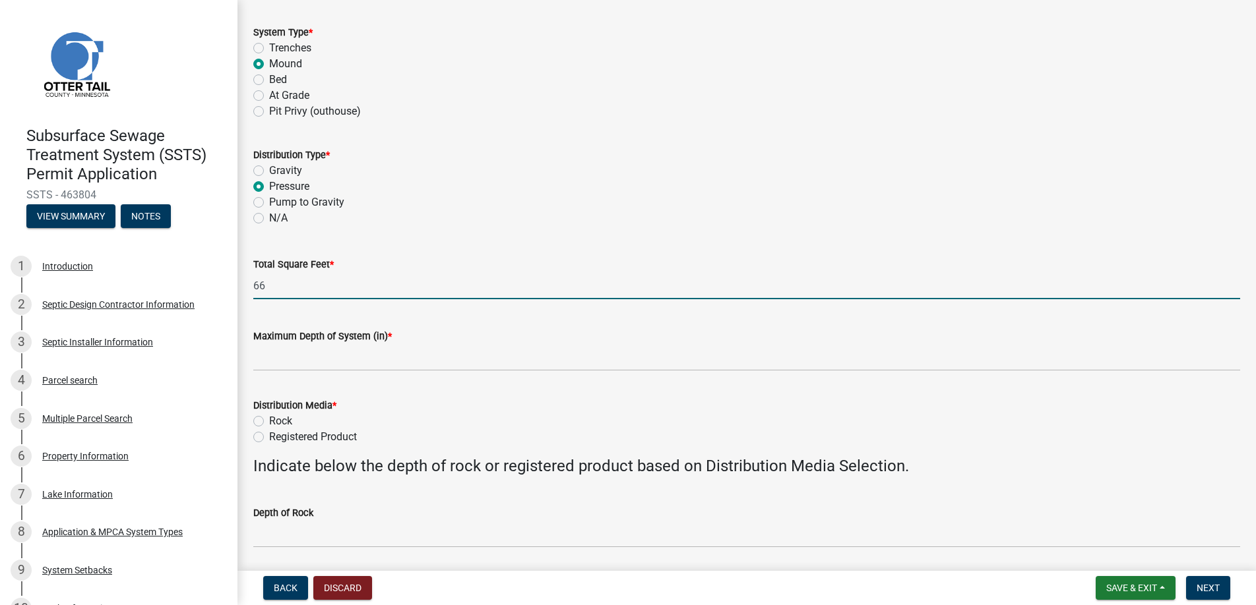
type input "6"
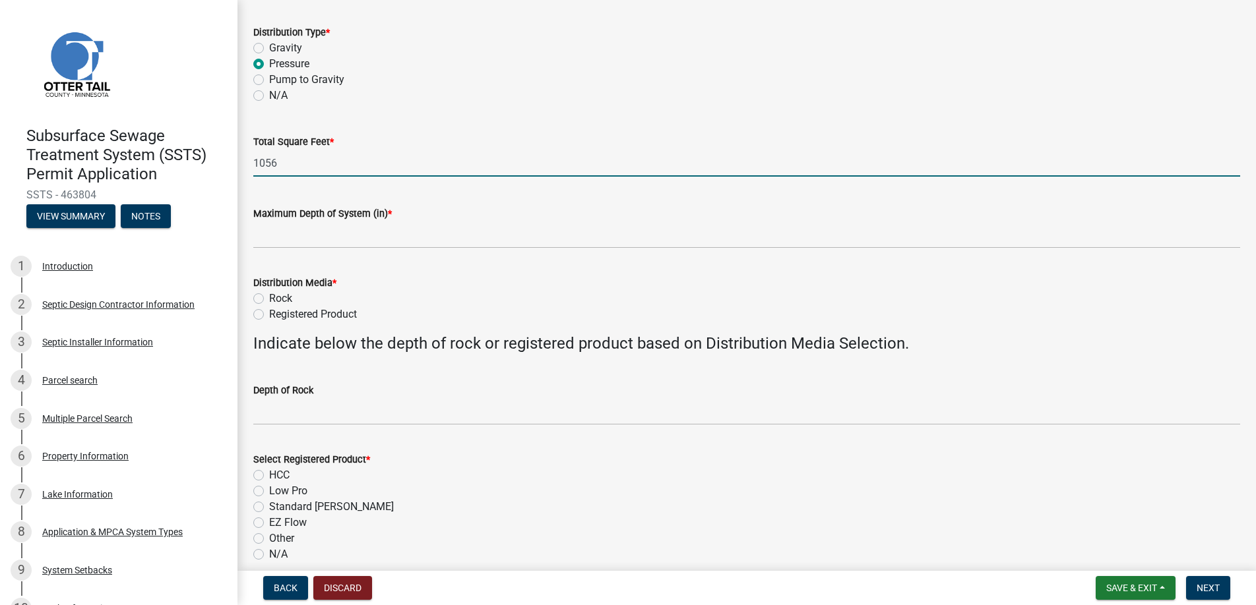
scroll to position [264, 0]
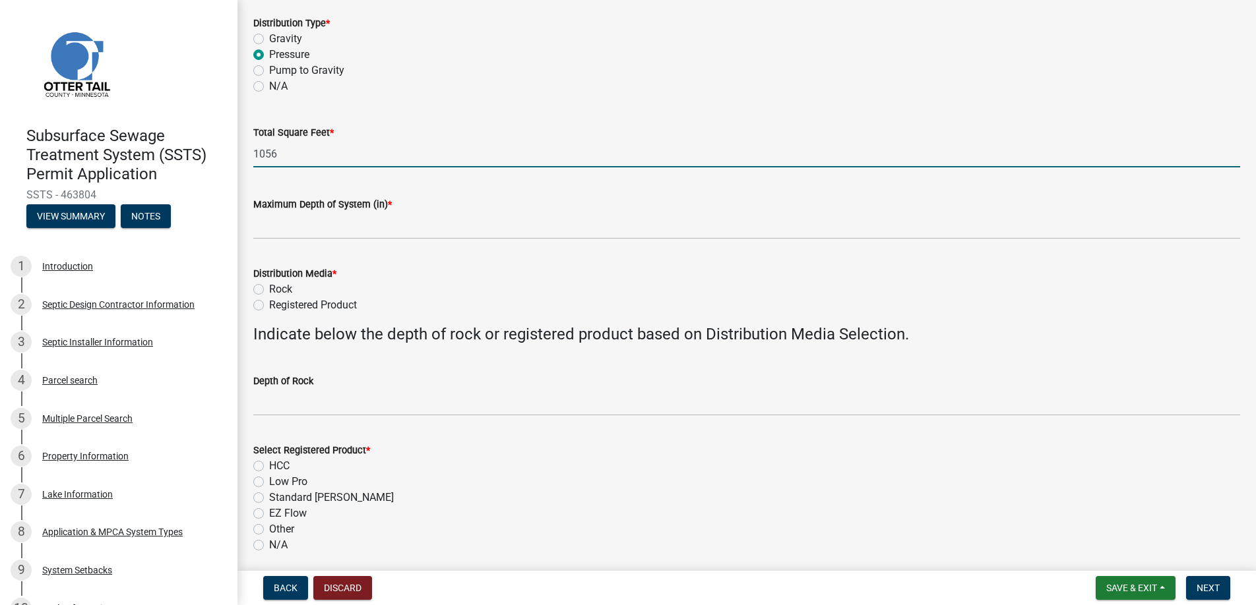
type input "1056"
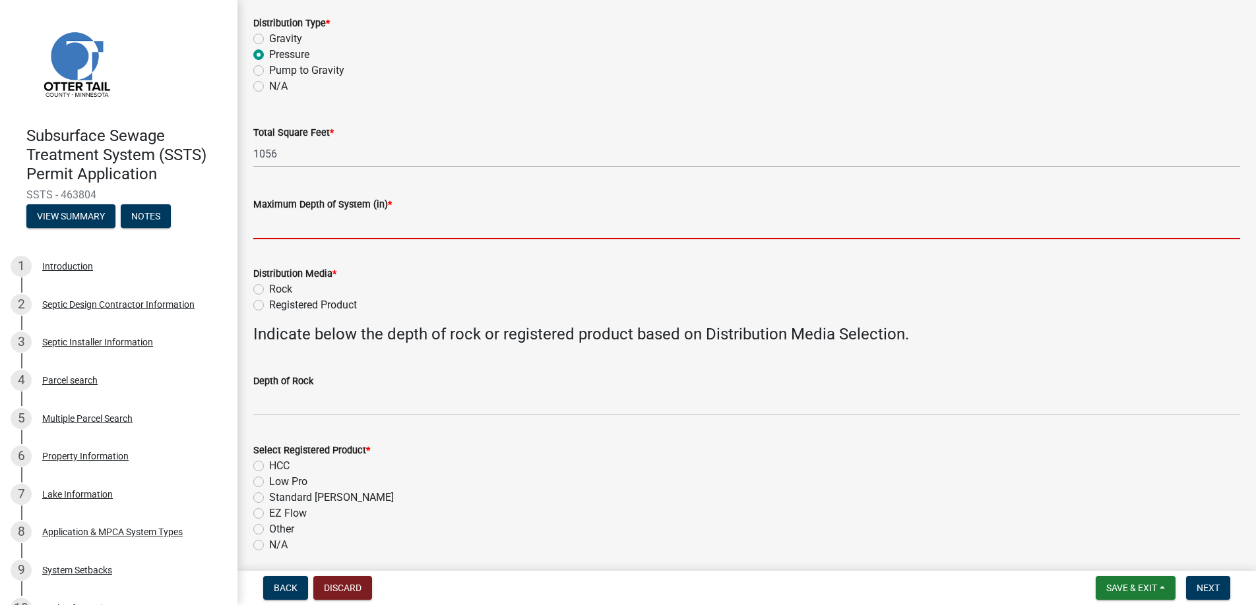
click at [320, 221] on input "Maximum Depth of System (in) *" at bounding box center [746, 225] width 987 height 27
type input "0"
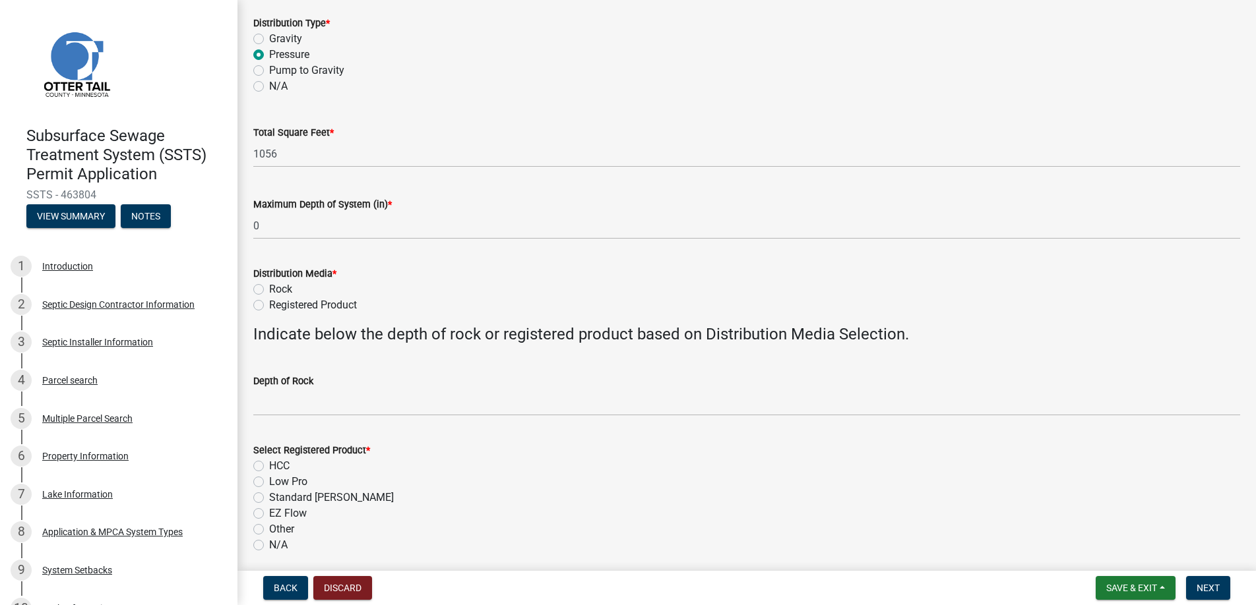
click at [269, 305] on label "Registered Product" at bounding box center [313, 305] width 88 height 16
click at [269, 305] on input "Registered Product" at bounding box center [273, 301] width 9 height 9
radio input "true"
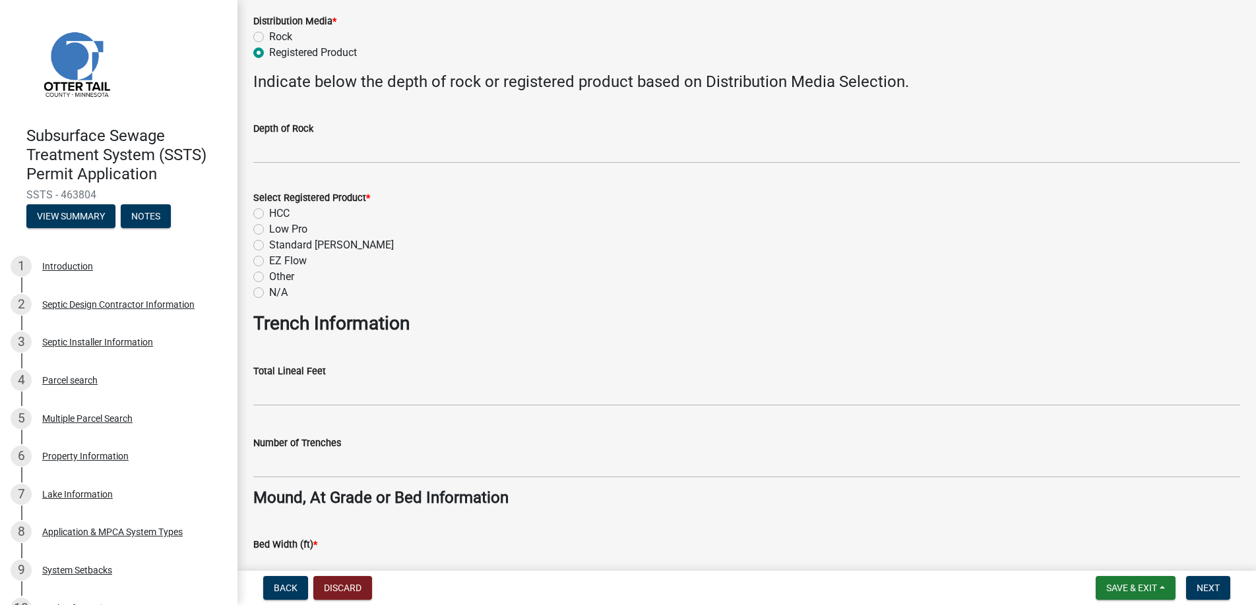
scroll to position [528, 0]
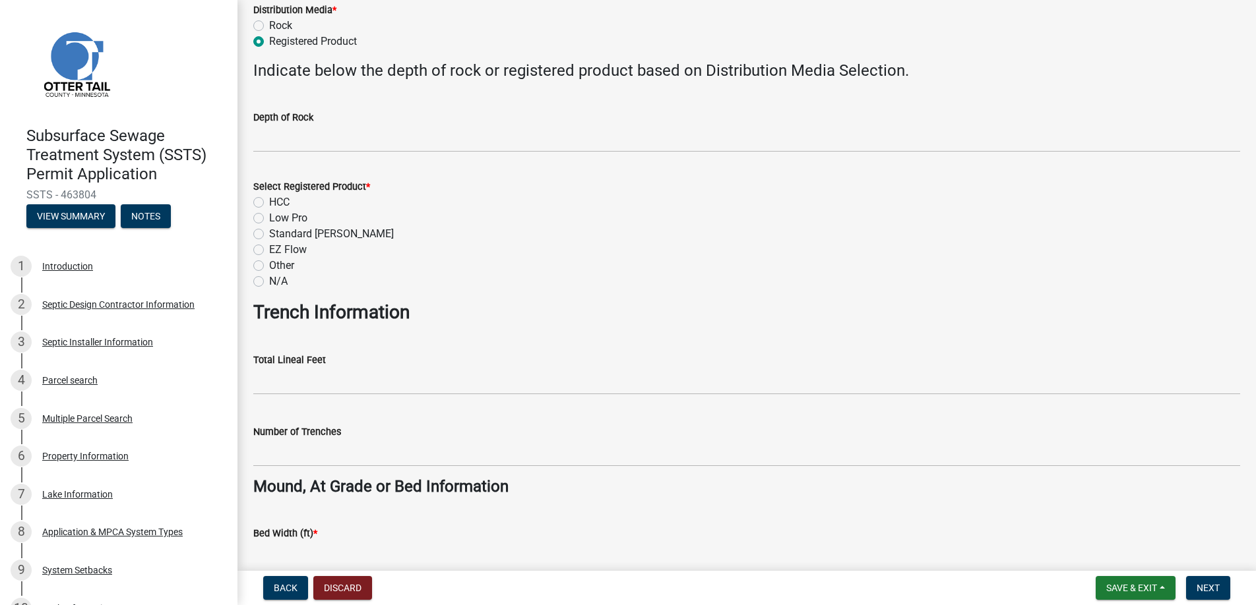
click at [269, 214] on label "Low Pro" at bounding box center [288, 218] width 38 height 16
click at [269, 214] on input "Low Pro" at bounding box center [273, 214] width 9 height 9
radio input "true"
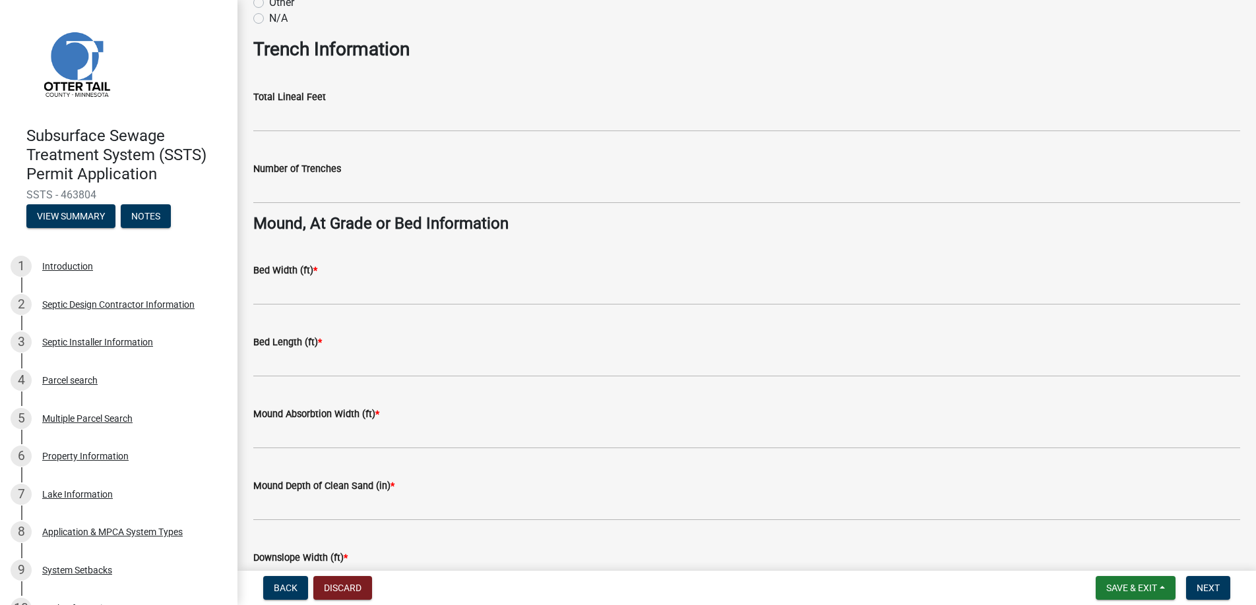
scroll to position [791, 0]
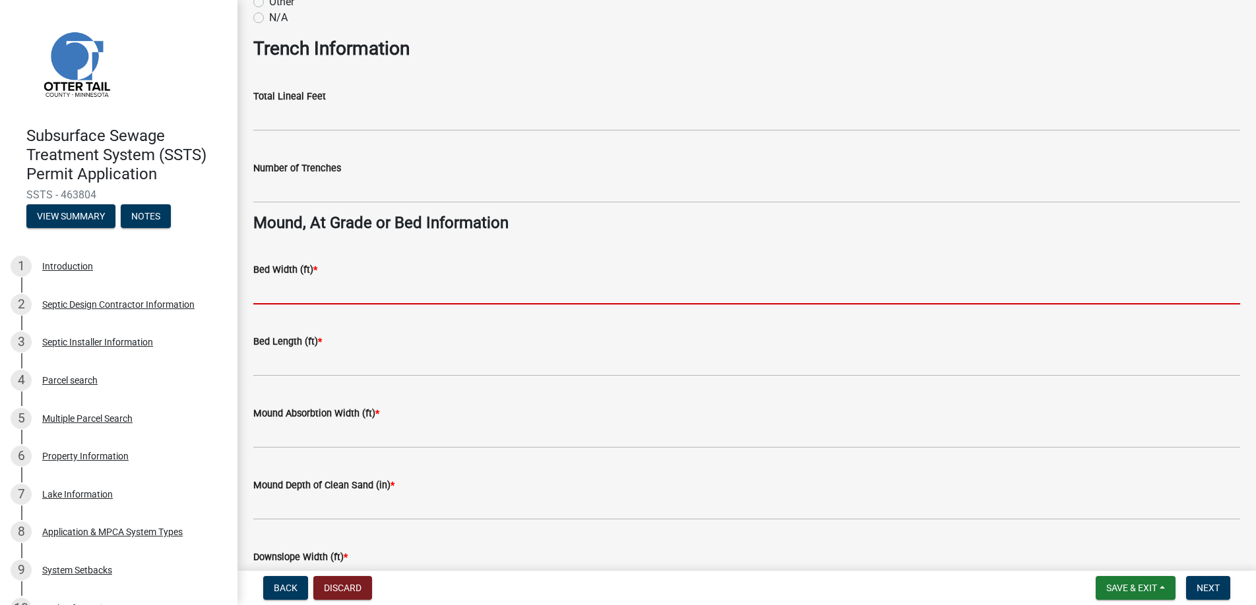
click at [284, 285] on input "Bed Width (ft) *" at bounding box center [746, 291] width 987 height 27
type input "9"
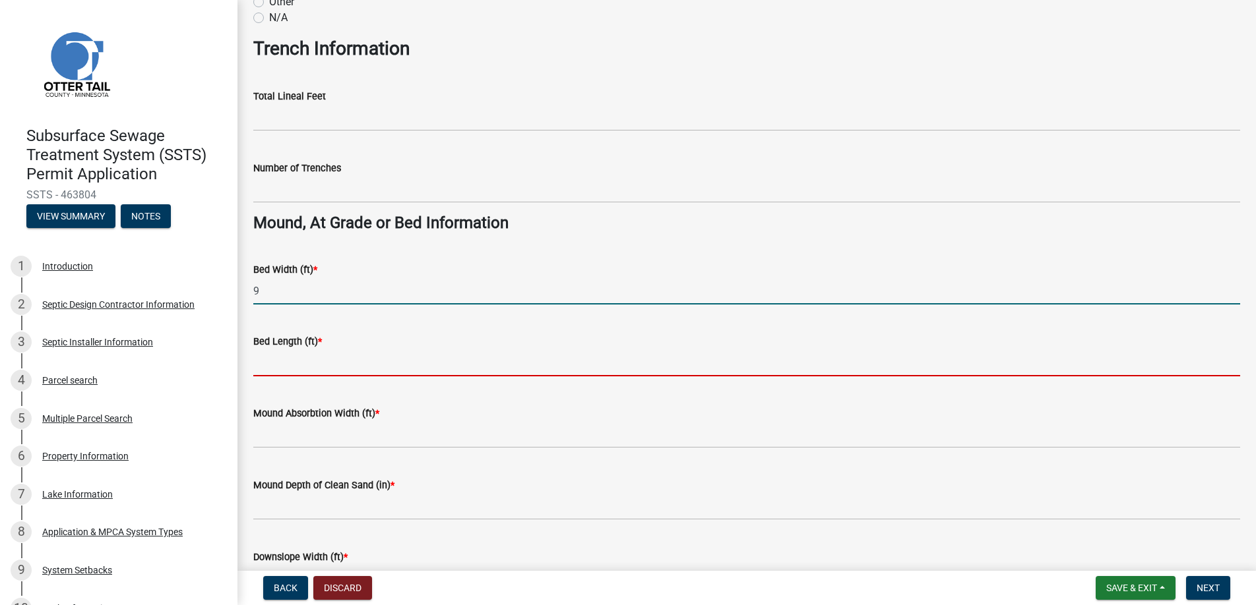
click at [298, 357] on input "Bed Length (ft) *" at bounding box center [746, 363] width 987 height 27
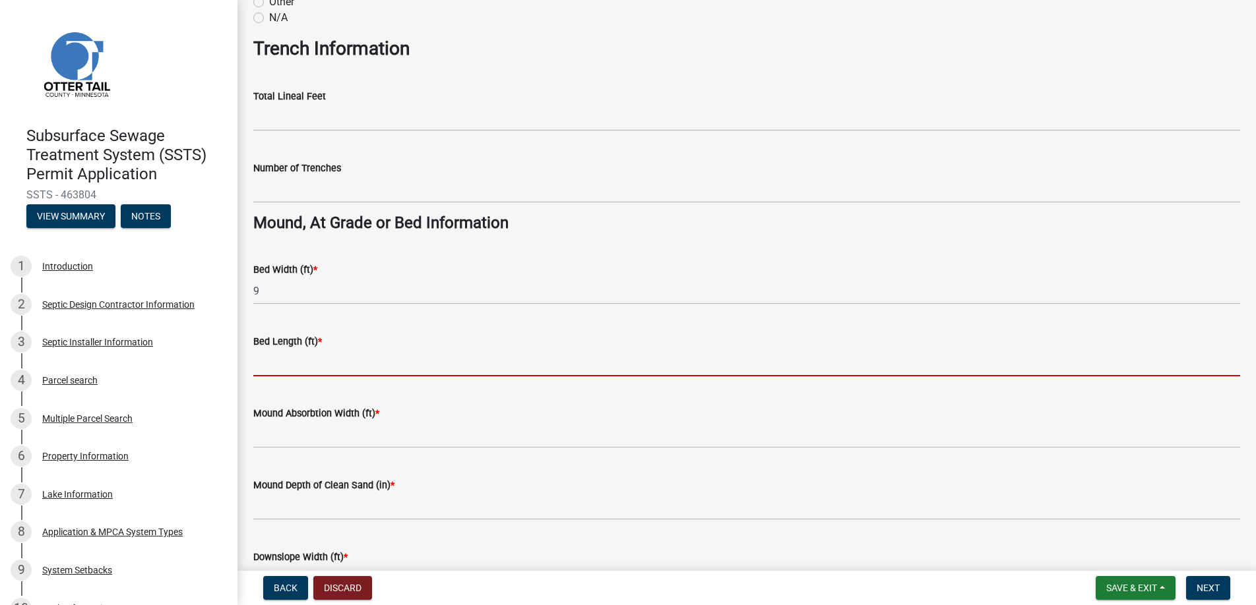
type input "44"
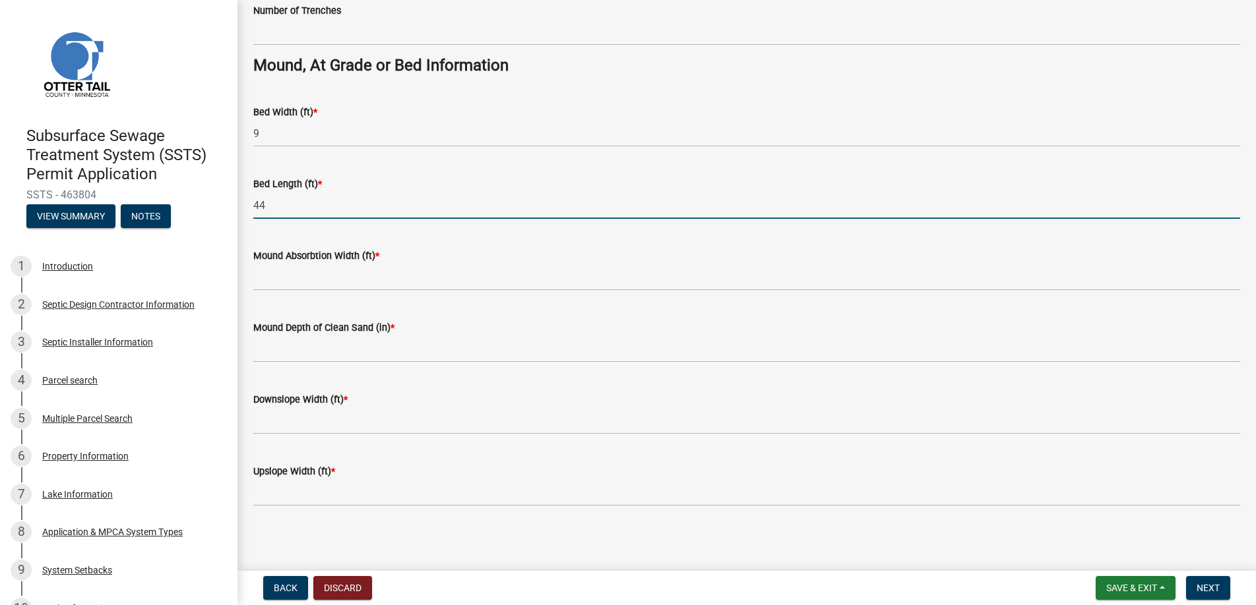
scroll to position [952, 0]
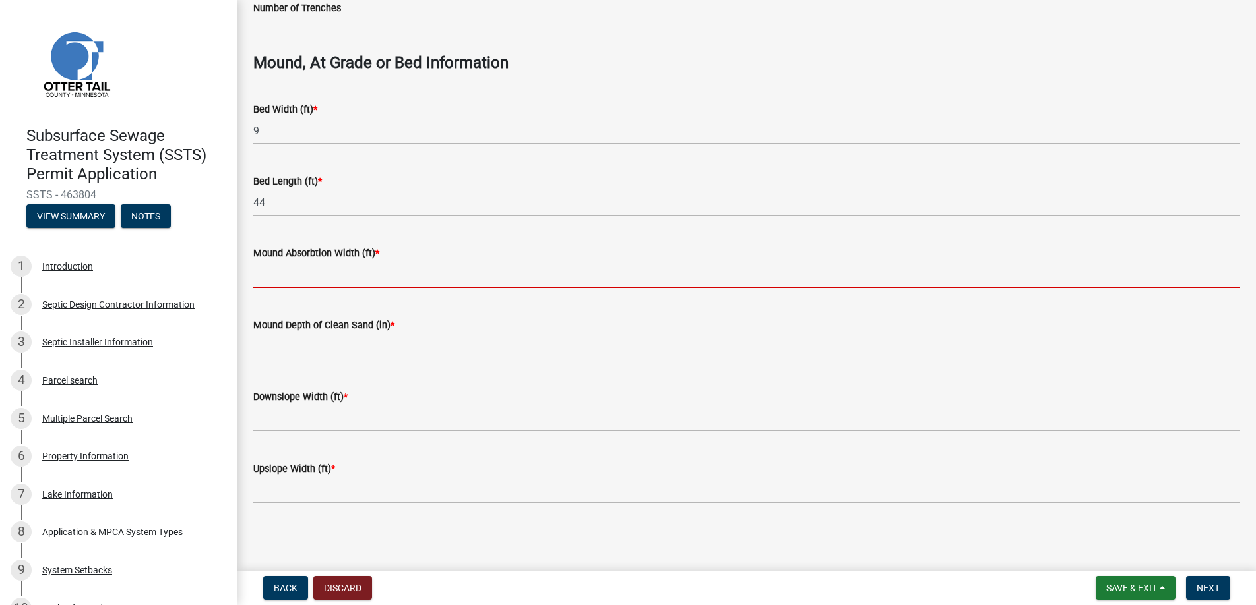
click at [297, 273] on input "Mound Absorbtion Width (ft) *" at bounding box center [746, 274] width 987 height 27
type input "24"
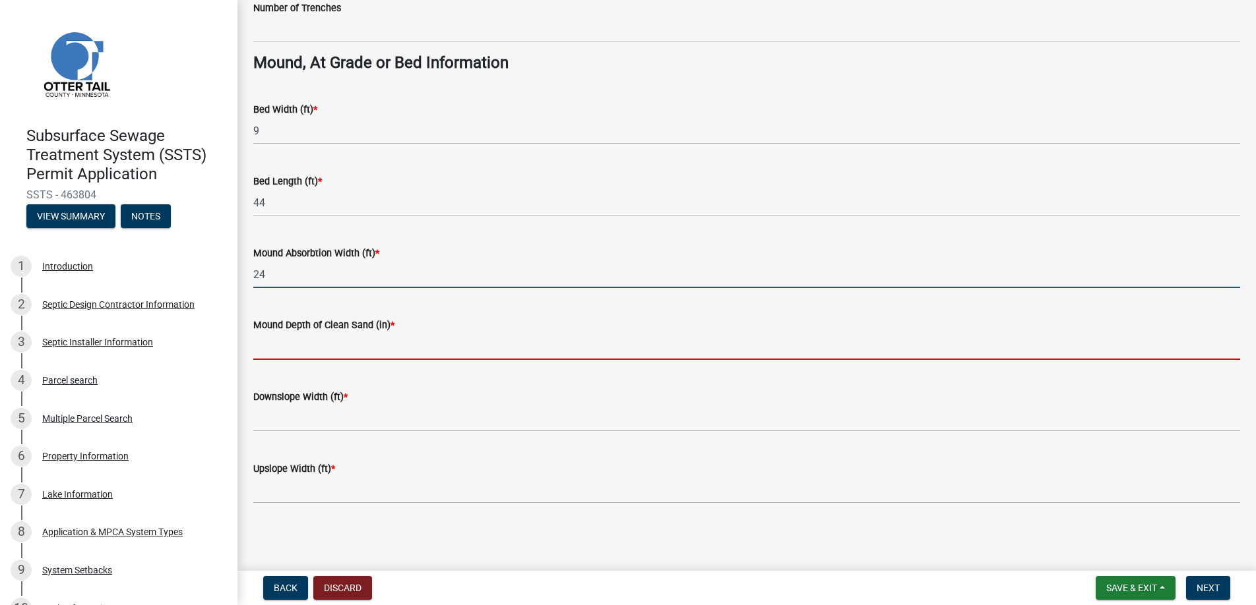
click at [276, 350] on input "Mound Depth of Clean Sand (in) *" at bounding box center [746, 346] width 987 height 27
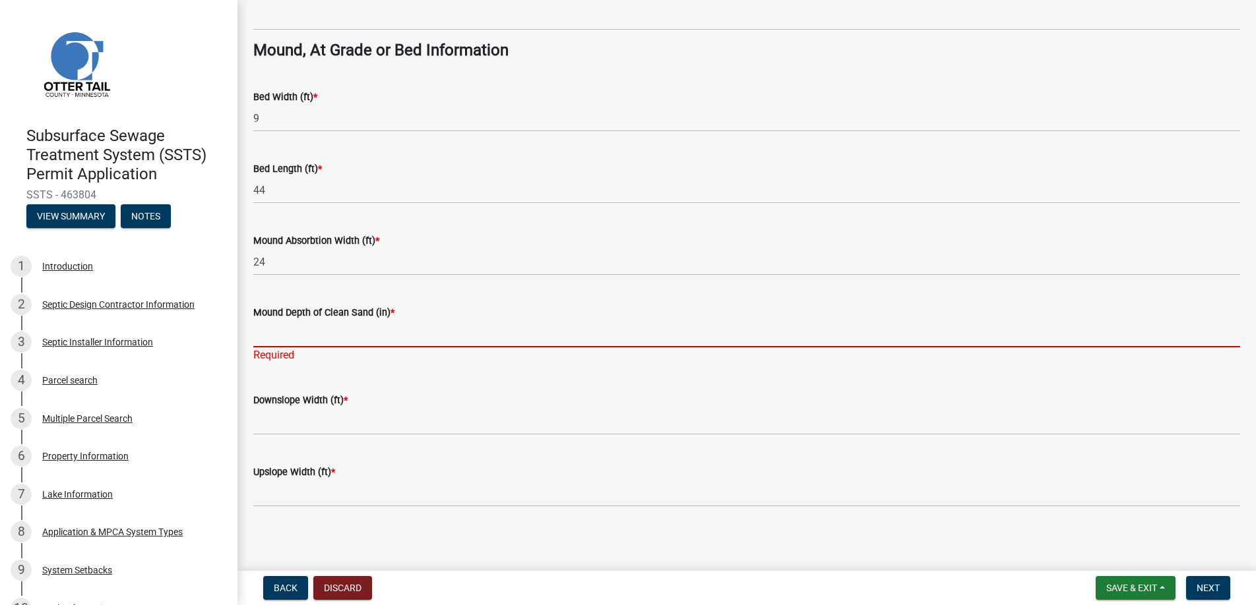
scroll to position [968, 0]
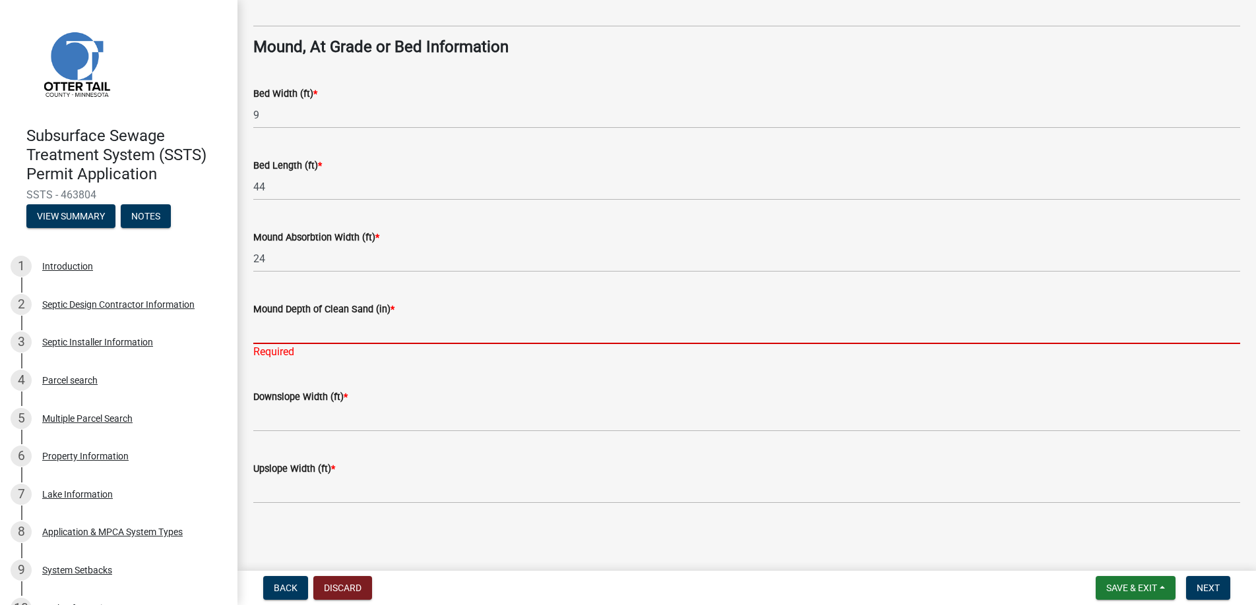
click at [322, 326] on input "Mound Depth of Clean Sand (in) *" at bounding box center [746, 330] width 987 height 27
type input "12"
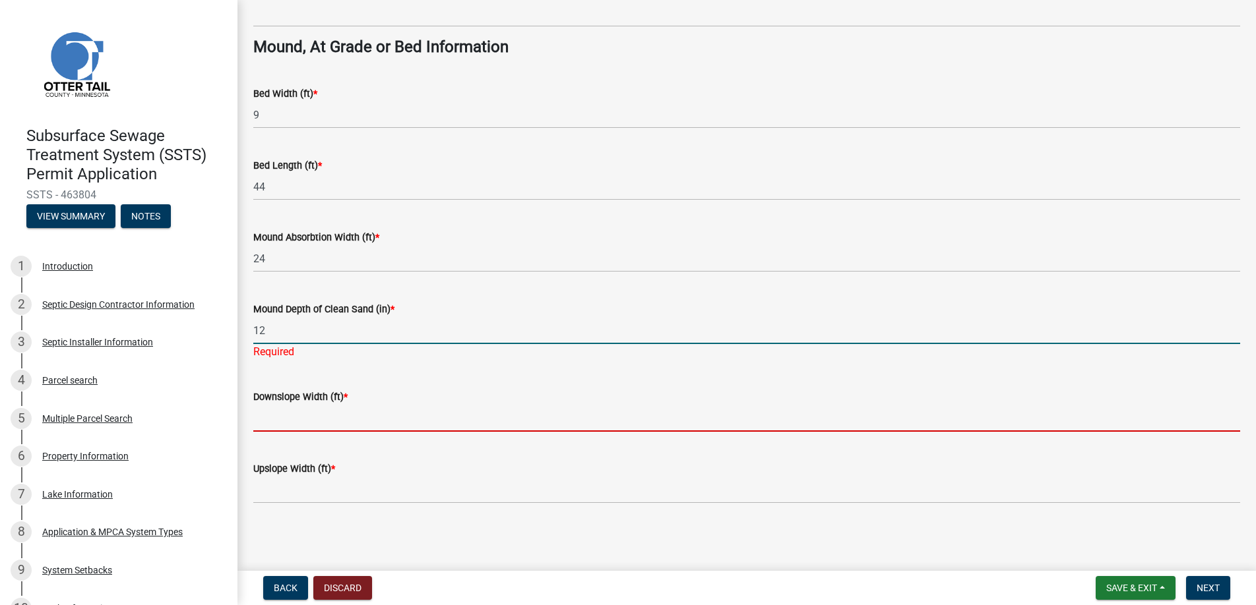
scroll to position [952, 0]
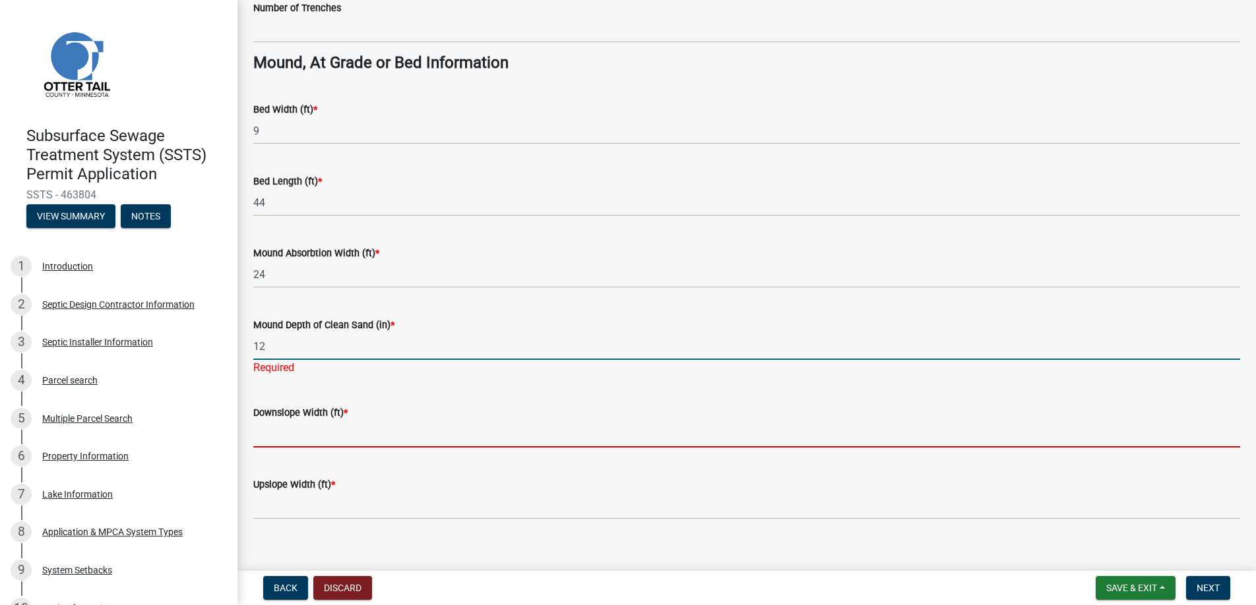
click at [291, 421] on input "Downslope Width (ft) *" at bounding box center [746, 434] width 987 height 27
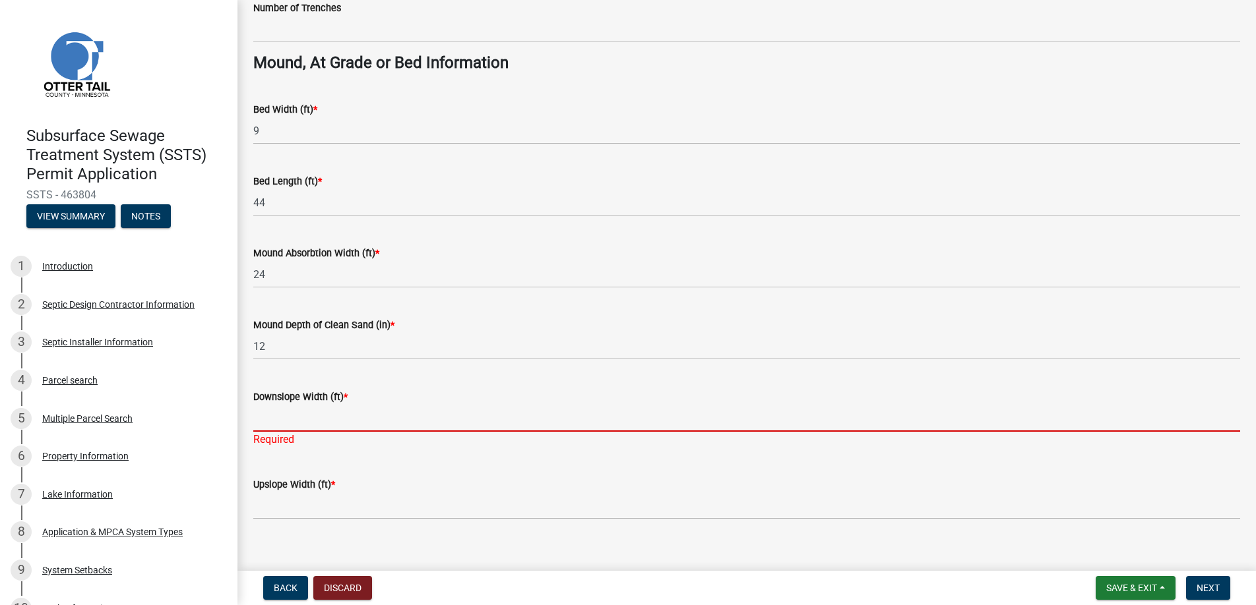
click at [311, 419] on input "Downslope Width (ft) *" at bounding box center [746, 418] width 987 height 27
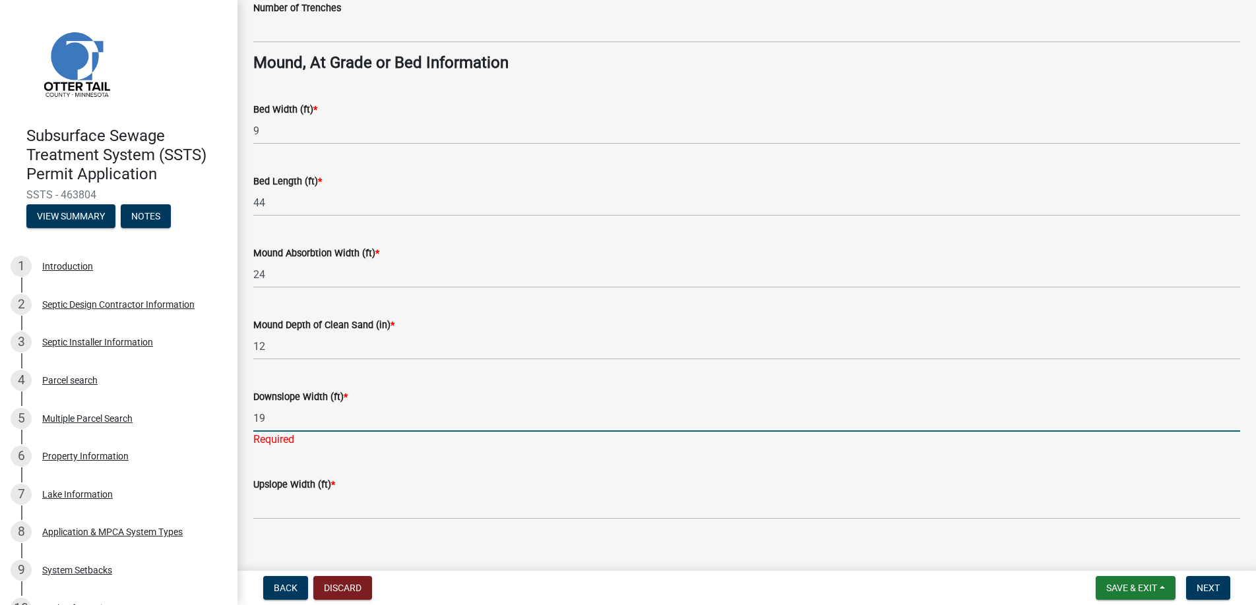
type input "19"
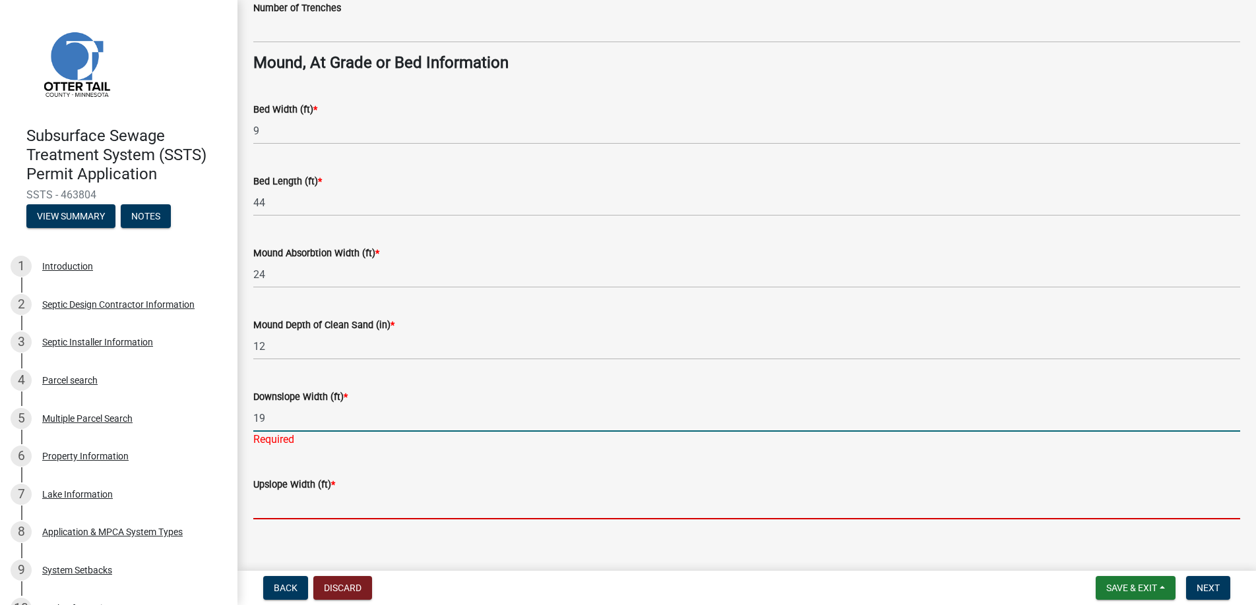
click at [285, 503] on input "Upslope Width (ft) *" at bounding box center [746, 506] width 987 height 27
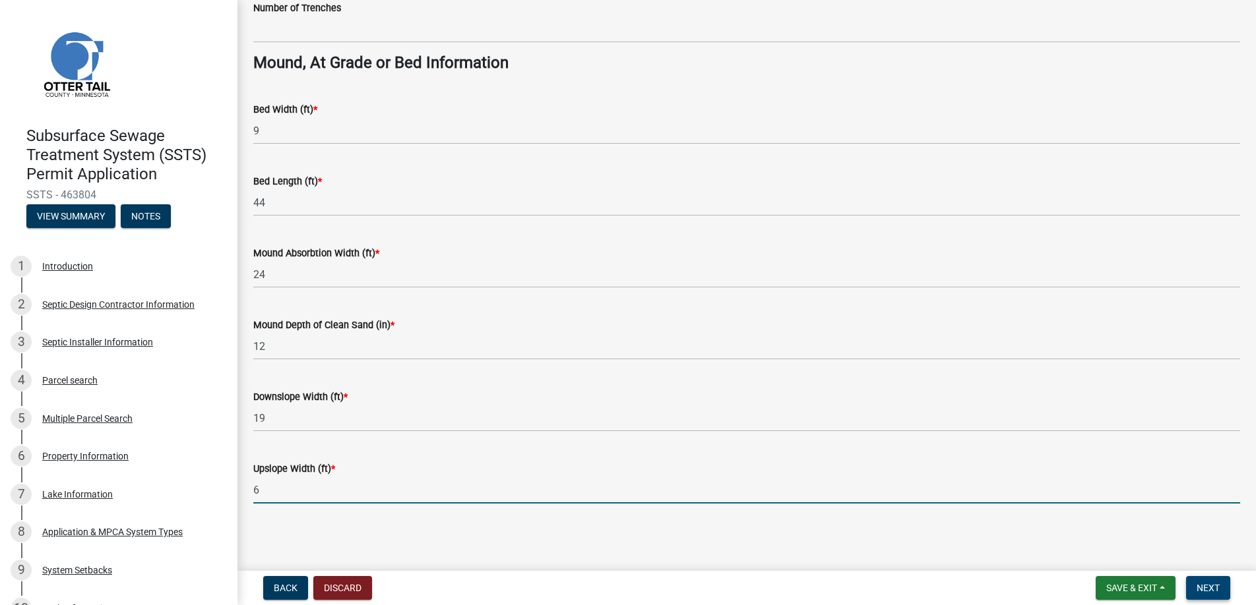
type input "6"
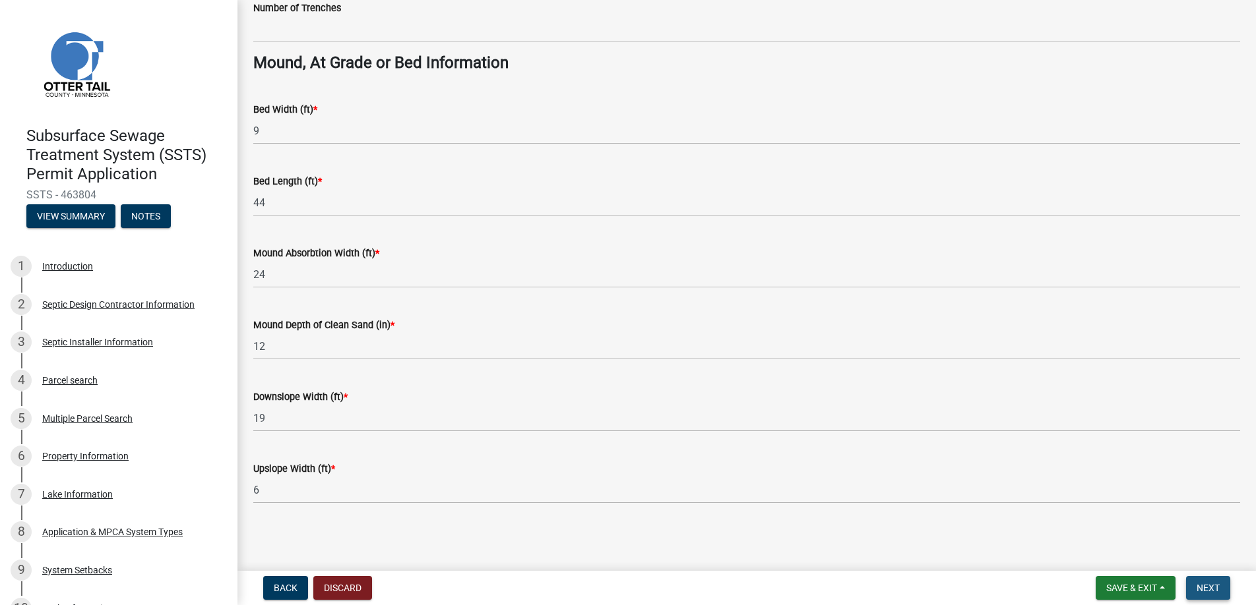
click at [1208, 584] on span "Next" at bounding box center [1207, 588] width 23 height 11
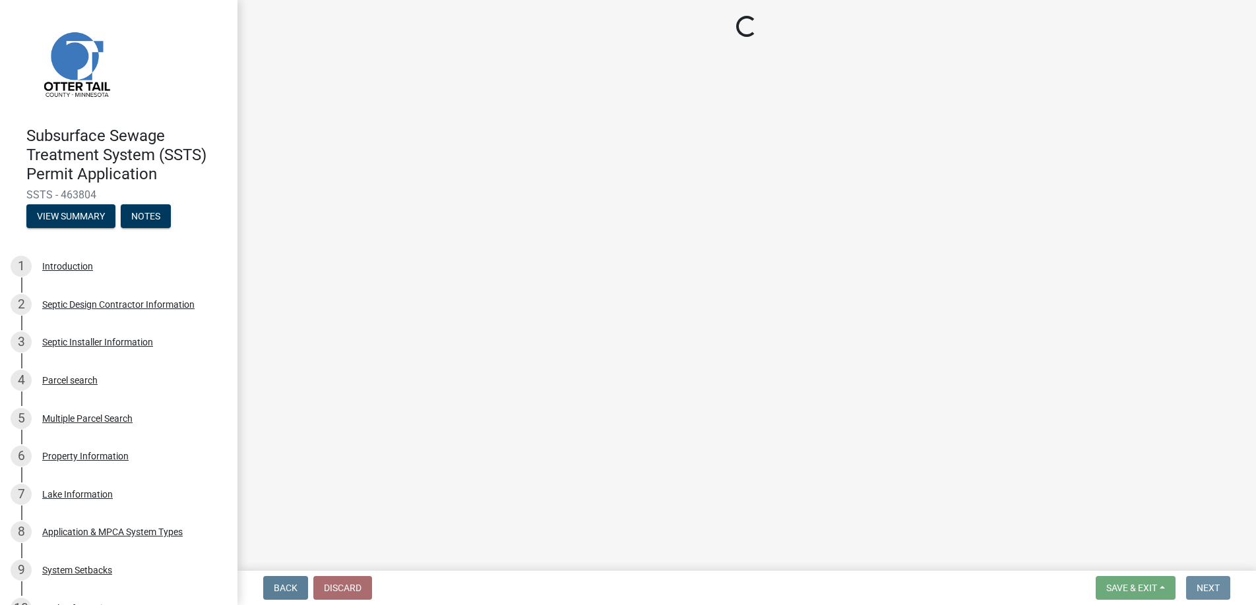
scroll to position [0, 0]
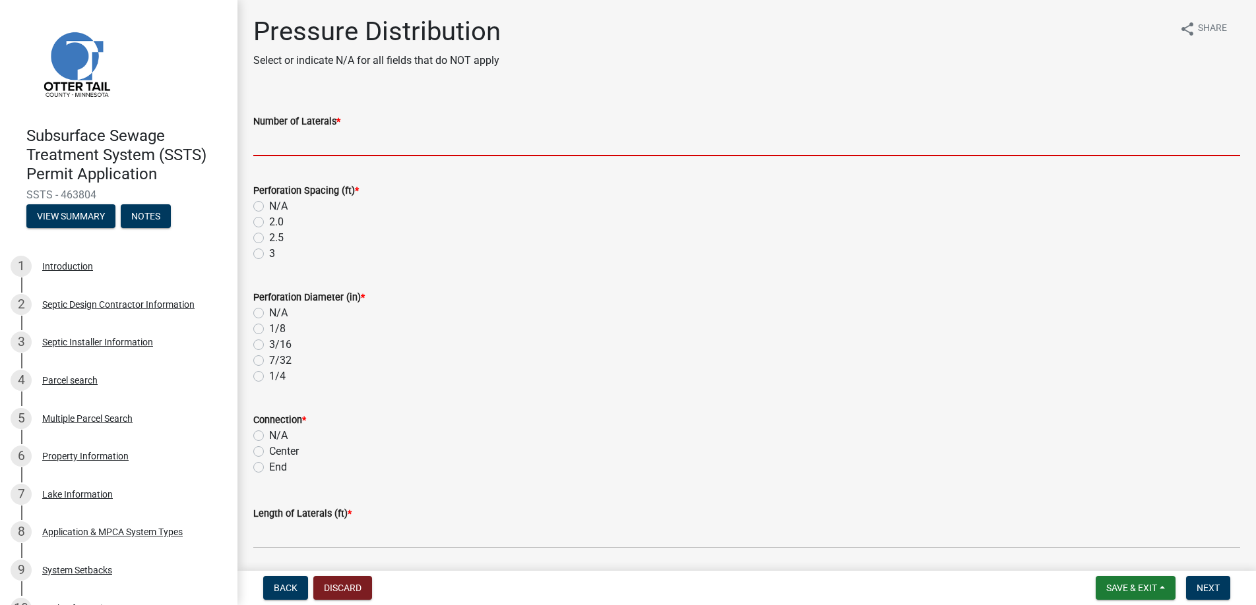
click at [288, 144] on input "Number of Laterals *" at bounding box center [746, 142] width 987 height 27
type input "3"
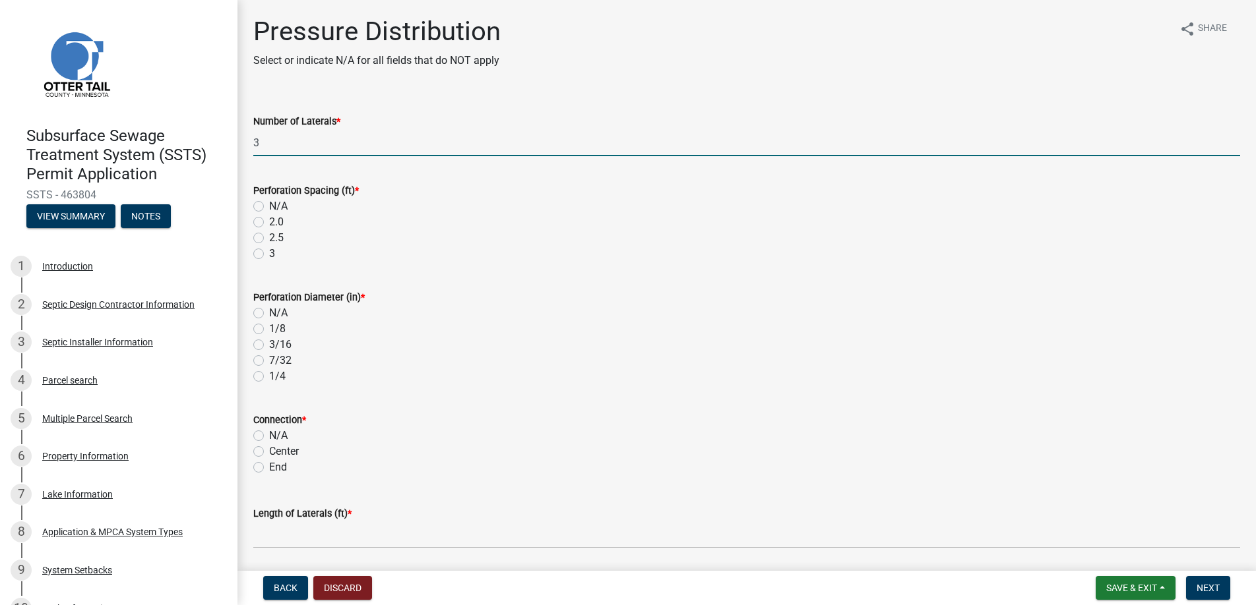
click at [269, 252] on label "3" at bounding box center [272, 254] width 6 height 16
click at [269, 252] on input "3" at bounding box center [273, 250] width 9 height 9
radio input "true"
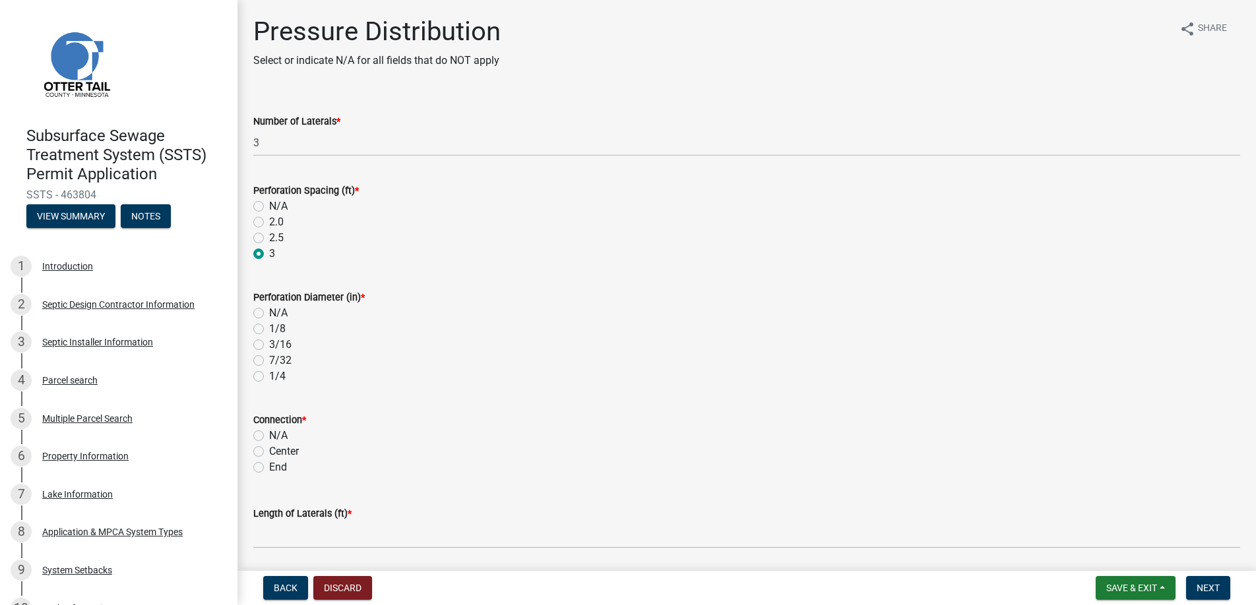
click at [269, 375] on label "1/4" at bounding box center [277, 377] width 16 height 16
click at [269, 375] on input "1/4" at bounding box center [273, 373] width 9 height 9
radio input "true"
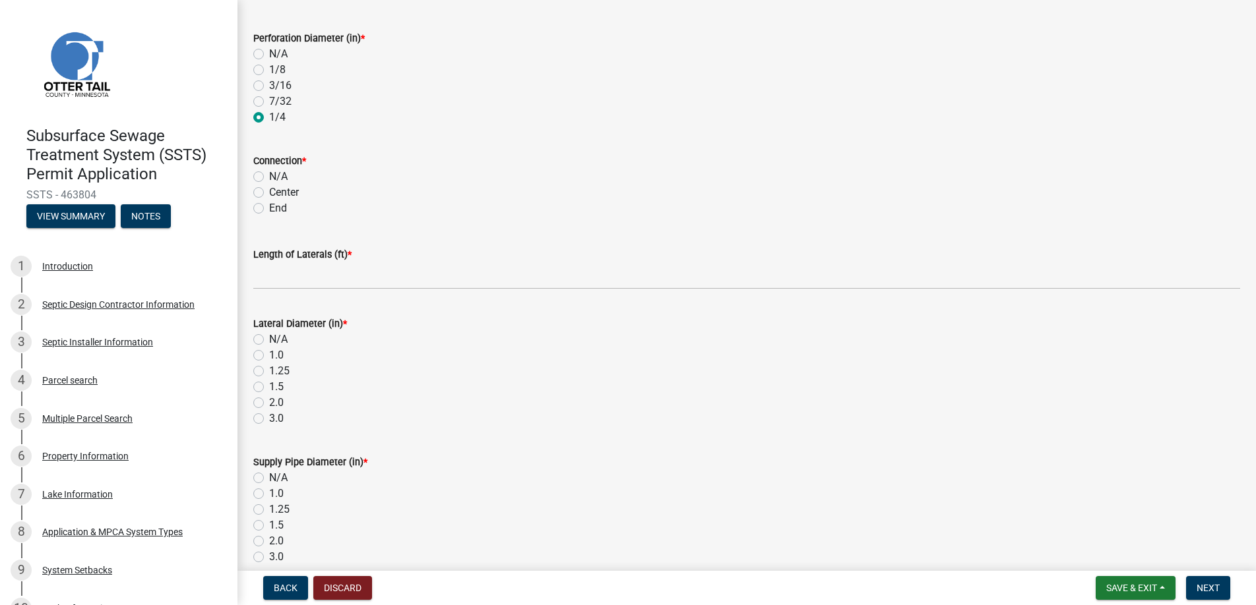
scroll to position [264, 0]
click at [269, 200] on label "End" at bounding box center [278, 204] width 18 height 16
click at [269, 200] on input "End" at bounding box center [273, 200] width 9 height 9
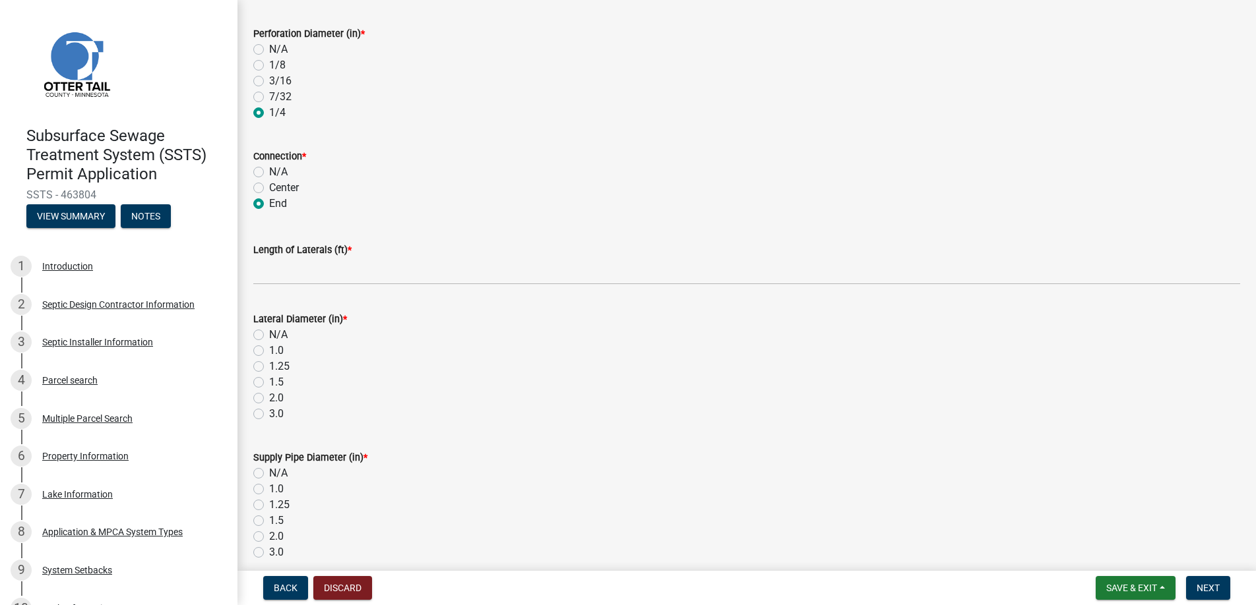
radio input "true"
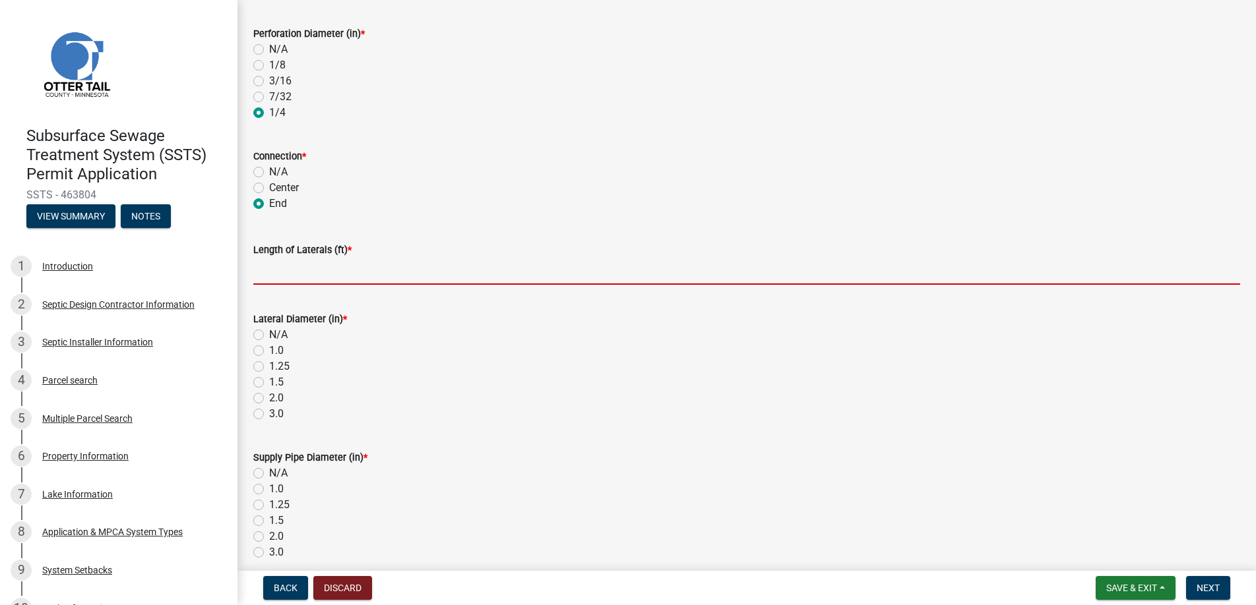
click at [282, 273] on input "Length of Laterals (ft) *" at bounding box center [746, 271] width 987 height 27
type input "42"
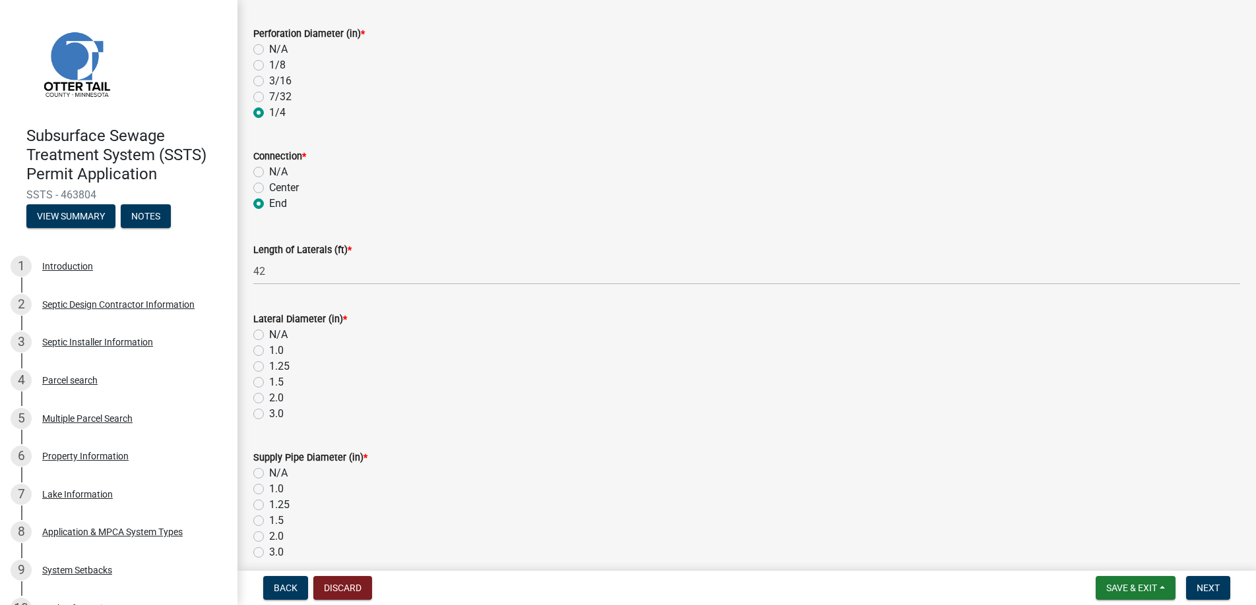
click at [269, 398] on label "2.0" at bounding box center [276, 398] width 15 height 16
click at [269, 398] on input "2.0" at bounding box center [273, 394] width 9 height 9
radio input "true"
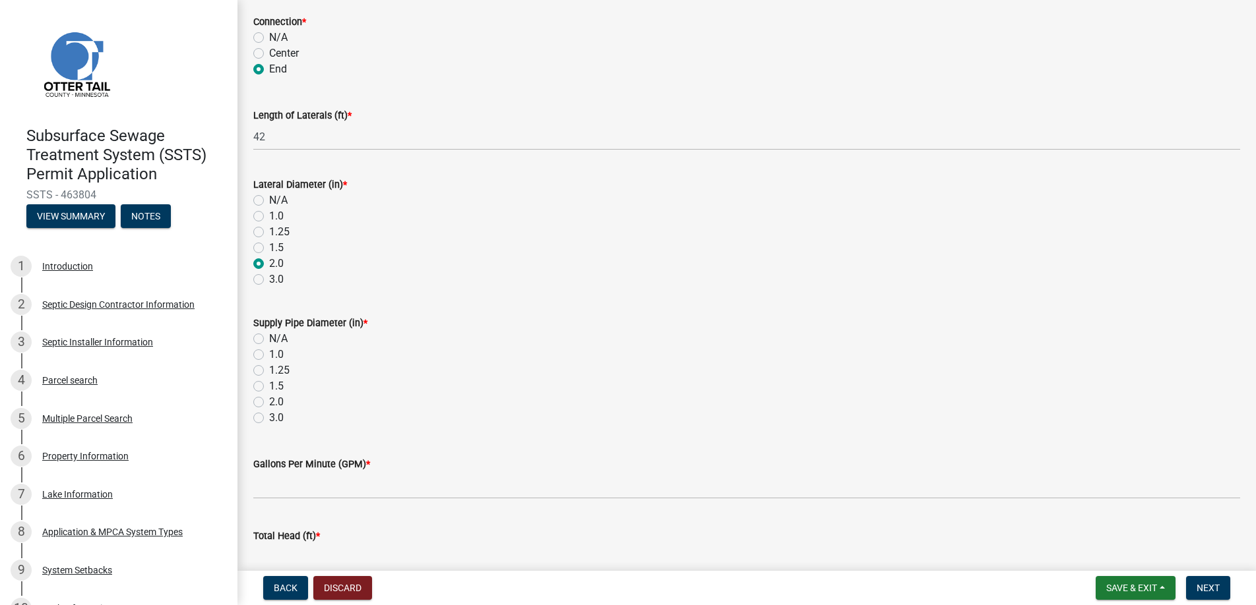
scroll to position [466, 0]
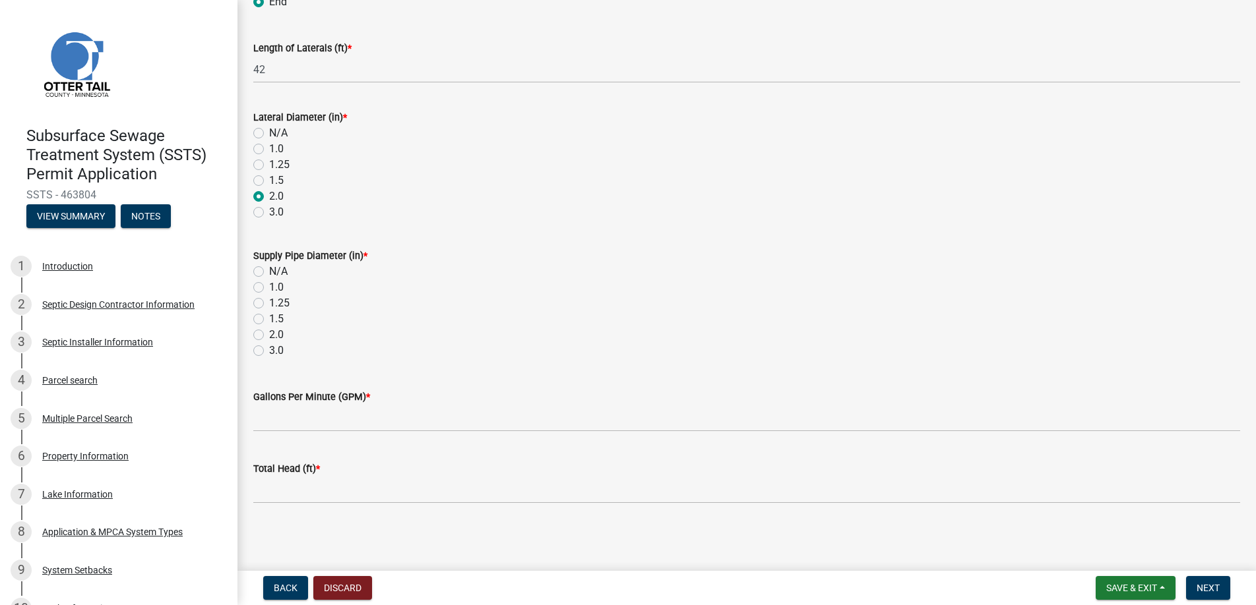
click at [269, 334] on label "2.0" at bounding box center [276, 335] width 15 height 16
click at [269, 334] on input "2.0" at bounding box center [273, 331] width 9 height 9
radio input "true"
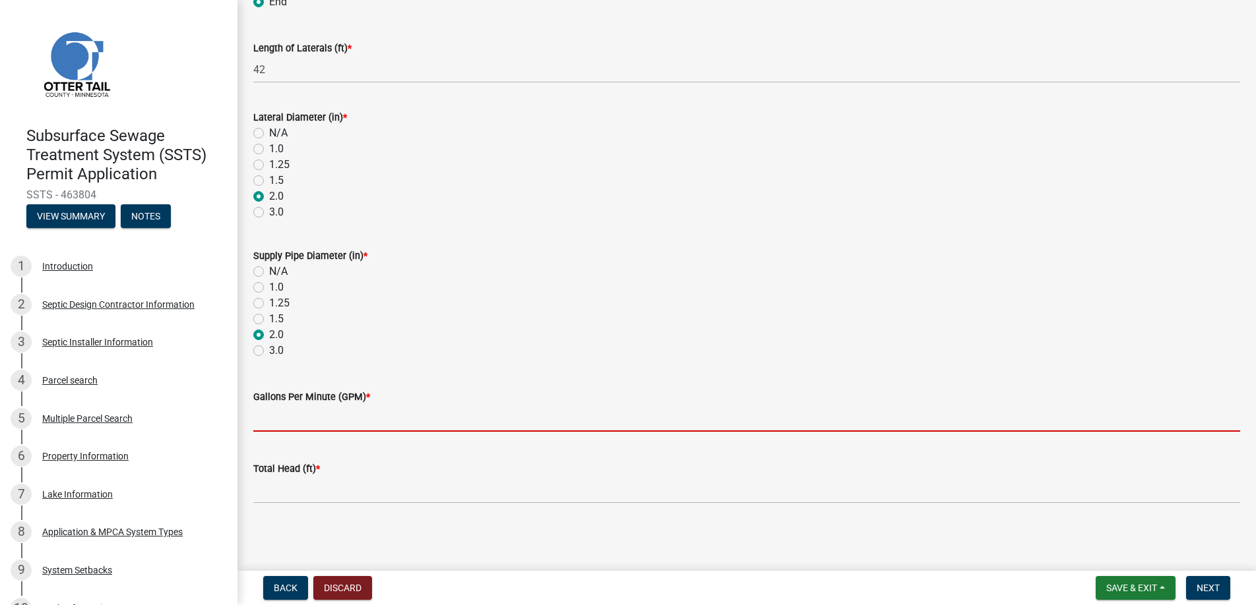
click at [285, 420] on input "Gallons Per Minute (GPM) *" at bounding box center [746, 418] width 987 height 27
type input "34"
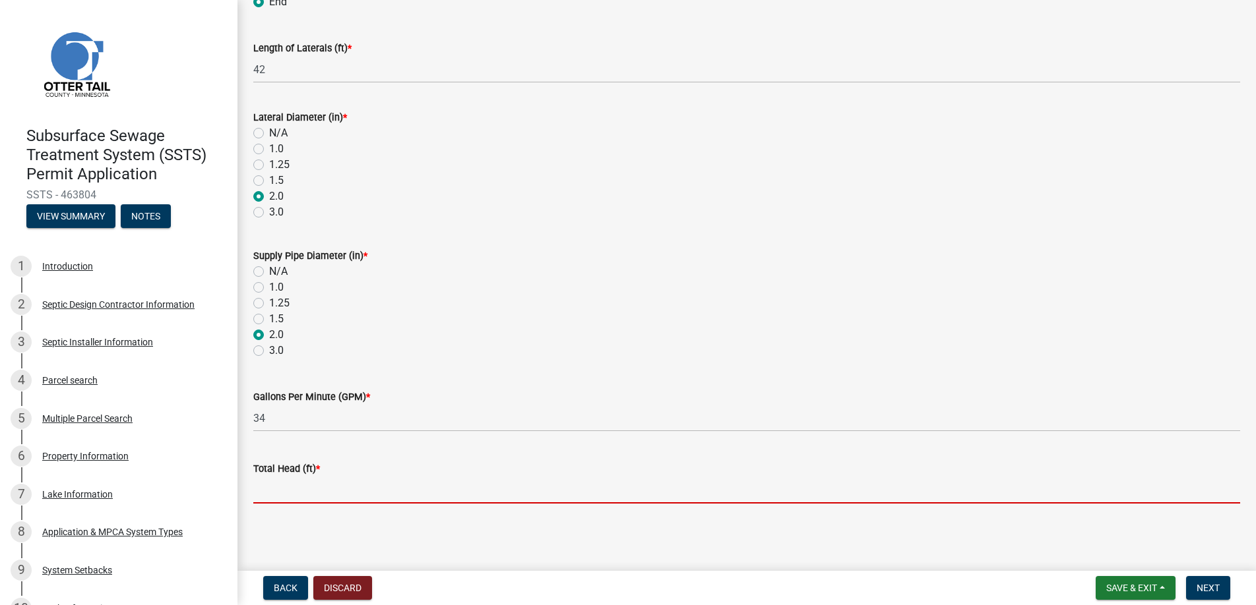
click at [288, 485] on input "Total Head (ft) *" at bounding box center [746, 490] width 987 height 27
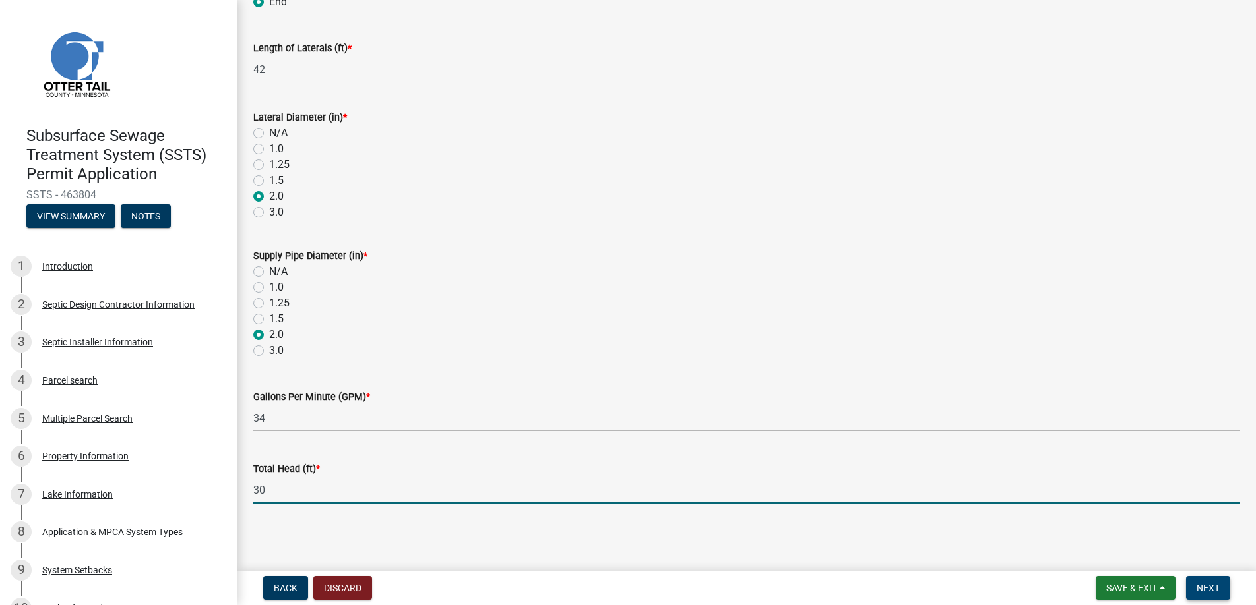
type input "30"
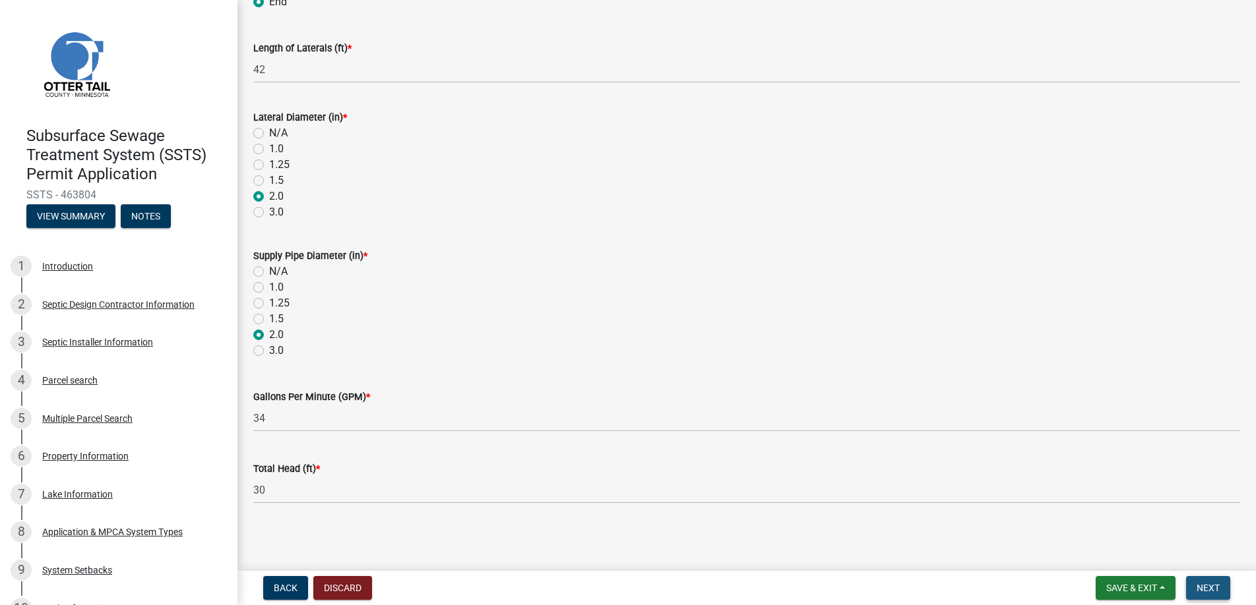
click at [1213, 588] on span "Next" at bounding box center [1207, 588] width 23 height 11
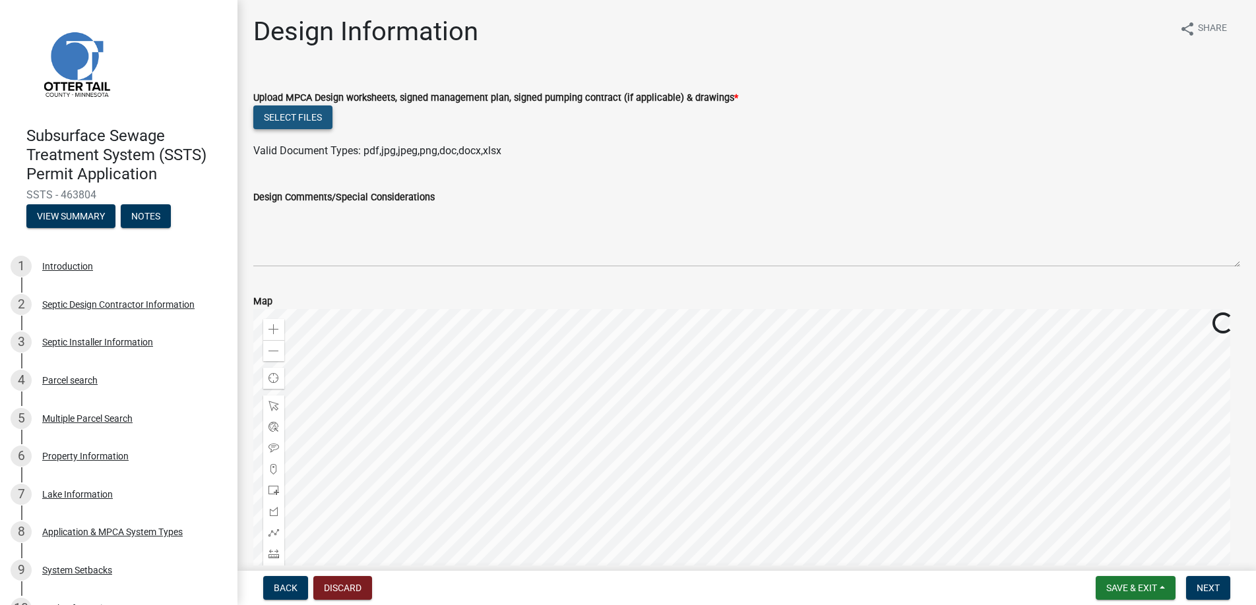
click at [293, 113] on button "Select files" at bounding box center [292, 118] width 79 height 24
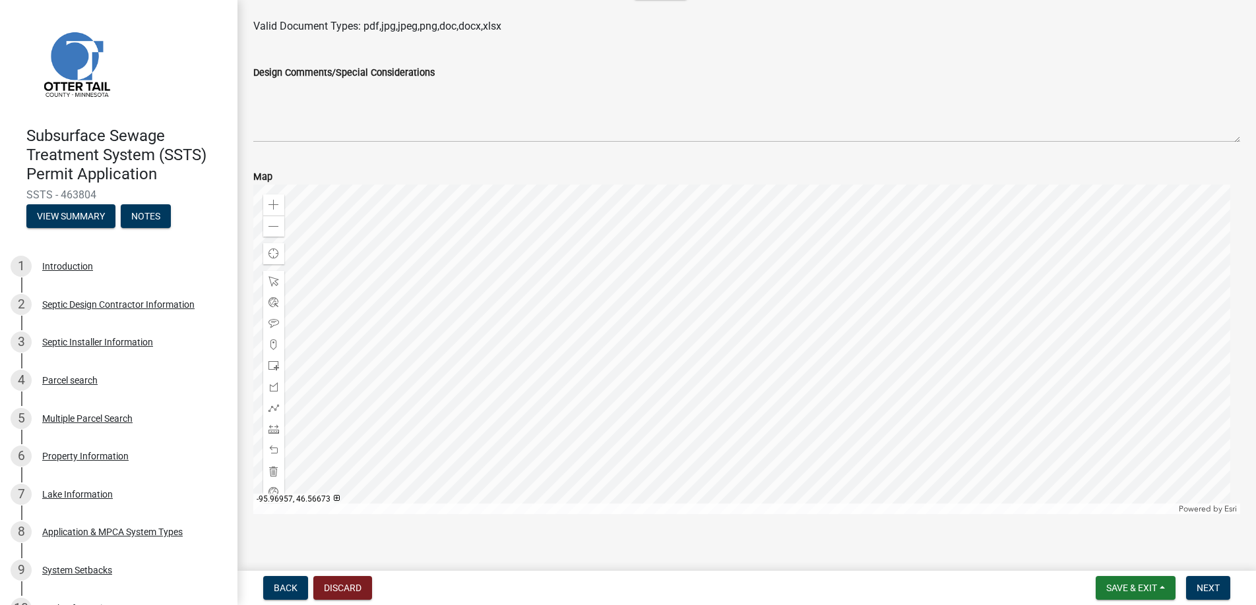
scroll to position [474, 0]
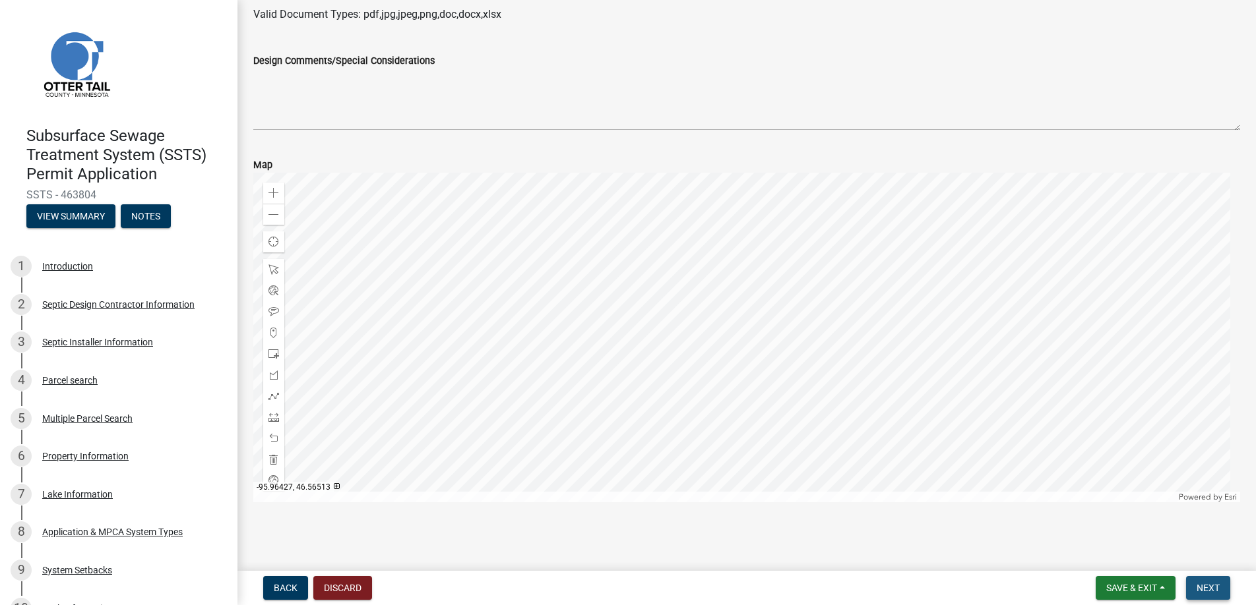
click at [1204, 586] on span "Next" at bounding box center [1207, 588] width 23 height 11
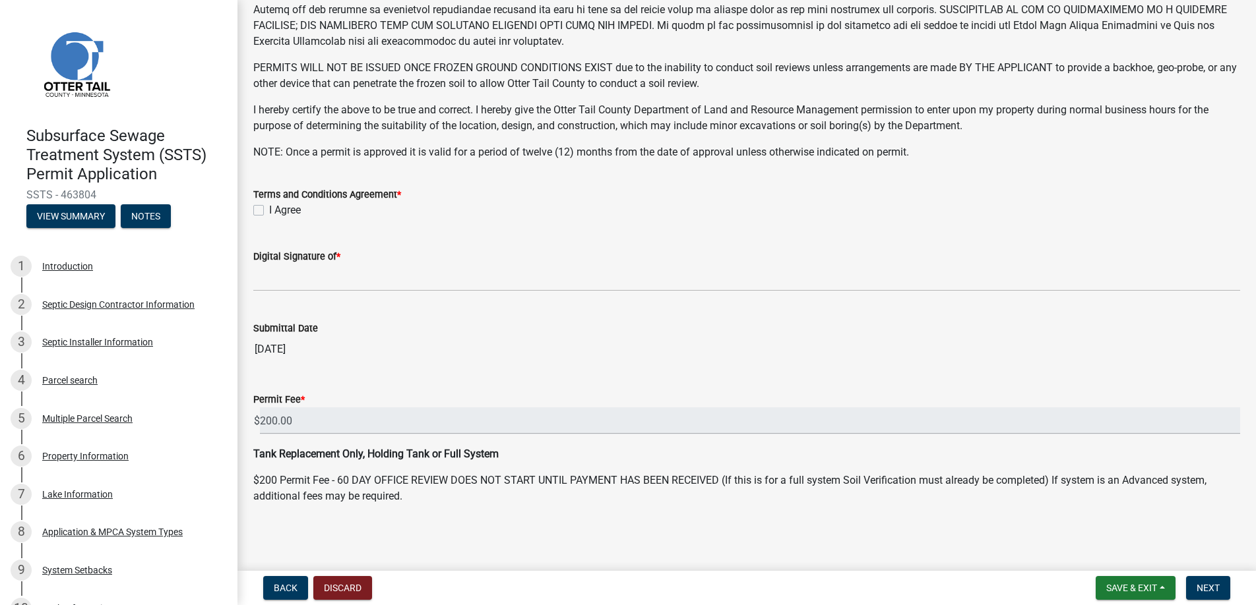
scroll to position [257, 0]
click at [269, 206] on label "I Agree" at bounding box center [285, 210] width 32 height 16
click at [269, 206] on input "I Agree" at bounding box center [273, 206] width 9 height 9
checkbox input "true"
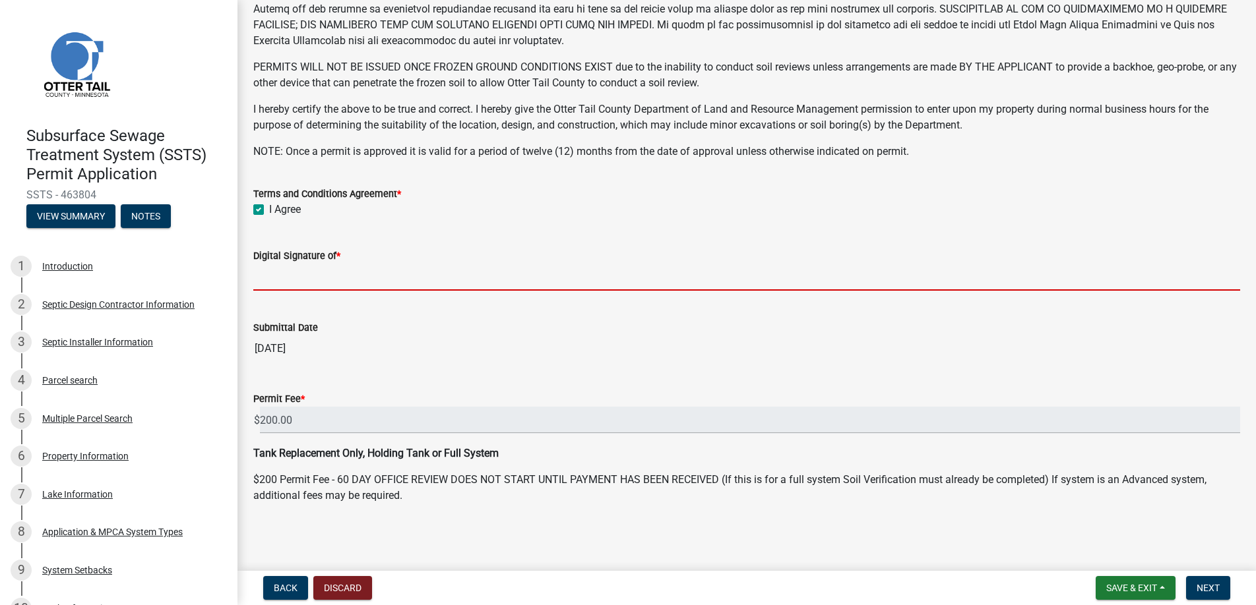
click at [321, 280] on input "Digital Signature of *" at bounding box center [746, 277] width 987 height 27
type input "[PERSON_NAME]"
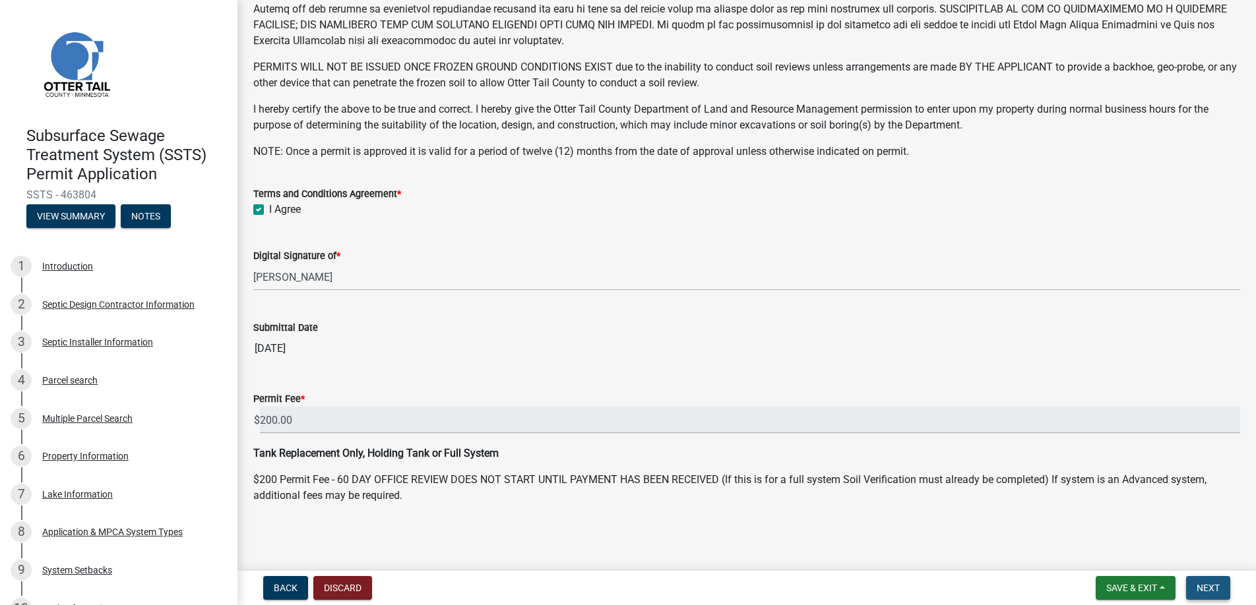
click at [1207, 586] on span "Next" at bounding box center [1207, 588] width 23 height 11
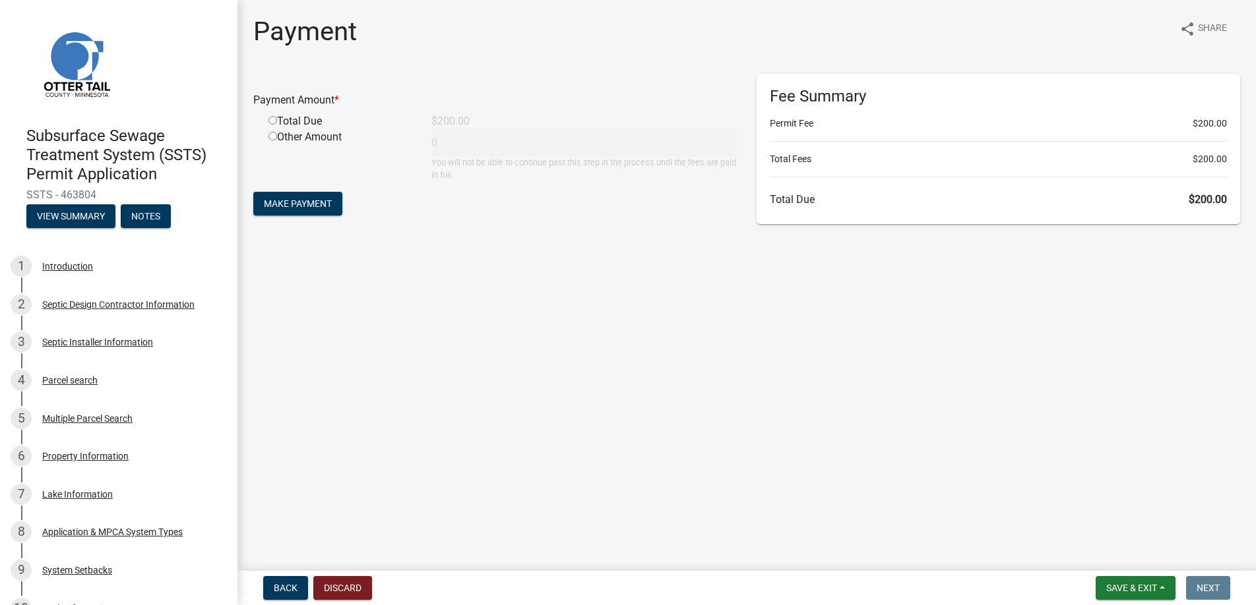
click at [272, 119] on input "radio" at bounding box center [272, 120] width 9 height 9
radio input "true"
type input "200"
click at [289, 199] on span "Make Payment" at bounding box center [298, 204] width 68 height 11
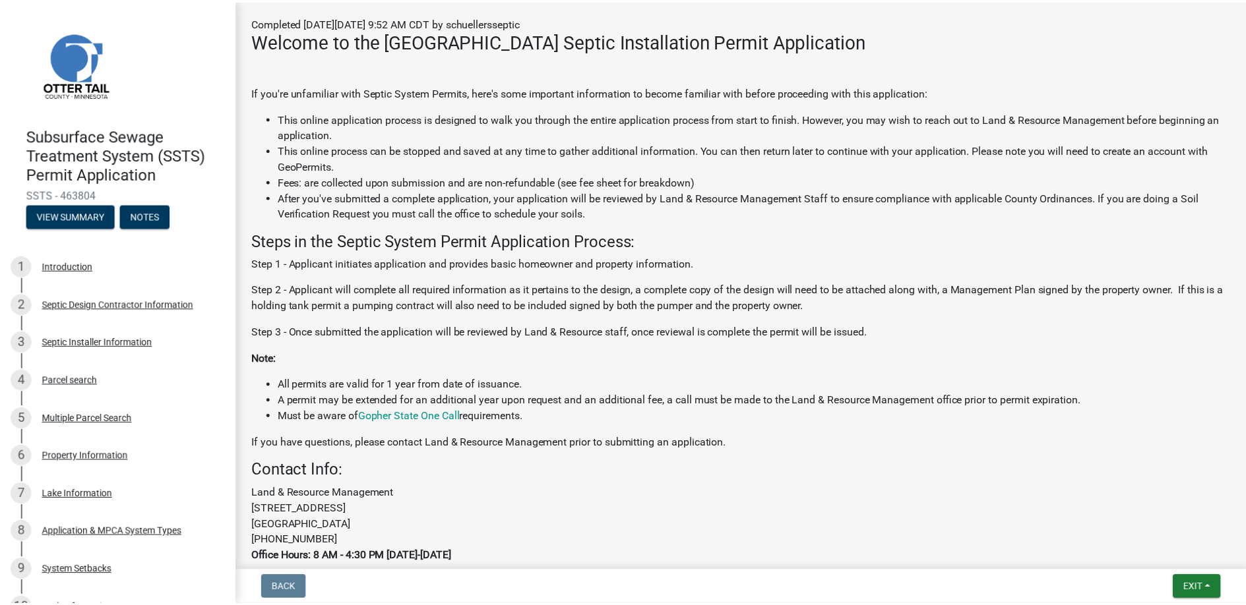
scroll to position [264, 0]
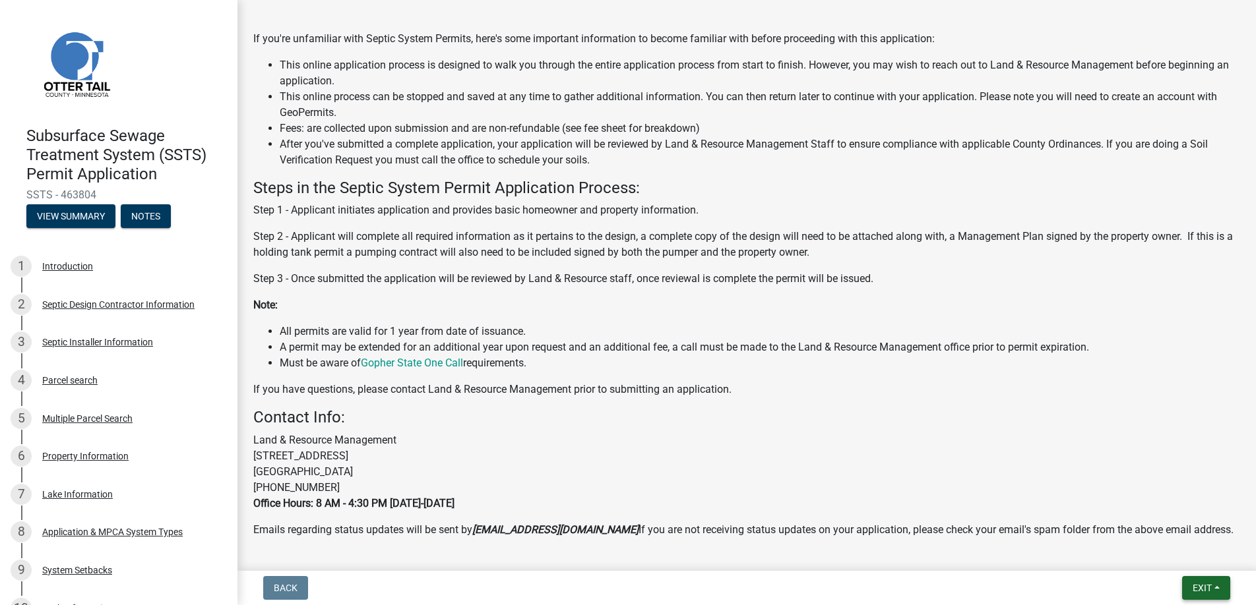
click at [1205, 583] on span "Exit" at bounding box center [1201, 588] width 19 height 11
click at [1167, 555] on button "Save & Exit" at bounding box center [1177, 554] width 106 height 32
